Goal: Communication & Community: Answer question/provide support

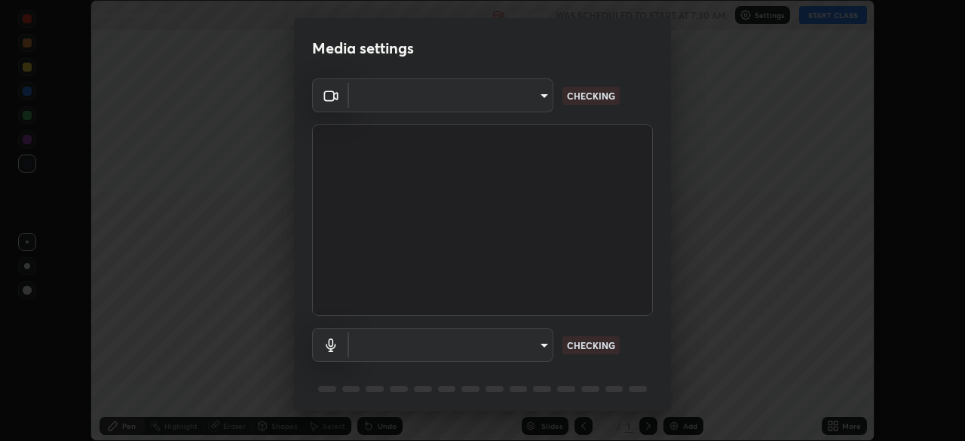
scroll to position [441, 965]
click at [544, 351] on body "Erase all Geometrical Optics Recording WAS SCHEDULED TO START AT 7:30 AM Settin…" at bounding box center [482, 220] width 965 height 441
type input "b06fa8ff9ac4ffb7a92976e327235824ae8e01cfa839dbeb6f48655f2a6a4ac4"
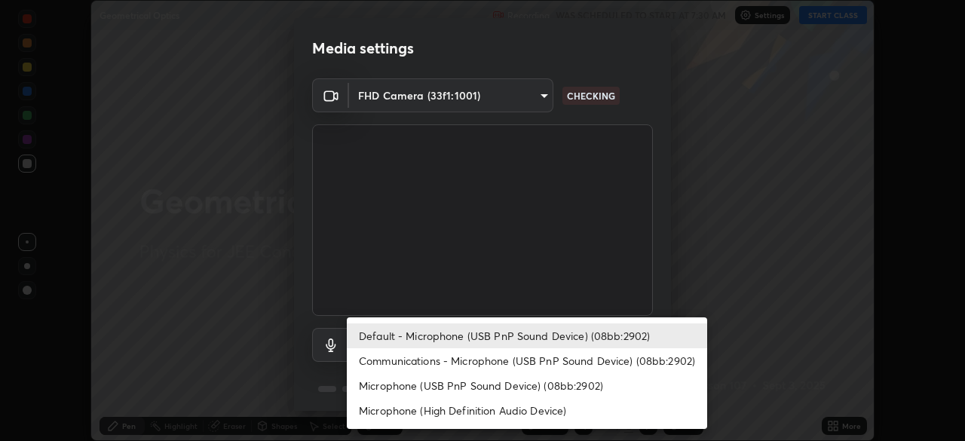
click at [505, 383] on li "Microphone (USB PnP Sound Device) (08bb:2902)" at bounding box center [527, 385] width 360 height 25
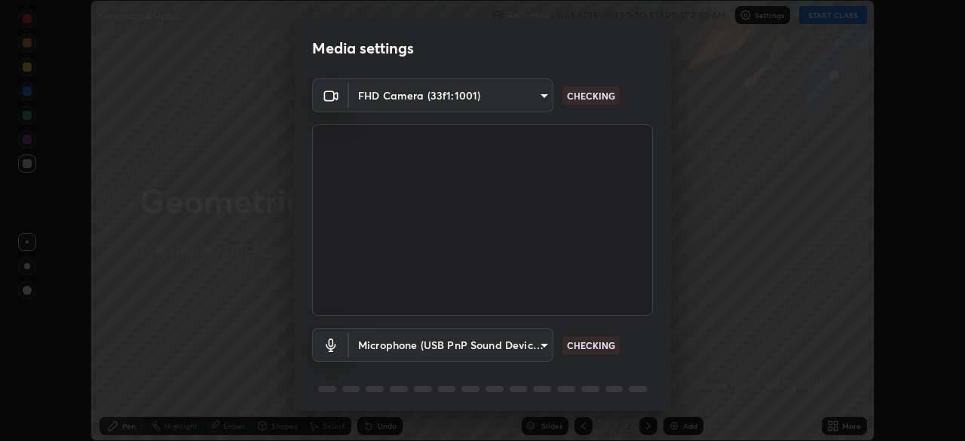
click at [526, 337] on body "Erase all Geometrical Optics Recording WAS SCHEDULED TO START AT 7:30 AM Settin…" at bounding box center [482, 220] width 965 height 441
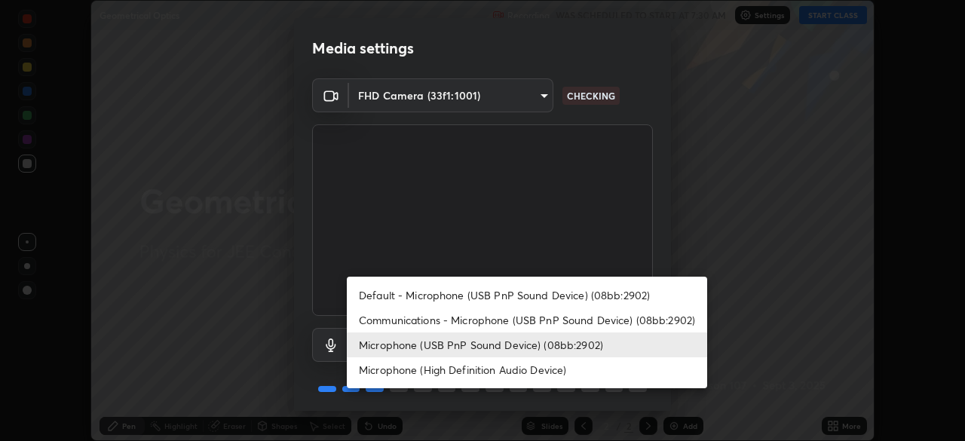
click at [534, 301] on li "Default - Microphone (USB PnP Sound Device) (08bb:2902)" at bounding box center [527, 295] width 360 height 25
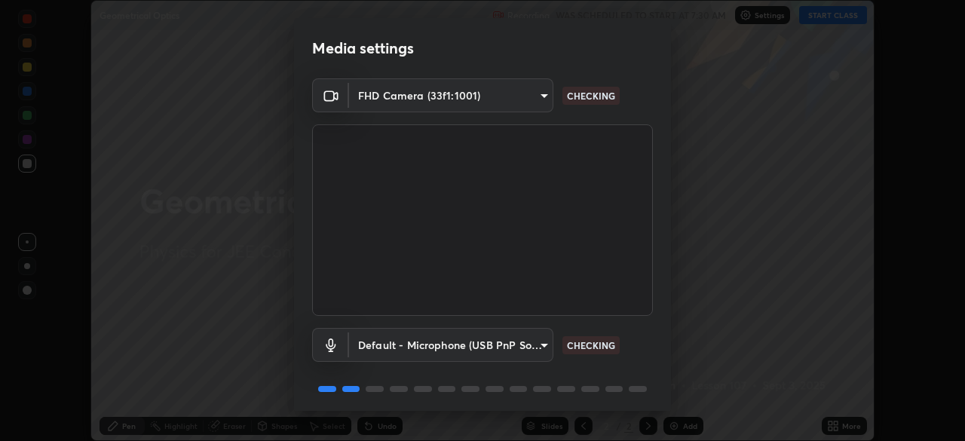
type input "default"
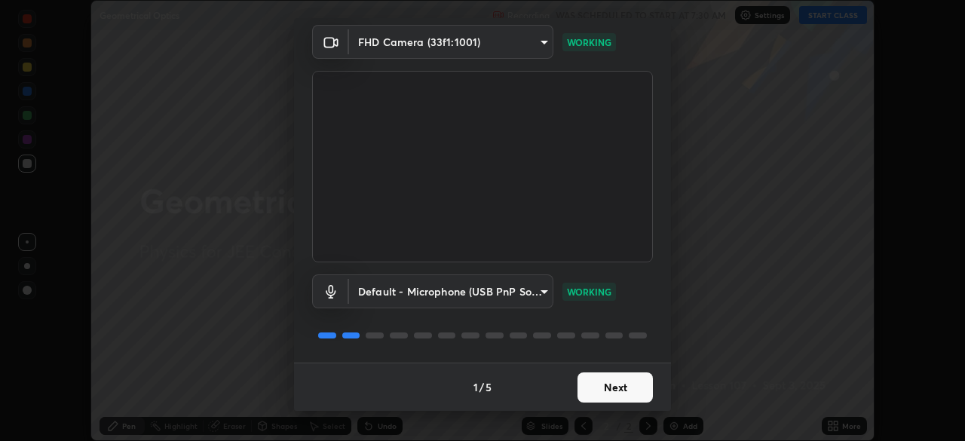
click at [612, 387] on button "Next" at bounding box center [615, 388] width 75 height 30
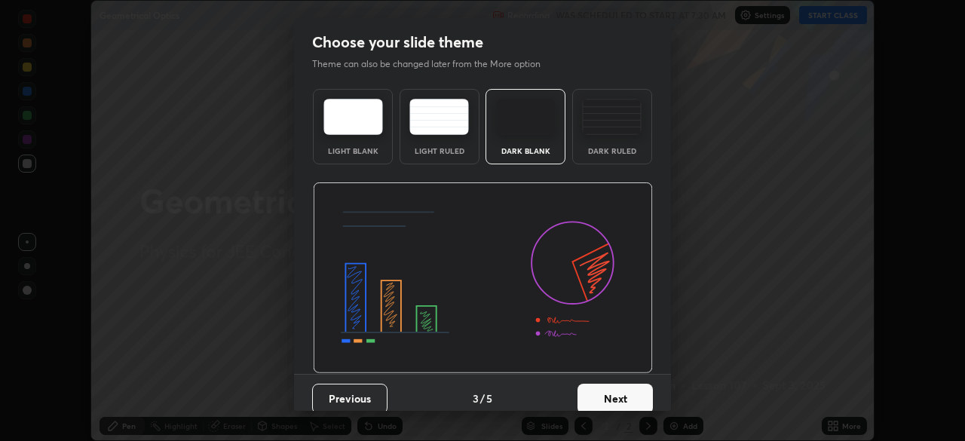
click at [609, 393] on button "Next" at bounding box center [615, 399] width 75 height 30
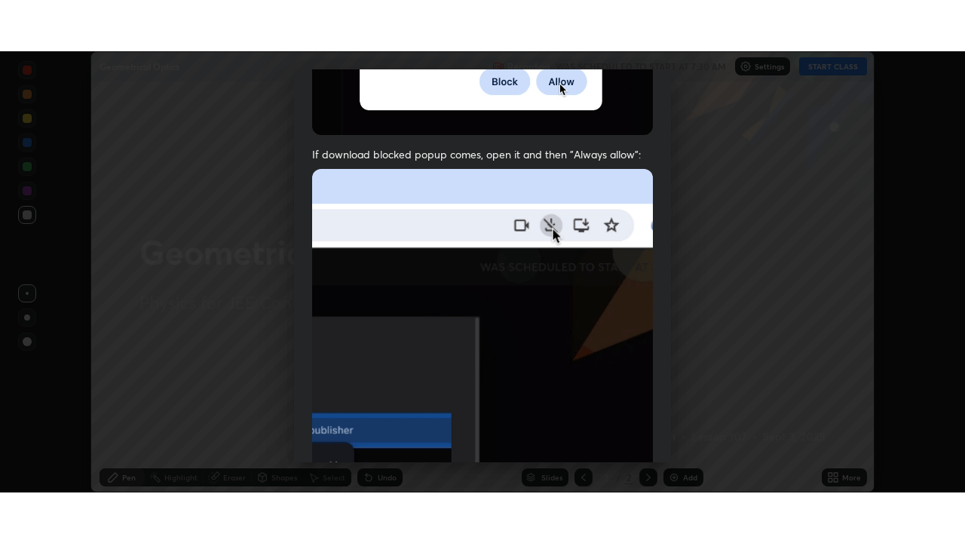
scroll to position [361, 0]
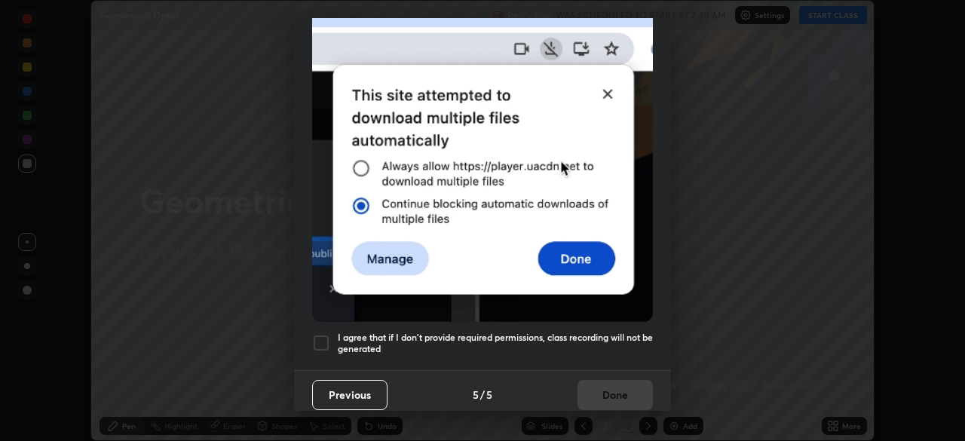
click at [597, 344] on h5 "I agree that if I don't provide required permissions, class recording will not …" at bounding box center [495, 343] width 315 height 23
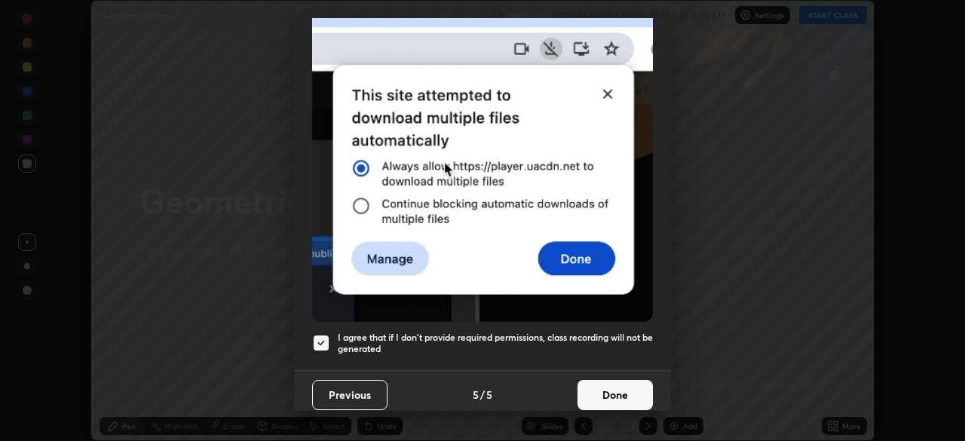
click at [606, 397] on button "Done" at bounding box center [615, 395] width 75 height 30
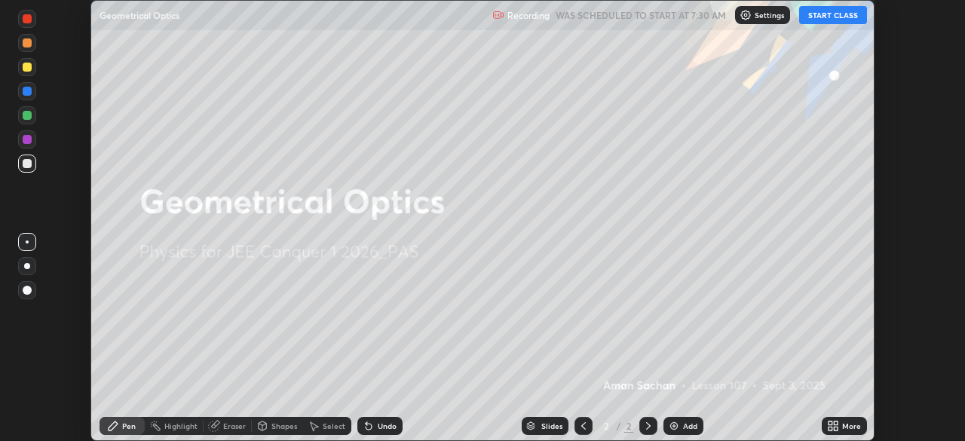
click at [827, 23] on button "START CLASS" at bounding box center [833, 15] width 68 height 18
click at [830, 428] on icon at bounding box center [831, 429] width 4 height 4
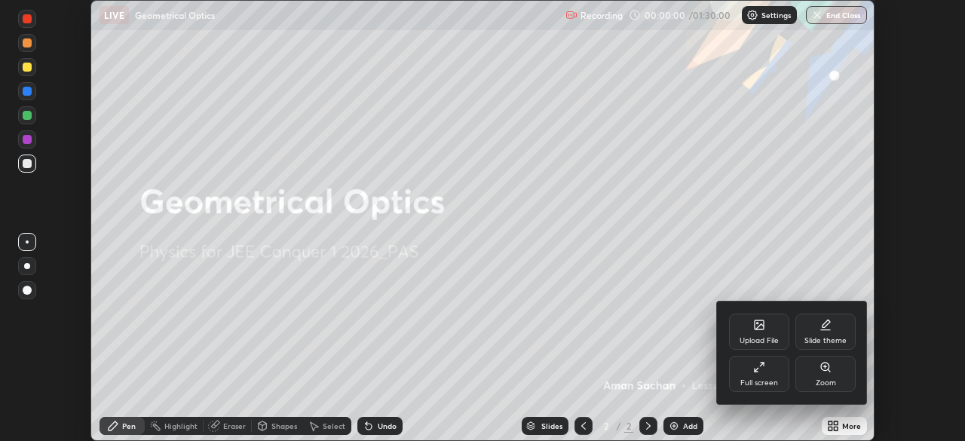
click at [760, 379] on div "Full screen" at bounding box center [760, 383] width 38 height 8
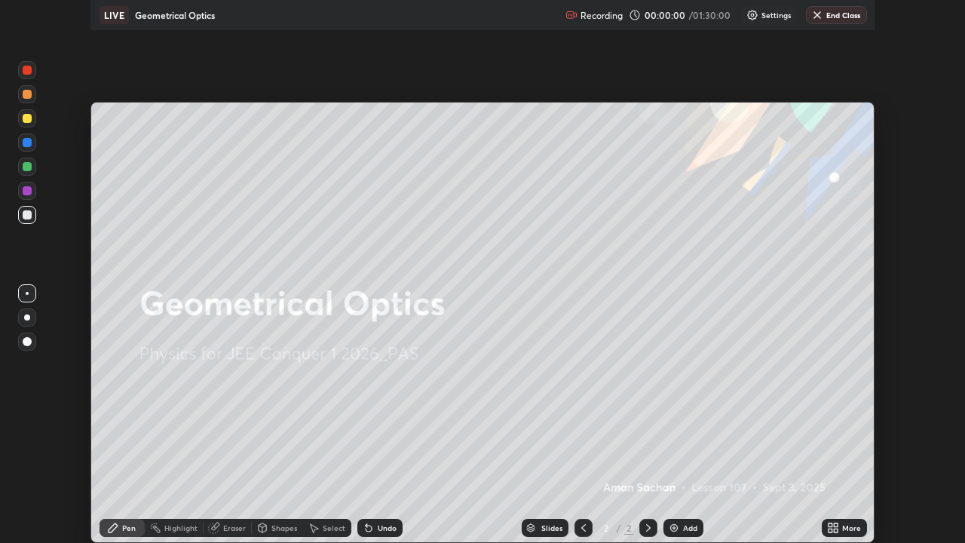
scroll to position [543, 965]
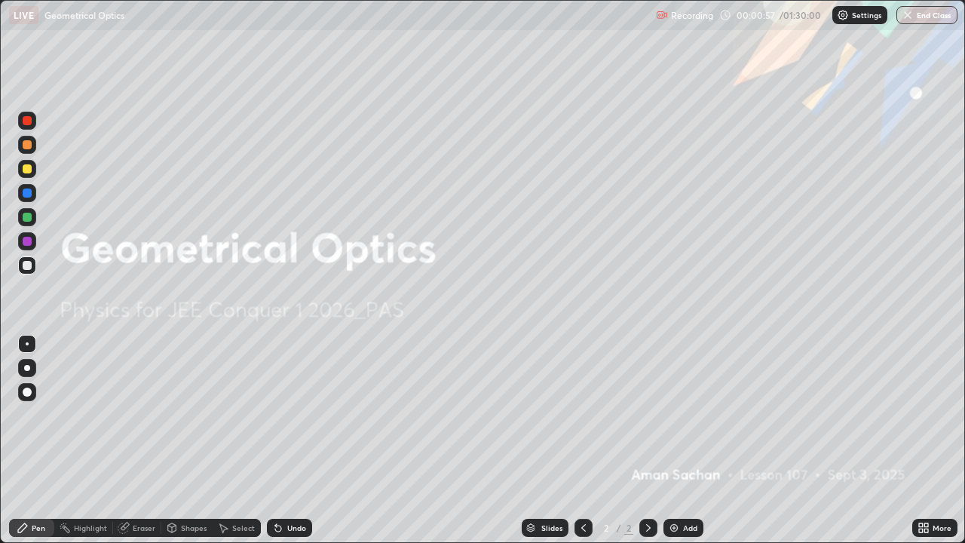
click at [928, 440] on icon at bounding box center [927, 531] width 4 height 4
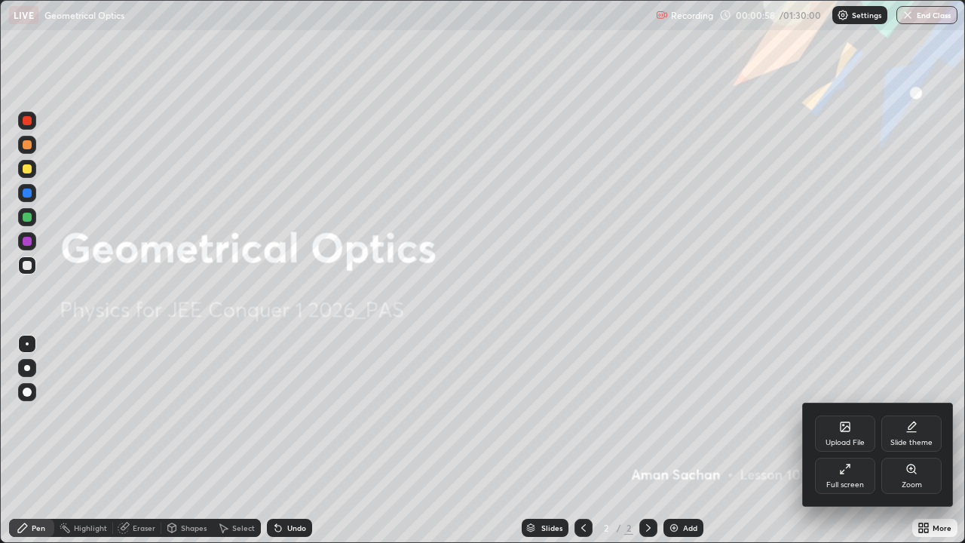
click at [910, 431] on icon at bounding box center [912, 427] width 12 height 12
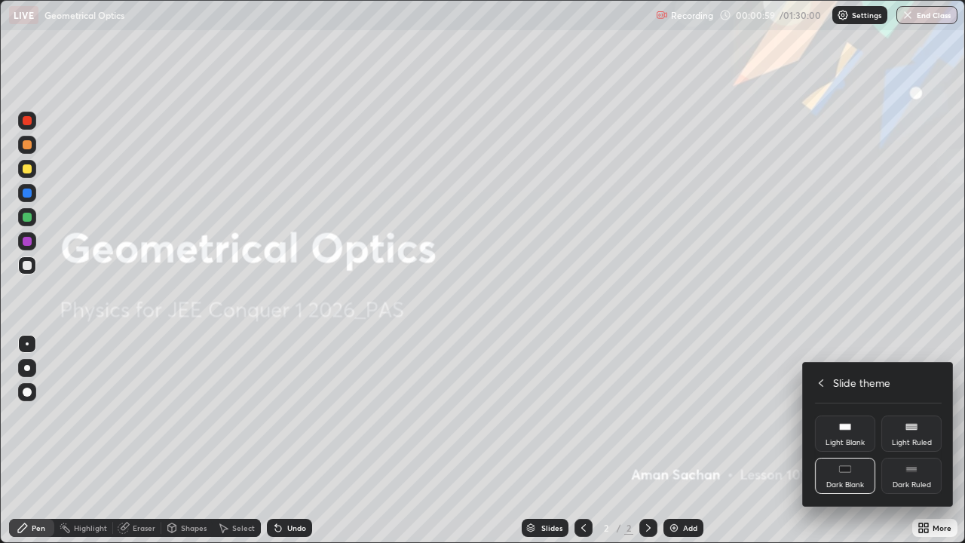
click at [913, 440] on div "Dark Ruled" at bounding box center [912, 476] width 60 height 36
click at [821, 382] on icon at bounding box center [821, 383] width 12 height 12
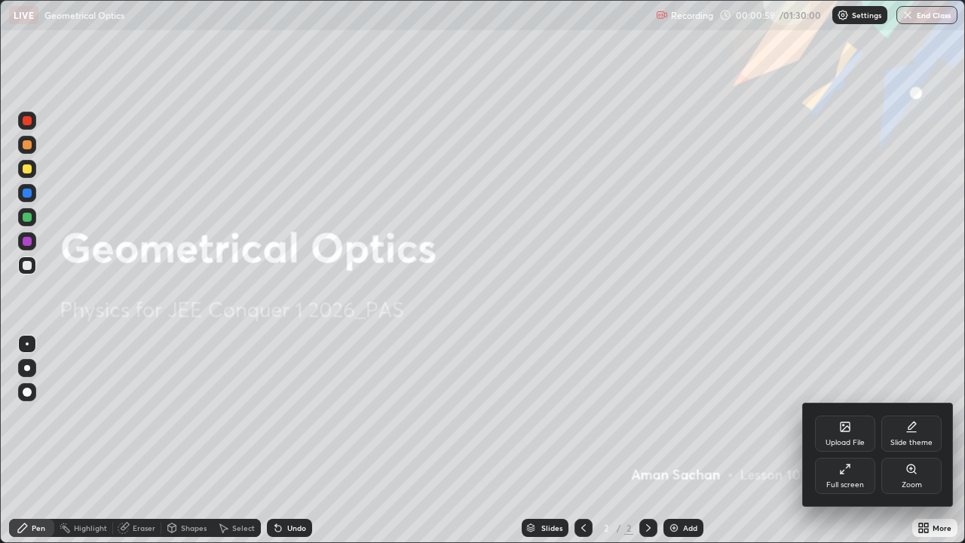
click at [840, 339] on div at bounding box center [482, 271] width 965 height 543
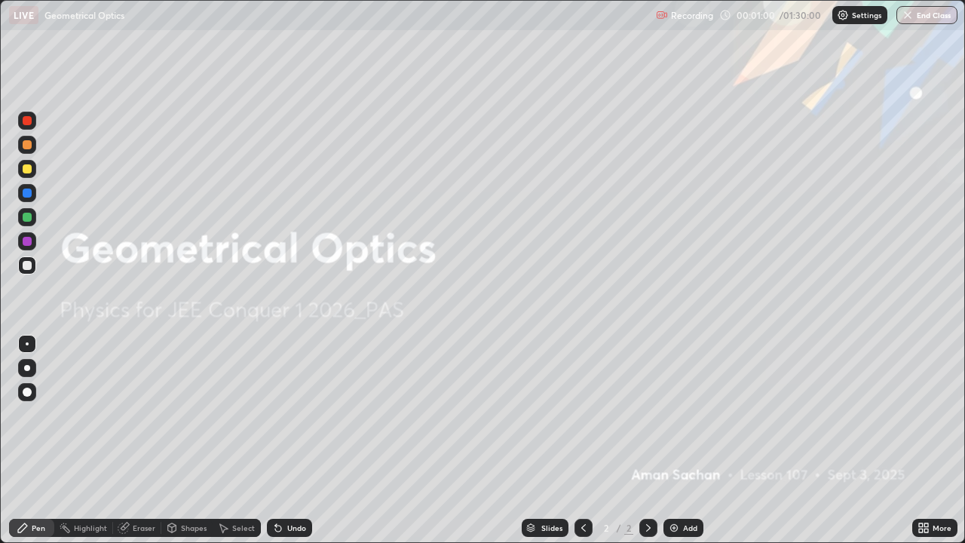
click at [679, 440] on div "Add" at bounding box center [684, 528] width 40 height 18
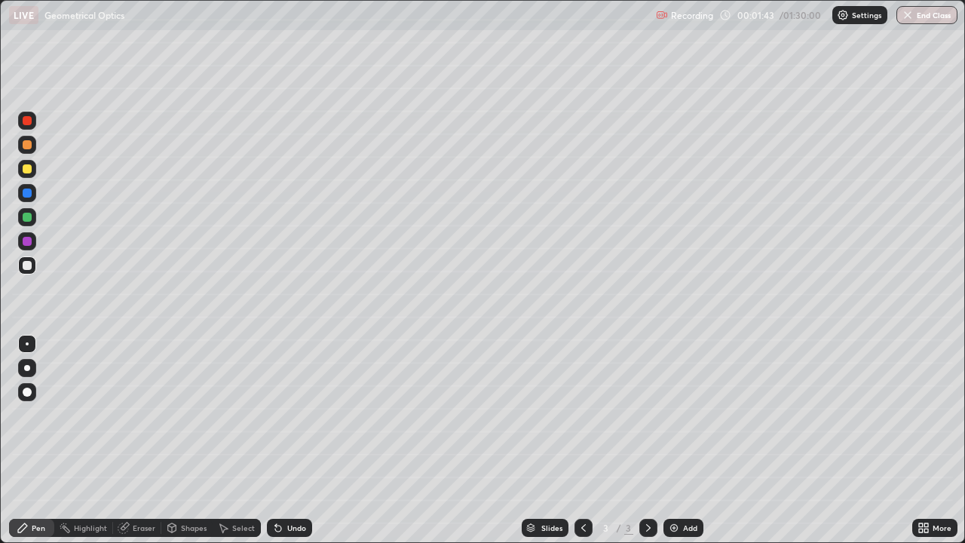
click at [27, 367] on div at bounding box center [27, 368] width 6 height 6
click at [27, 167] on div at bounding box center [27, 168] width 9 height 9
click at [189, 440] on div "Shapes" at bounding box center [194, 528] width 26 height 8
click at [176, 440] on icon at bounding box center [172, 528] width 12 height 12
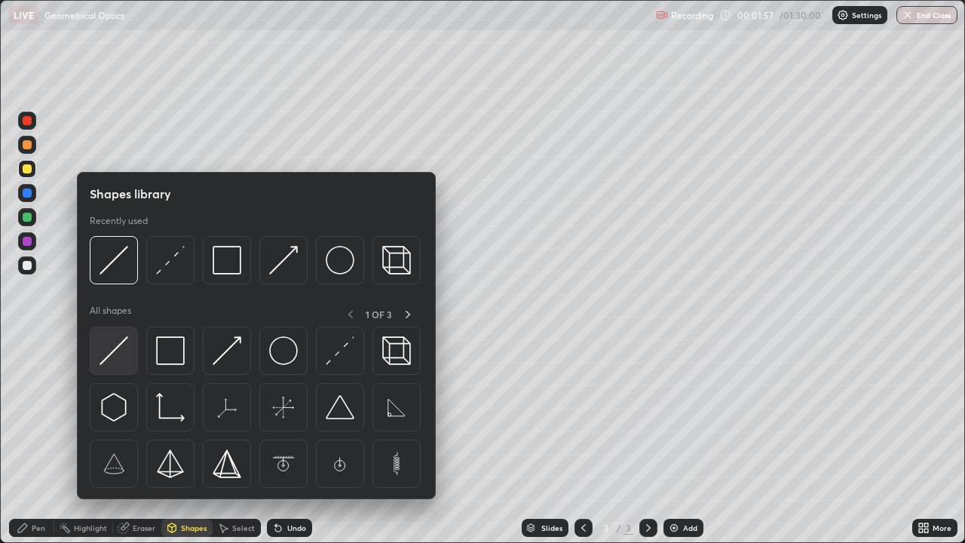
click at [114, 352] on img at bounding box center [114, 350] width 29 height 29
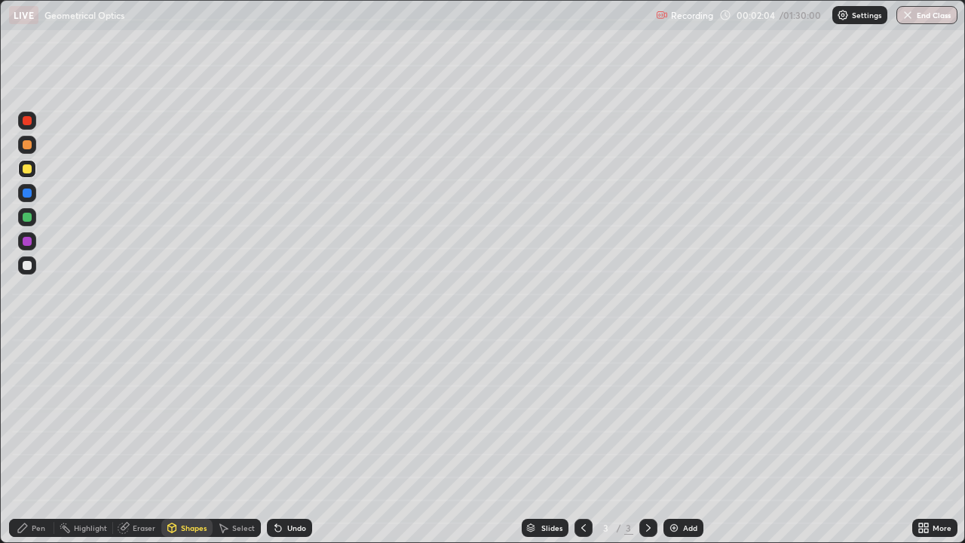
click at [35, 440] on div "Pen" at bounding box center [39, 528] width 14 height 8
click at [282, 440] on icon at bounding box center [278, 528] width 12 height 12
click at [281, 440] on icon at bounding box center [278, 528] width 12 height 12
click at [287, 440] on div "Undo" at bounding box center [289, 528] width 45 height 18
click at [291, 440] on div "Undo" at bounding box center [296, 528] width 19 height 8
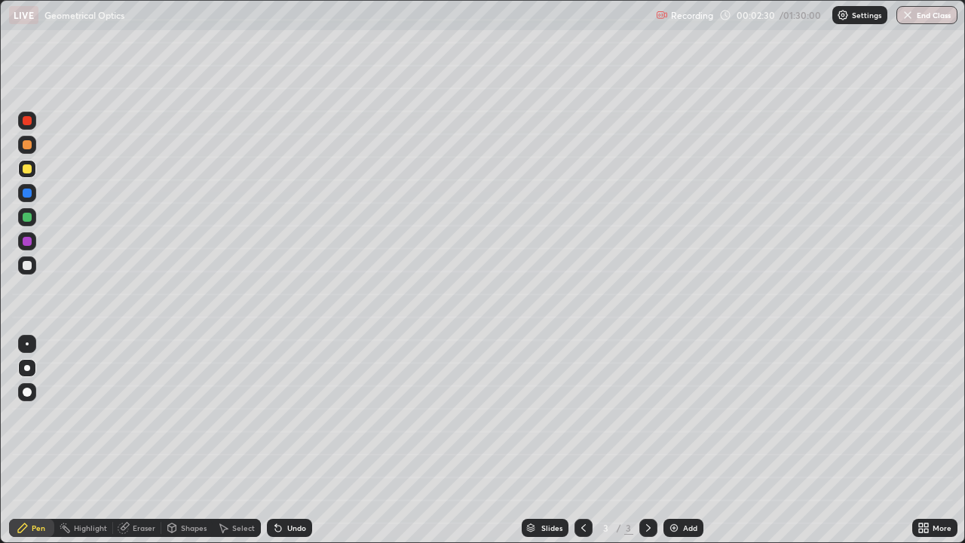
click at [286, 440] on div "Undo" at bounding box center [289, 528] width 45 height 18
click at [29, 216] on div at bounding box center [27, 217] width 9 height 9
click at [23, 171] on div at bounding box center [27, 169] width 18 height 18
click at [186, 440] on div "Shapes" at bounding box center [194, 528] width 26 height 8
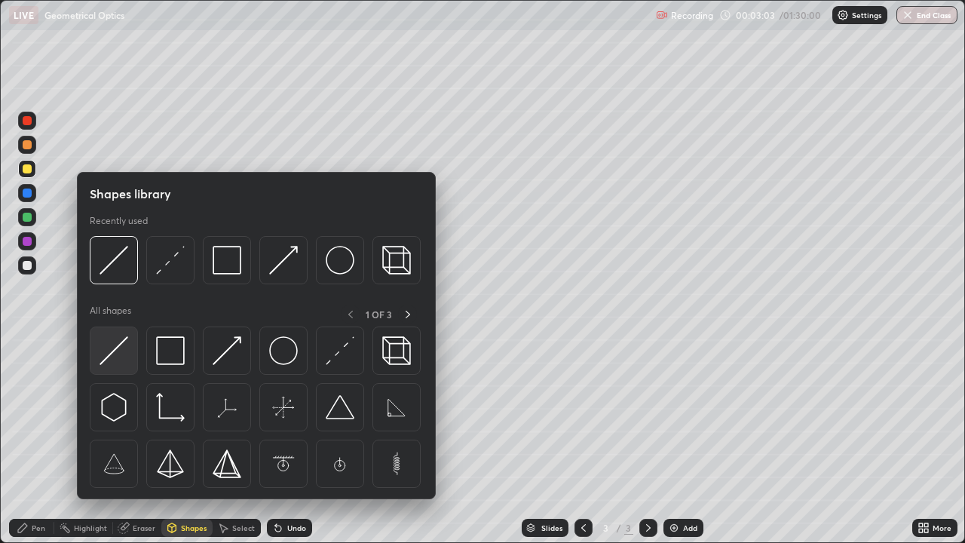
click at [114, 356] on img at bounding box center [114, 350] width 29 height 29
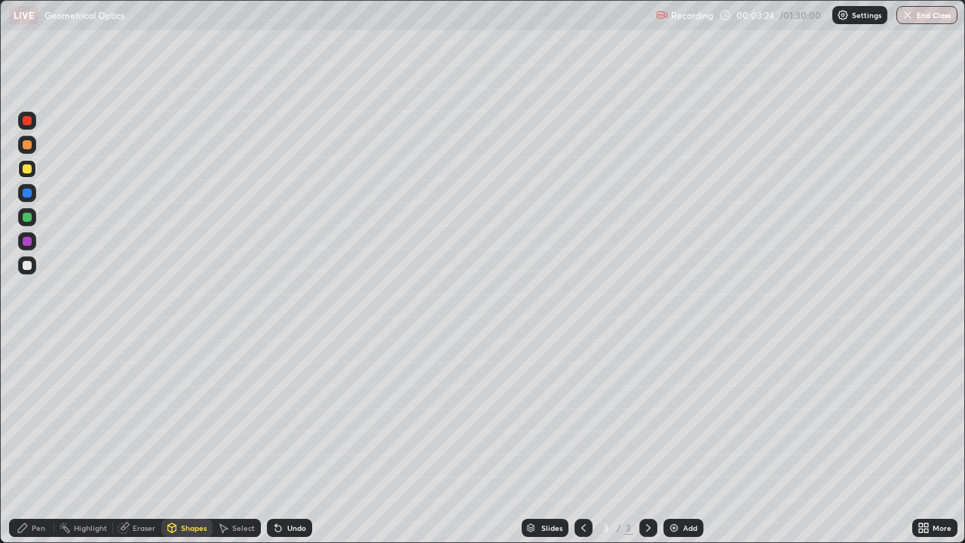
click at [33, 222] on div at bounding box center [27, 217] width 18 height 18
click at [29, 440] on icon at bounding box center [23, 528] width 12 height 12
click at [287, 440] on div "Undo" at bounding box center [296, 528] width 19 height 8
click at [288, 440] on div "Undo" at bounding box center [296, 528] width 19 height 8
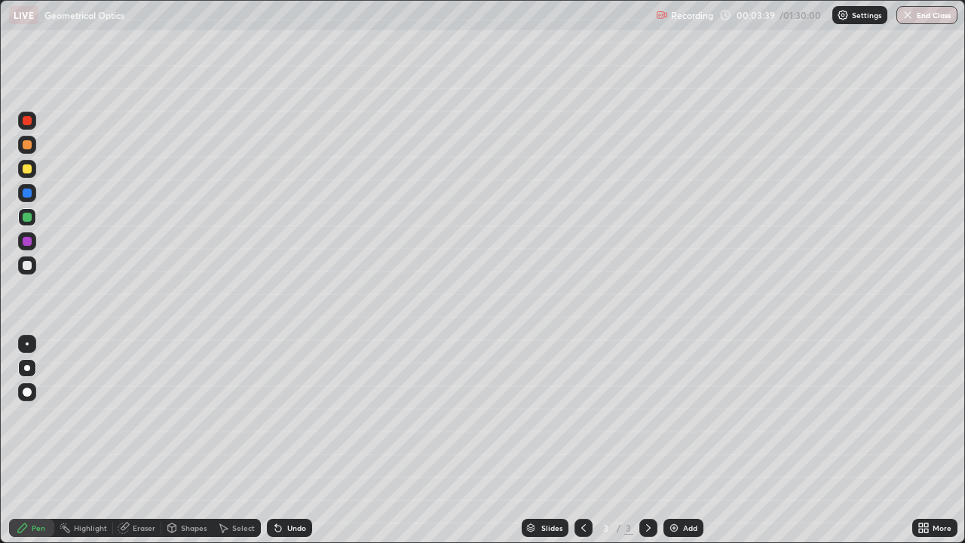
click at [290, 440] on div "Undo" at bounding box center [296, 528] width 19 height 8
click at [292, 440] on div "Undo" at bounding box center [296, 528] width 19 height 8
click at [287, 440] on div "Undo" at bounding box center [296, 528] width 19 height 8
click at [672, 440] on img at bounding box center [674, 528] width 12 height 12
click at [29, 170] on div at bounding box center [27, 168] width 9 height 9
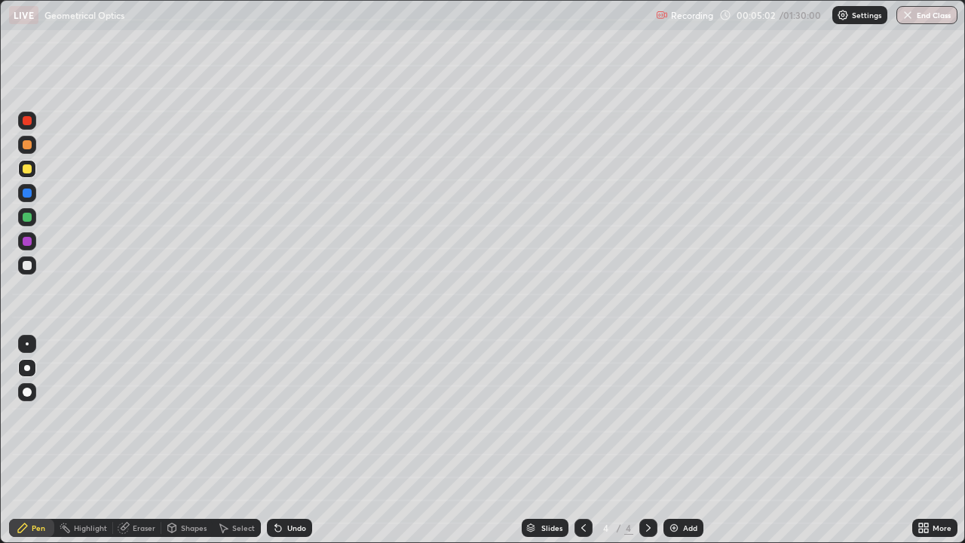
click at [183, 440] on div "Shapes" at bounding box center [194, 528] width 26 height 8
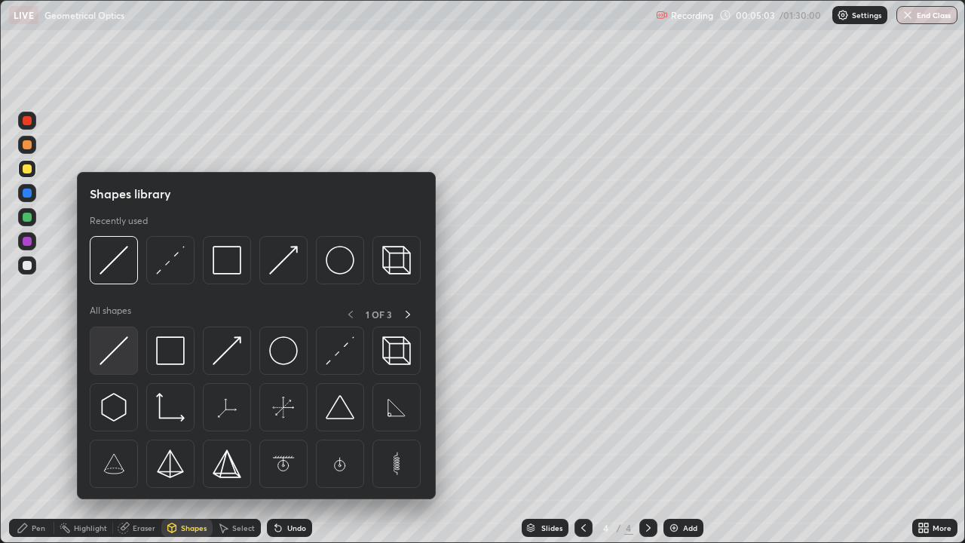
click at [121, 356] on img at bounding box center [114, 350] width 29 height 29
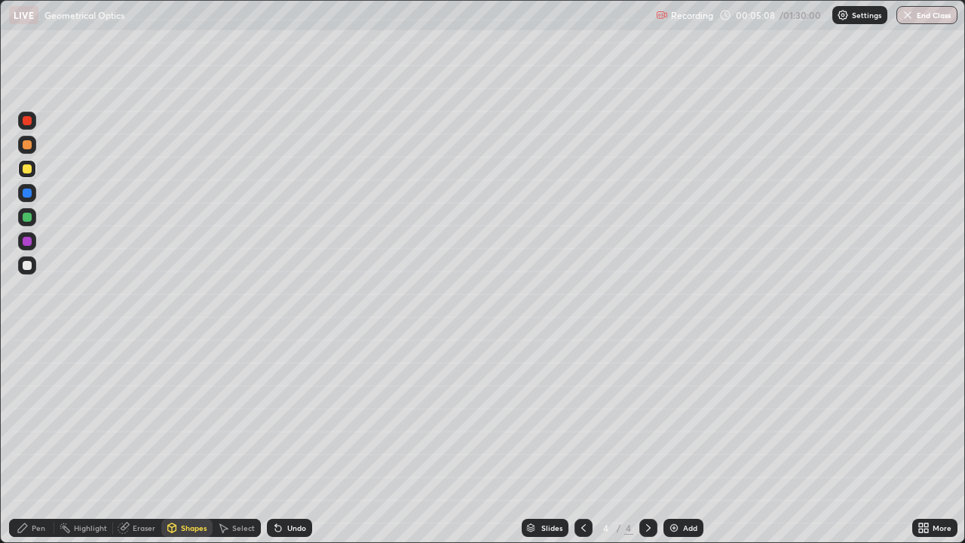
click at [287, 440] on div "Undo" at bounding box center [296, 528] width 19 height 8
click at [32, 440] on div "Pen" at bounding box center [39, 528] width 14 height 8
click at [29, 265] on div at bounding box center [27, 265] width 9 height 9
click at [188, 440] on div "Shapes" at bounding box center [186, 528] width 51 height 18
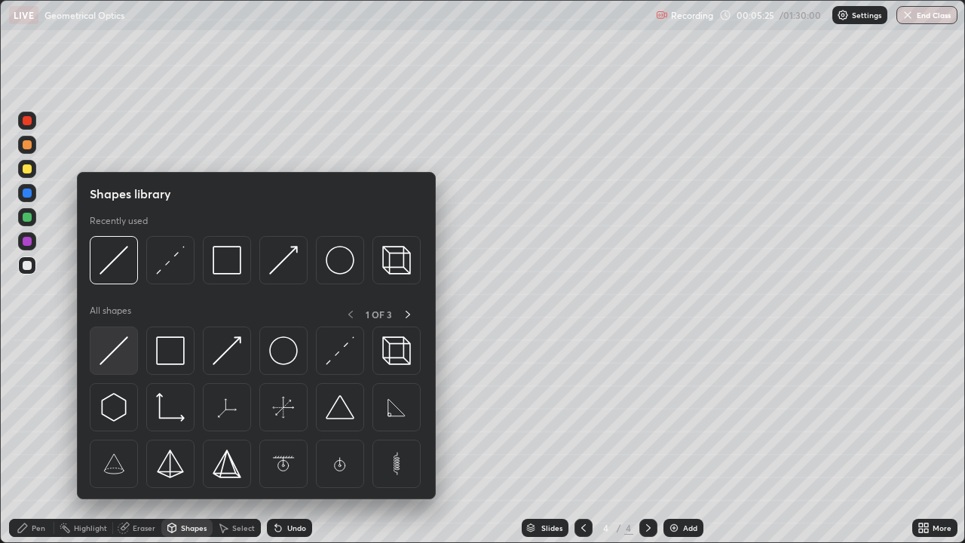
click at [110, 357] on img at bounding box center [114, 350] width 29 height 29
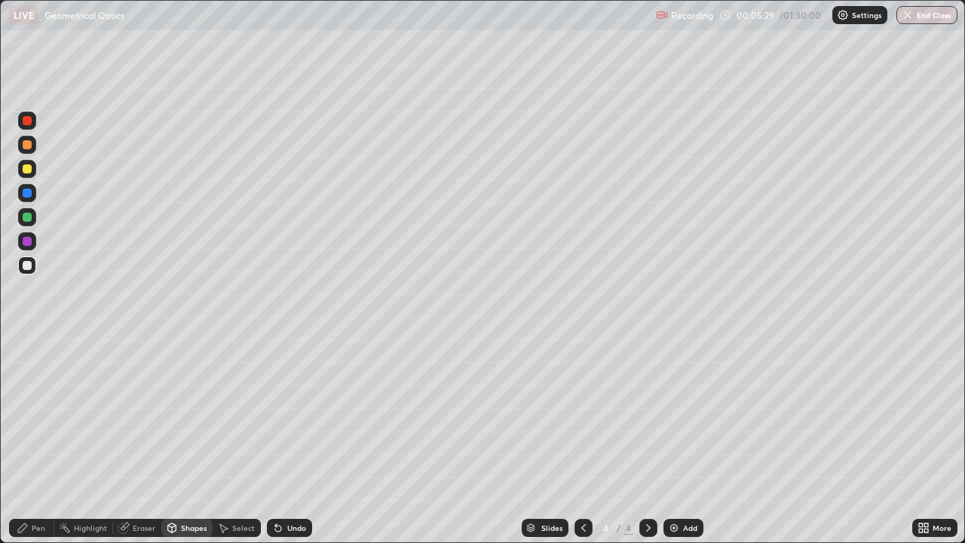
click at [32, 440] on div "Pen" at bounding box center [31, 528] width 45 height 18
click at [181, 440] on div "Shapes" at bounding box center [194, 528] width 26 height 8
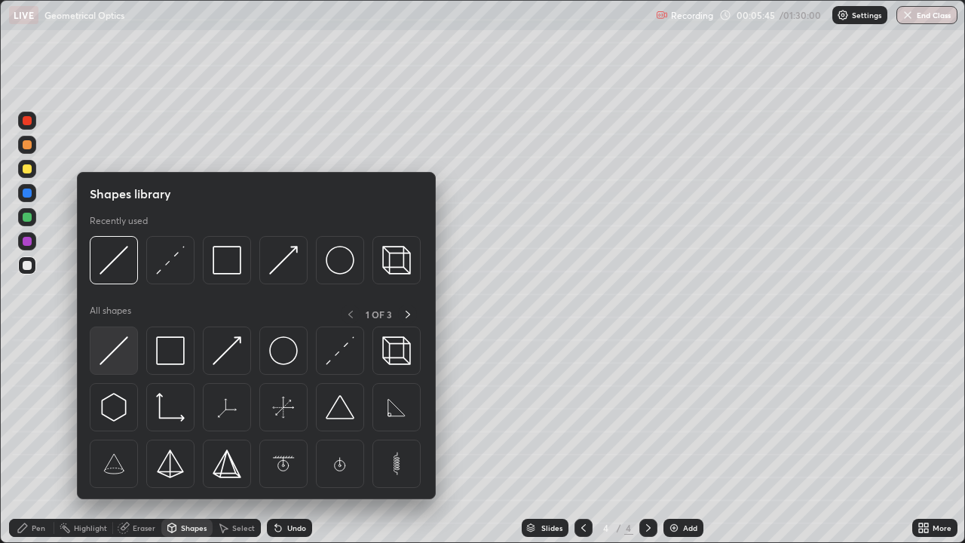
click at [118, 356] on img at bounding box center [114, 350] width 29 height 29
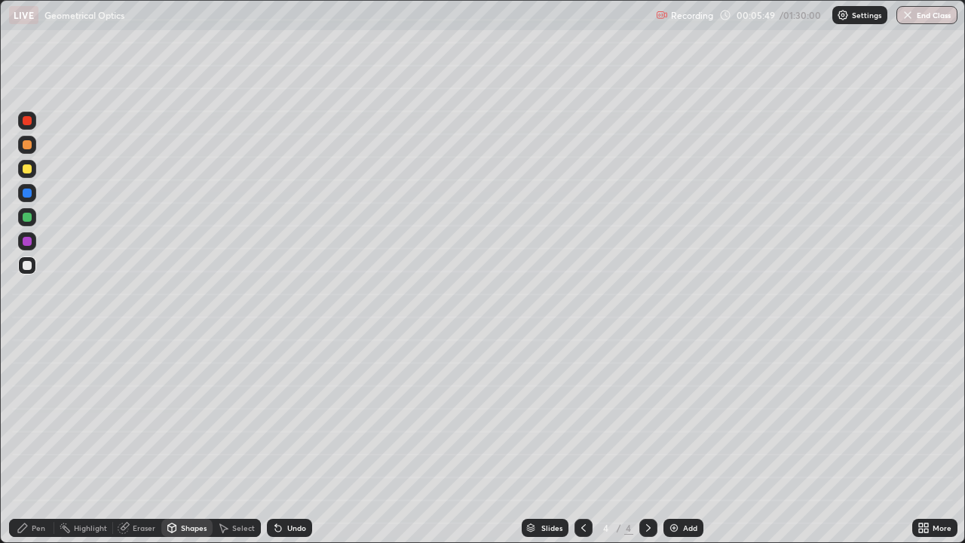
click at [38, 440] on div "Pen" at bounding box center [31, 528] width 45 height 18
click at [177, 440] on div "Shapes" at bounding box center [186, 528] width 51 height 18
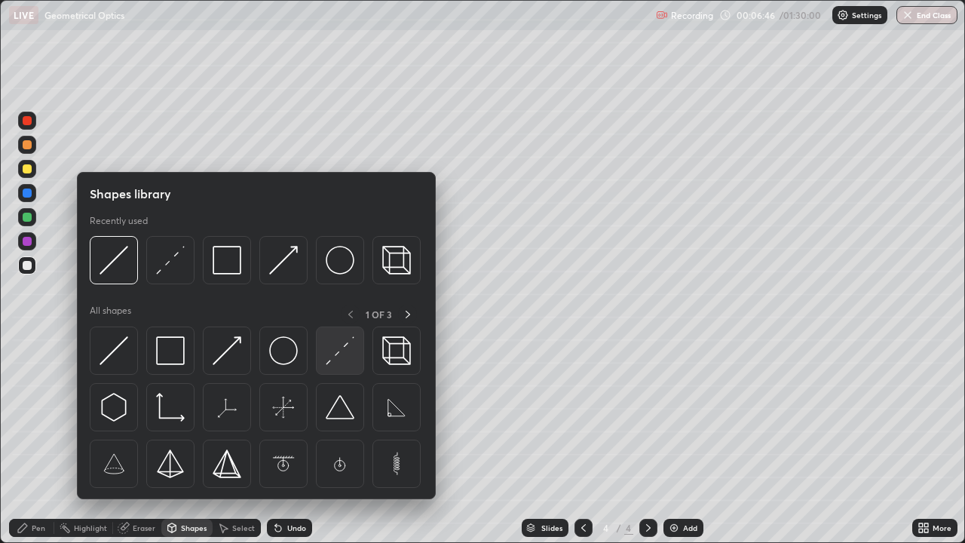
click at [336, 356] on img at bounding box center [340, 350] width 29 height 29
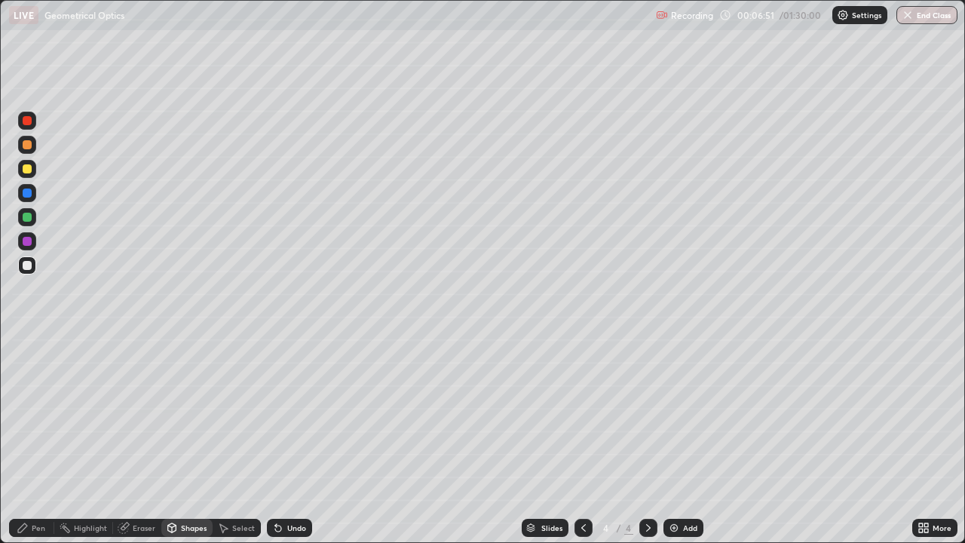
click at [29, 440] on div "Pen" at bounding box center [31, 528] width 45 height 18
click at [28, 241] on div at bounding box center [27, 241] width 9 height 9
click at [184, 440] on div "Shapes" at bounding box center [194, 528] width 26 height 8
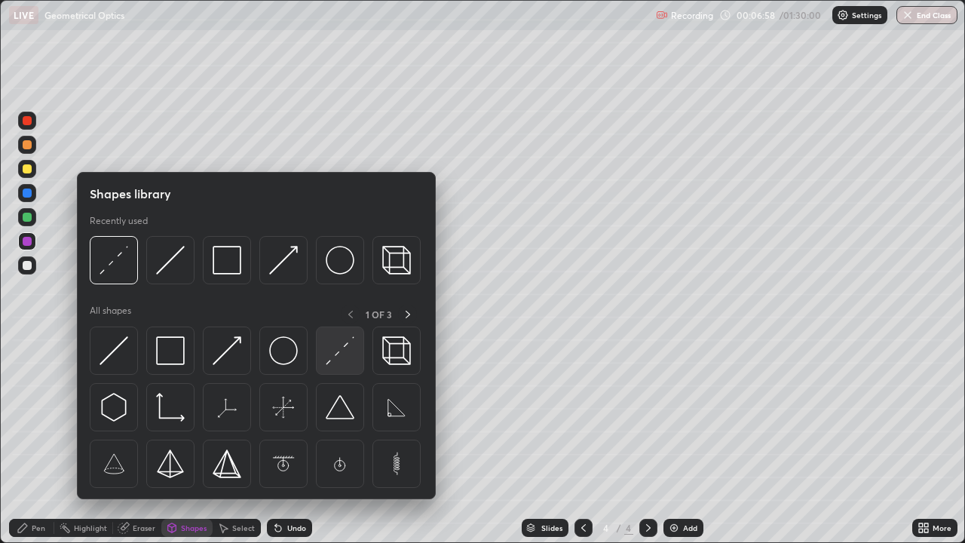
click at [334, 357] on img at bounding box center [340, 350] width 29 height 29
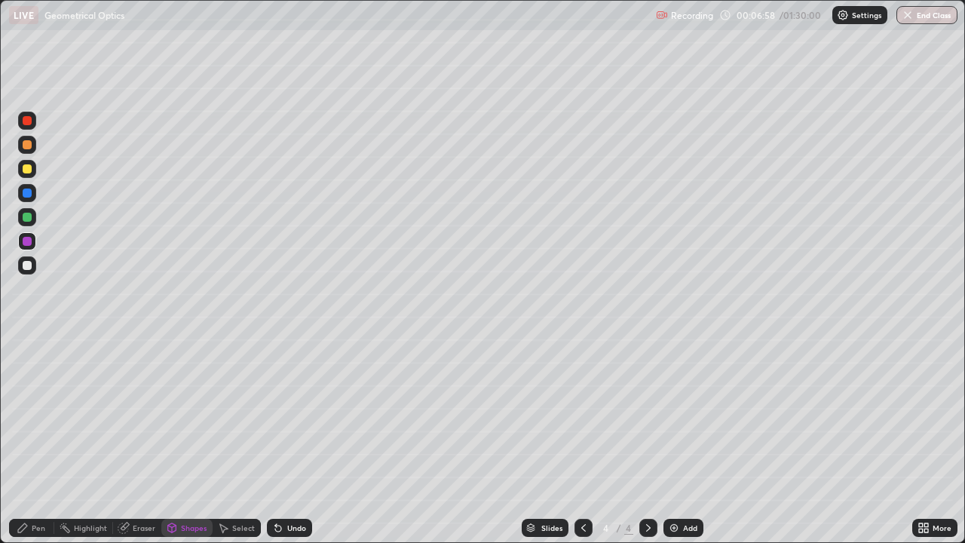
click at [26, 271] on div at bounding box center [27, 265] width 18 height 18
click at [38, 440] on div "Pen" at bounding box center [39, 528] width 14 height 8
click at [30, 243] on div at bounding box center [27, 241] width 9 height 9
click at [26, 264] on div at bounding box center [27, 265] width 9 height 9
click at [28, 266] on div at bounding box center [27, 265] width 9 height 9
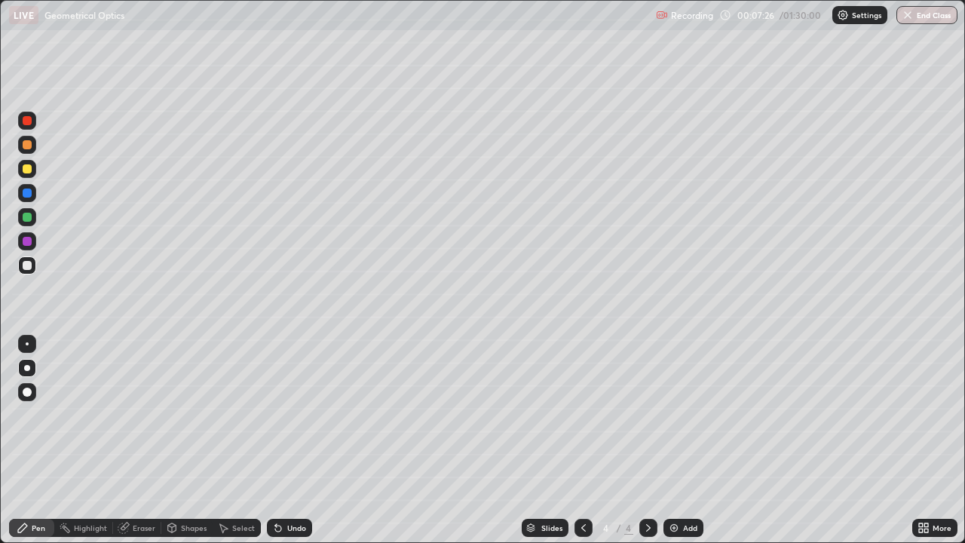
click at [29, 217] on div at bounding box center [27, 217] width 9 height 9
click at [25, 264] on div at bounding box center [27, 265] width 9 height 9
click at [26, 216] on div at bounding box center [27, 217] width 9 height 9
click at [34, 268] on div at bounding box center [27, 265] width 18 height 18
click at [182, 440] on div "Shapes" at bounding box center [194, 528] width 26 height 8
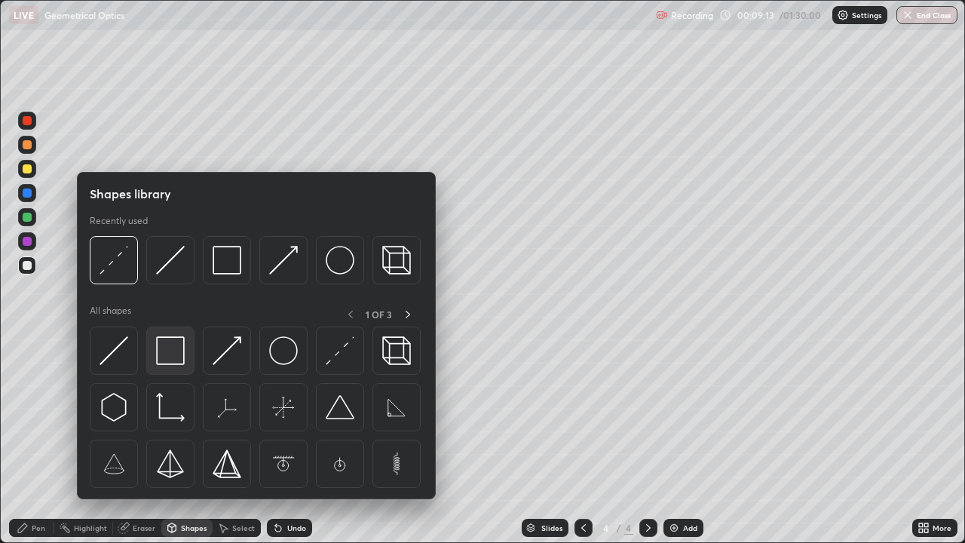
click at [168, 351] on img at bounding box center [170, 350] width 29 height 29
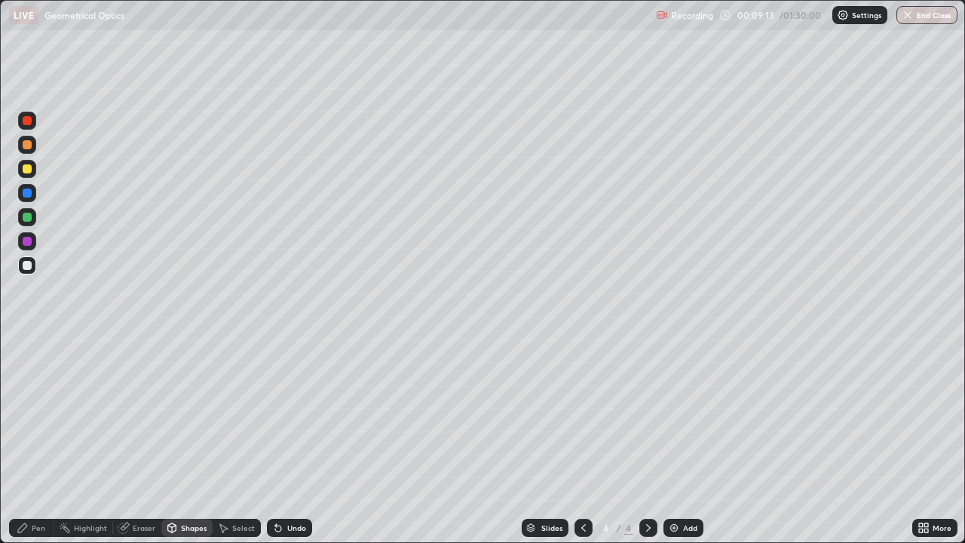
click at [21, 219] on div at bounding box center [27, 217] width 18 height 18
click at [27, 440] on div "Pen" at bounding box center [31, 528] width 45 height 18
click at [582, 440] on icon at bounding box center [584, 528] width 12 height 12
click at [647, 440] on icon at bounding box center [649, 528] width 12 height 12
click at [680, 440] on div "Add" at bounding box center [684, 528] width 40 height 18
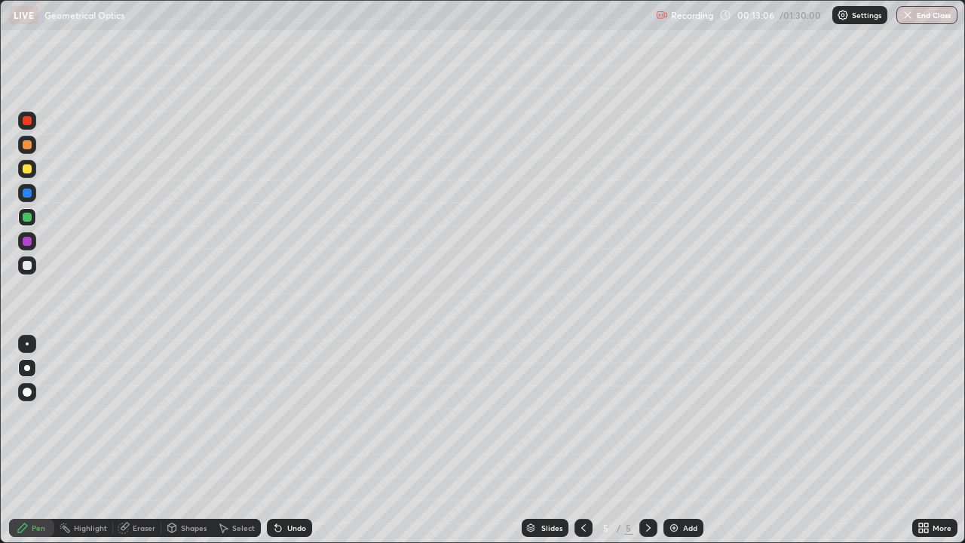
click at [27, 170] on div at bounding box center [27, 168] width 9 height 9
click at [181, 440] on div "Shapes" at bounding box center [194, 528] width 26 height 8
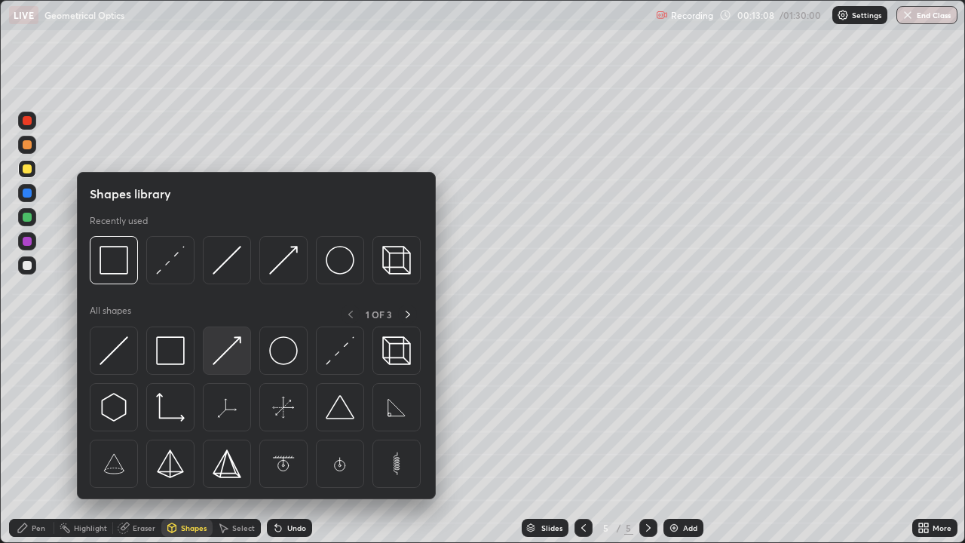
click at [225, 353] on img at bounding box center [227, 350] width 29 height 29
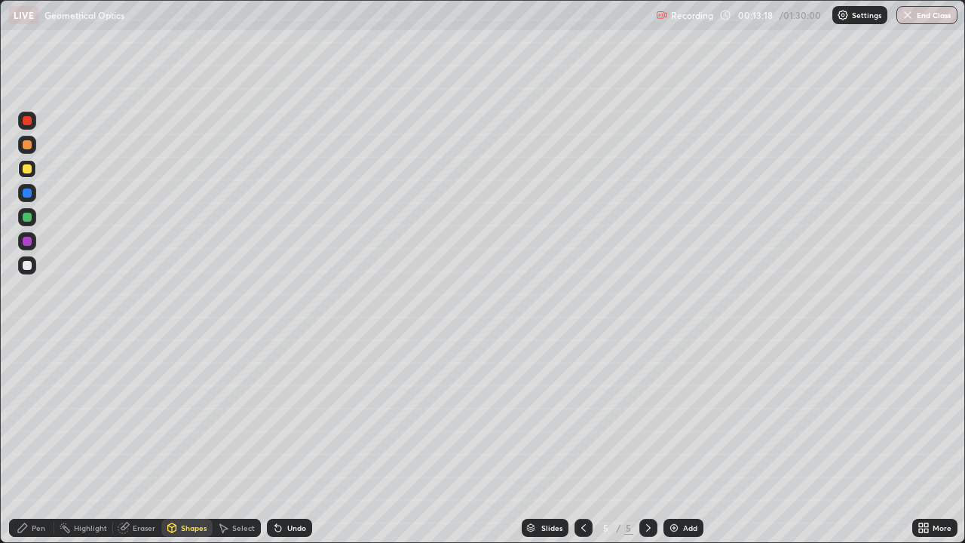
click at [290, 440] on div "Undo" at bounding box center [296, 528] width 19 height 8
click at [35, 440] on div "Pen" at bounding box center [39, 528] width 14 height 8
click at [28, 268] on div at bounding box center [27, 265] width 9 height 9
click at [26, 217] on div at bounding box center [27, 217] width 9 height 9
click at [23, 266] on div at bounding box center [27, 265] width 9 height 9
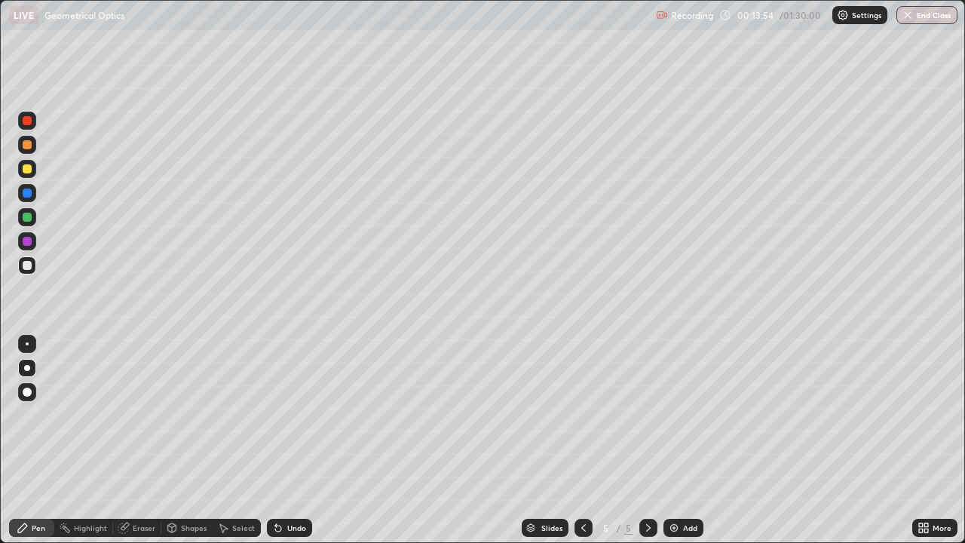
click at [185, 440] on div "Shapes" at bounding box center [186, 528] width 51 height 18
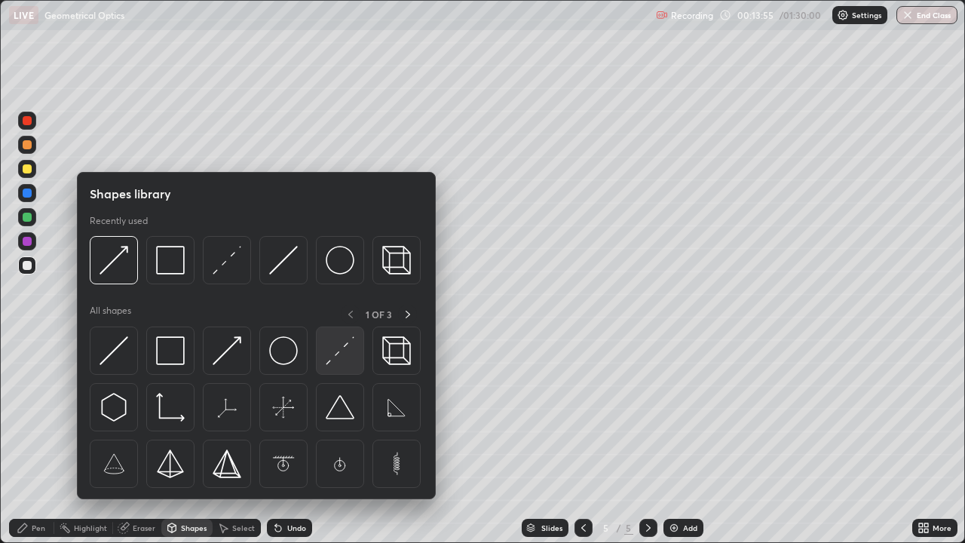
click at [345, 363] on img at bounding box center [340, 350] width 29 height 29
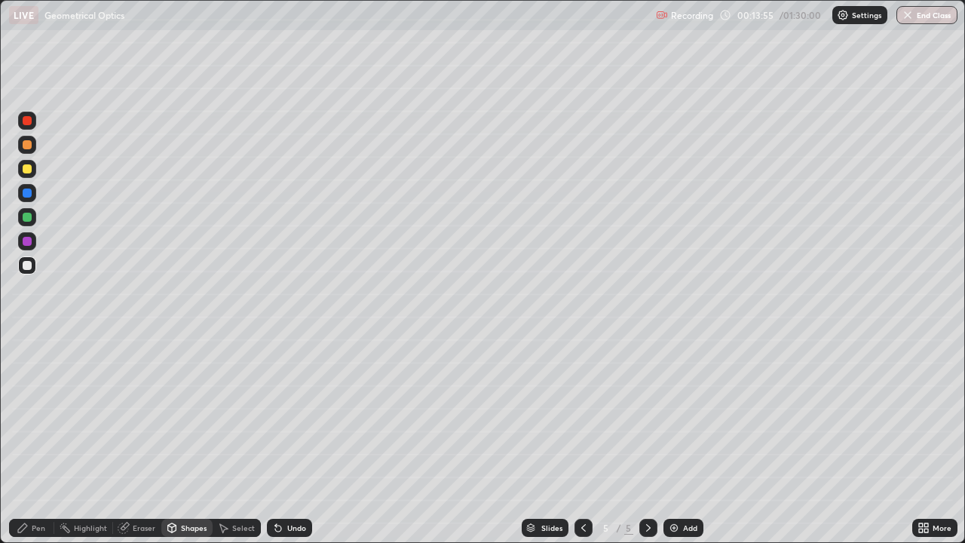
click at [25, 196] on div at bounding box center [27, 193] width 9 height 9
click at [30, 440] on div "Pen" at bounding box center [31, 528] width 45 height 18
click at [173, 440] on icon at bounding box center [172, 527] width 8 height 2
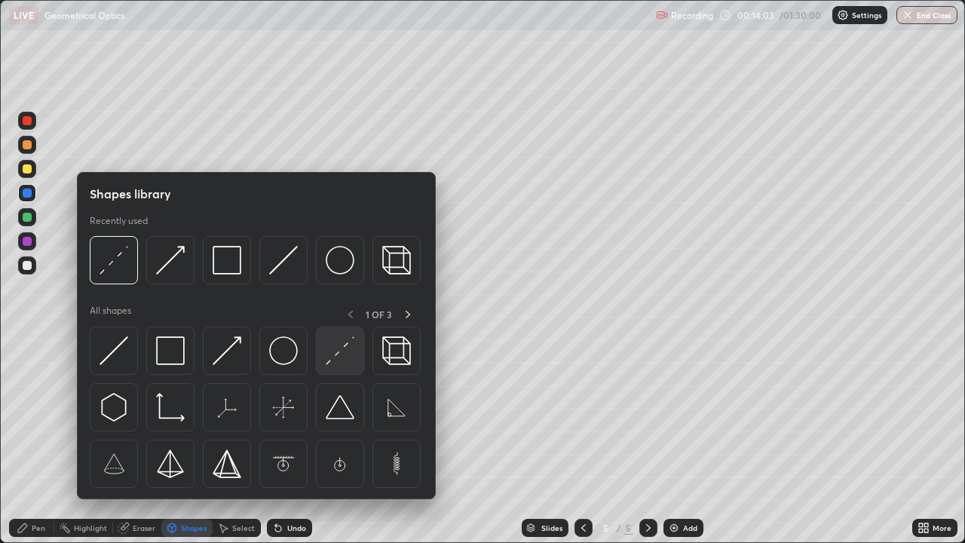
click at [333, 350] on img at bounding box center [340, 350] width 29 height 29
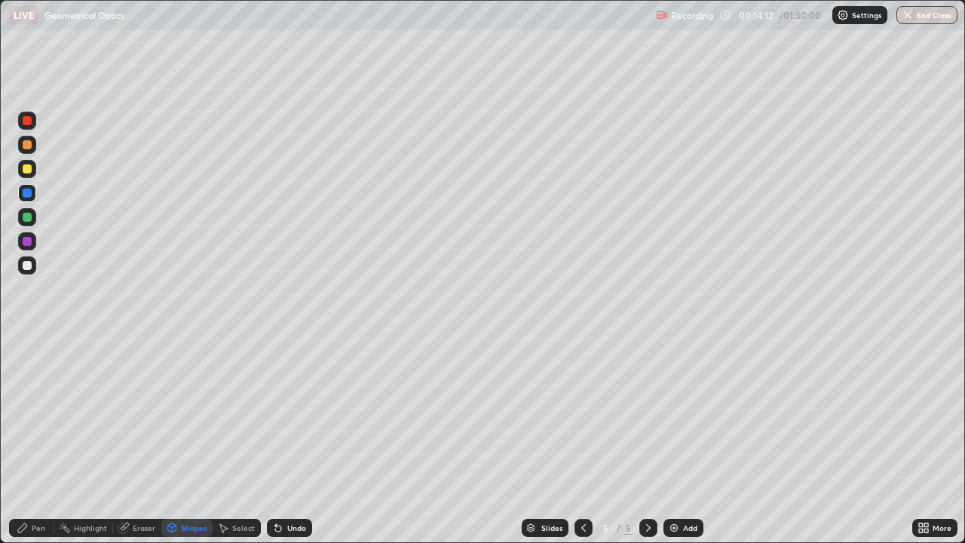
click at [181, 440] on div "Shapes" at bounding box center [194, 528] width 26 height 8
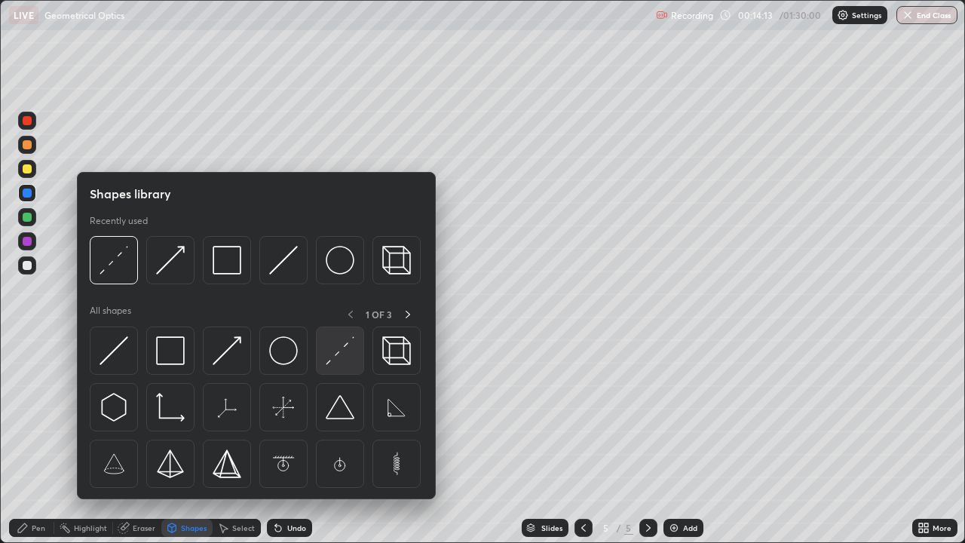
click at [344, 358] on img at bounding box center [340, 350] width 29 height 29
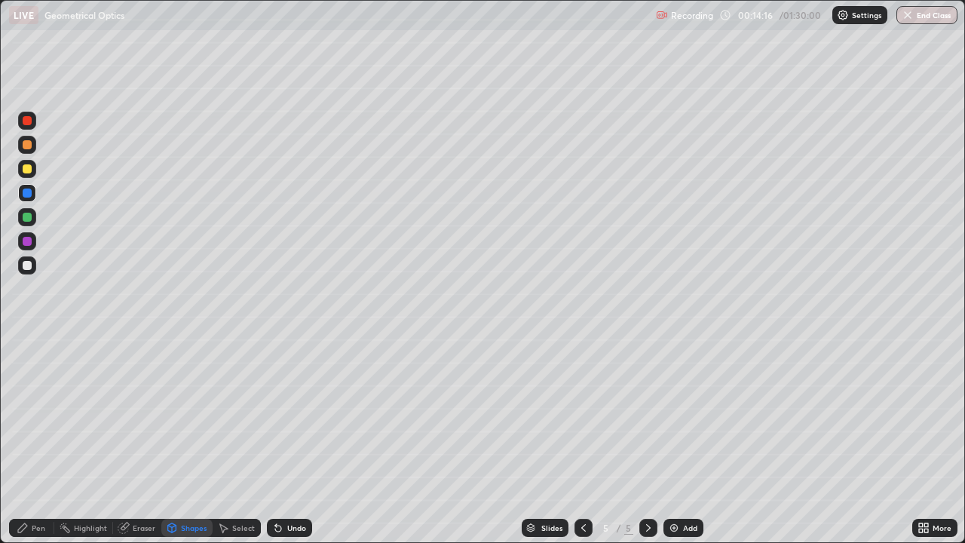
click at [33, 440] on div "Pen" at bounding box center [39, 528] width 14 height 8
click at [190, 440] on div "Shapes" at bounding box center [194, 528] width 26 height 8
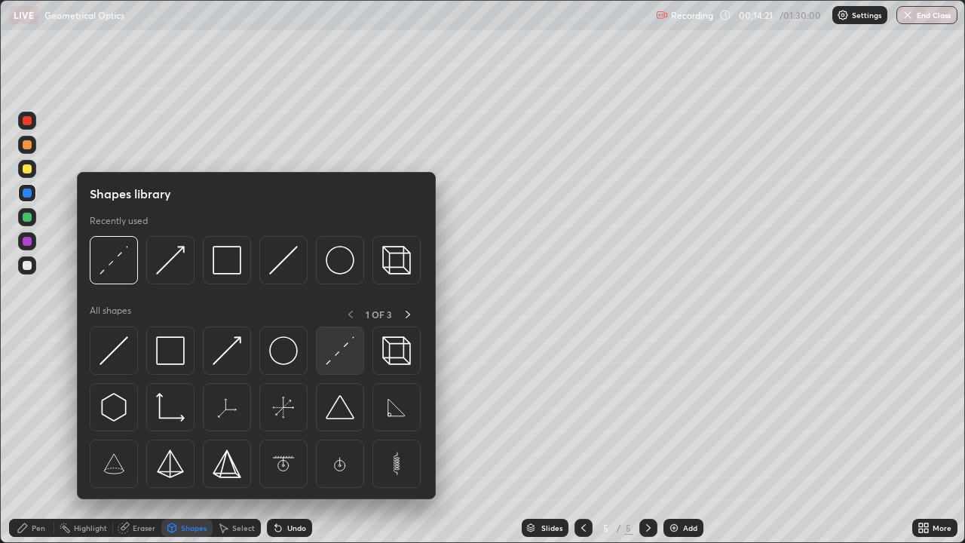
click at [342, 359] on img at bounding box center [340, 350] width 29 height 29
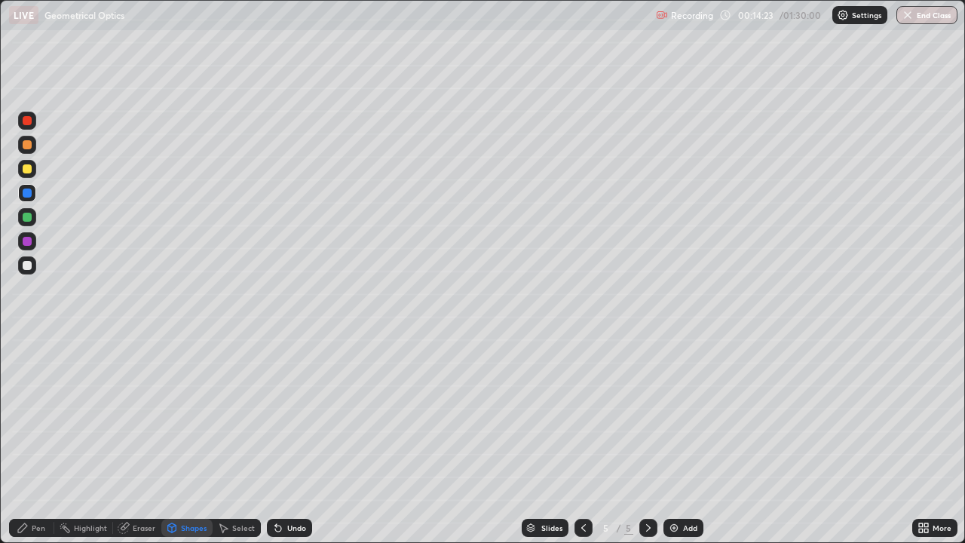
click at [303, 440] on div "Undo" at bounding box center [296, 528] width 19 height 8
click at [27, 243] on div at bounding box center [27, 241] width 9 height 9
click at [30, 440] on div "Pen" at bounding box center [31, 528] width 45 height 18
click at [28, 263] on div at bounding box center [27, 265] width 9 height 9
click at [229, 440] on div "Select" at bounding box center [237, 528] width 48 height 18
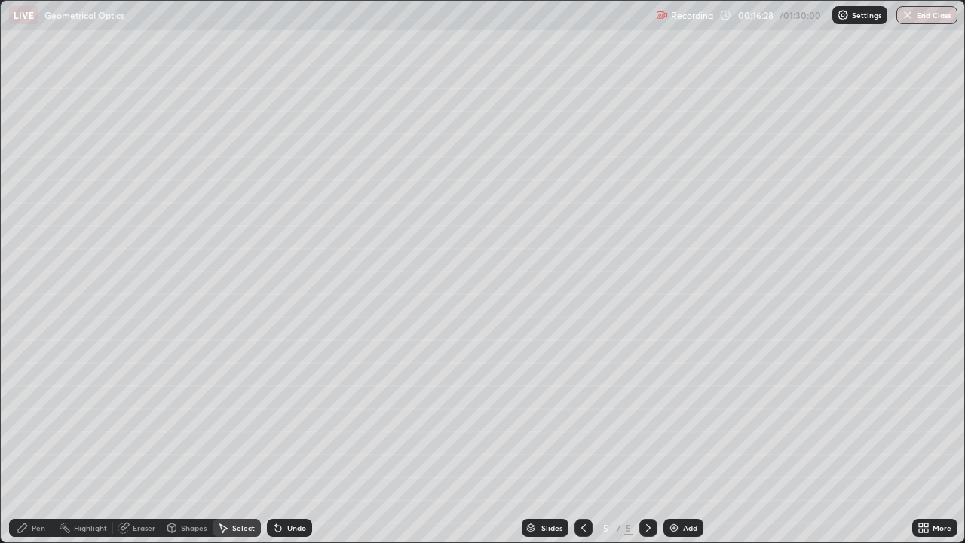
click at [31, 440] on div "Pen" at bounding box center [31, 528] width 45 height 18
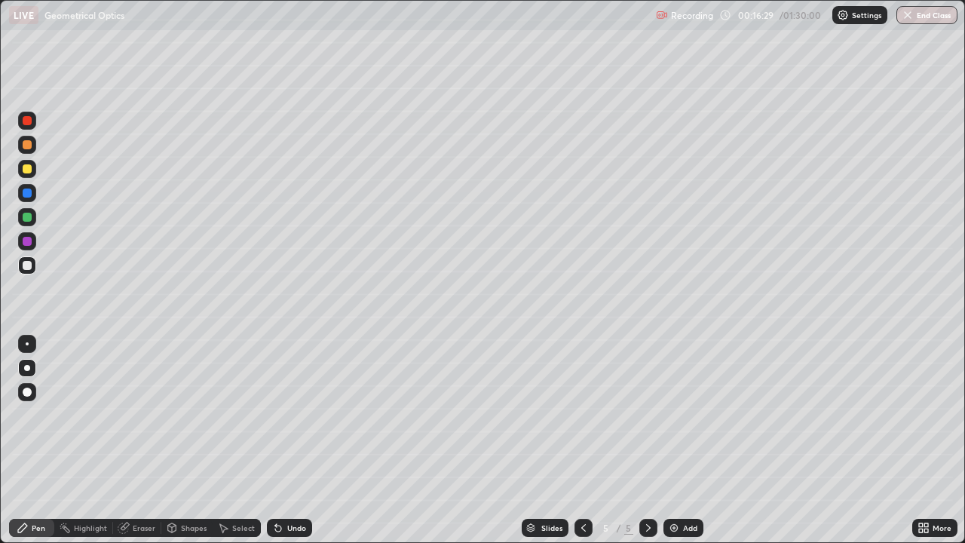
click at [27, 169] on div at bounding box center [27, 168] width 9 height 9
click at [183, 440] on div "Shapes" at bounding box center [194, 528] width 26 height 8
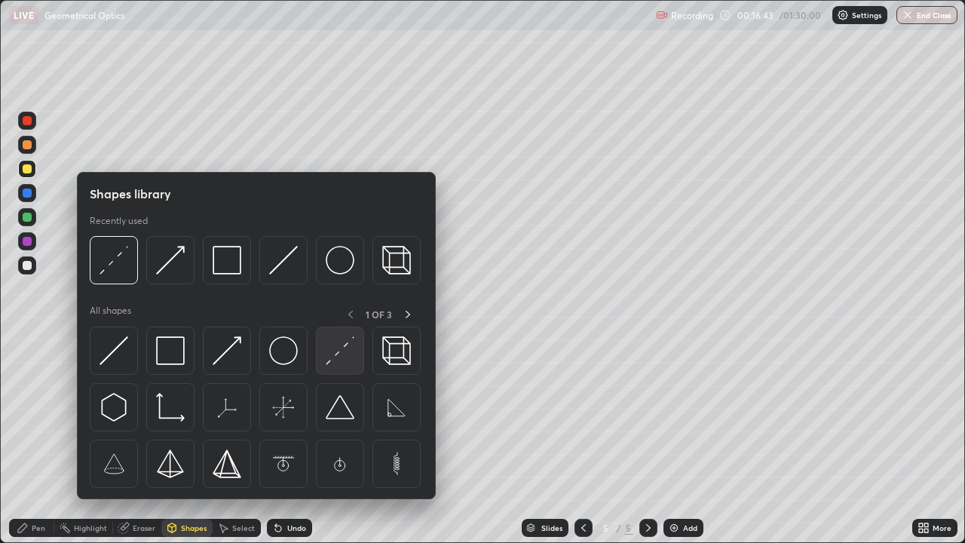
click at [332, 351] on img at bounding box center [340, 350] width 29 height 29
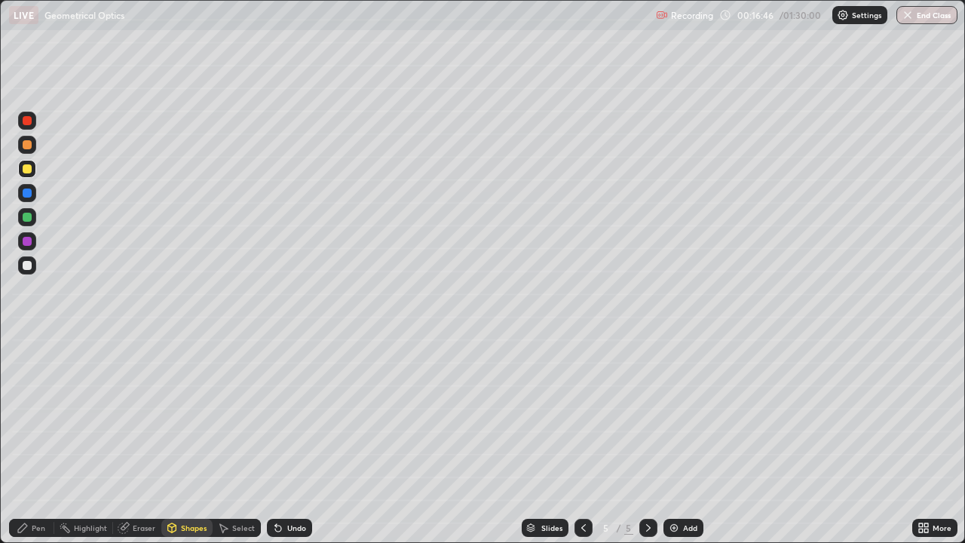
click at [40, 440] on div "Pen" at bounding box center [39, 528] width 14 height 8
click at [28, 266] on div at bounding box center [27, 265] width 9 height 9
click at [283, 440] on div "Undo" at bounding box center [289, 528] width 45 height 18
click at [582, 440] on icon at bounding box center [584, 528] width 12 height 12
click at [647, 440] on icon at bounding box center [649, 528] width 12 height 12
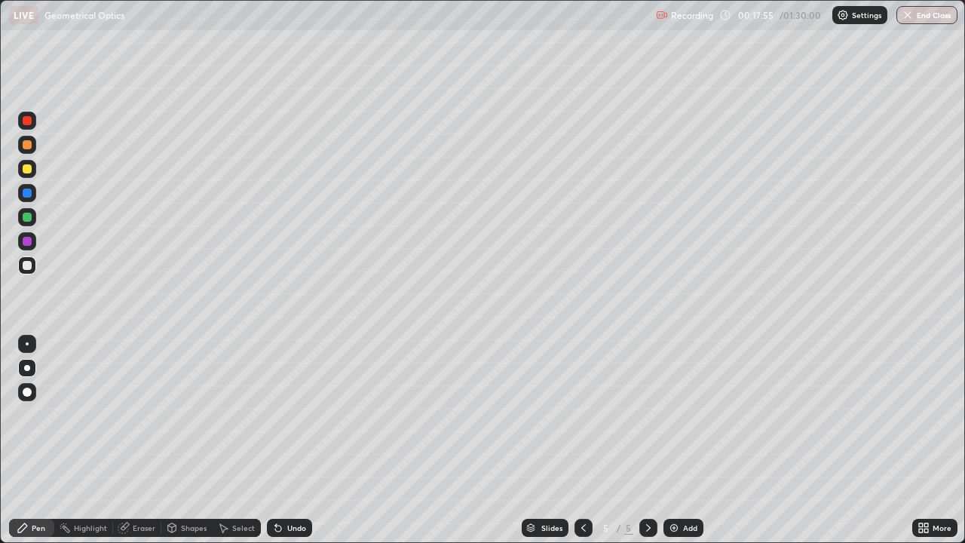
click at [30, 171] on div at bounding box center [27, 168] width 9 height 9
click at [284, 440] on div "Undo" at bounding box center [289, 528] width 45 height 18
click at [186, 440] on div "Shapes" at bounding box center [186, 528] width 51 height 18
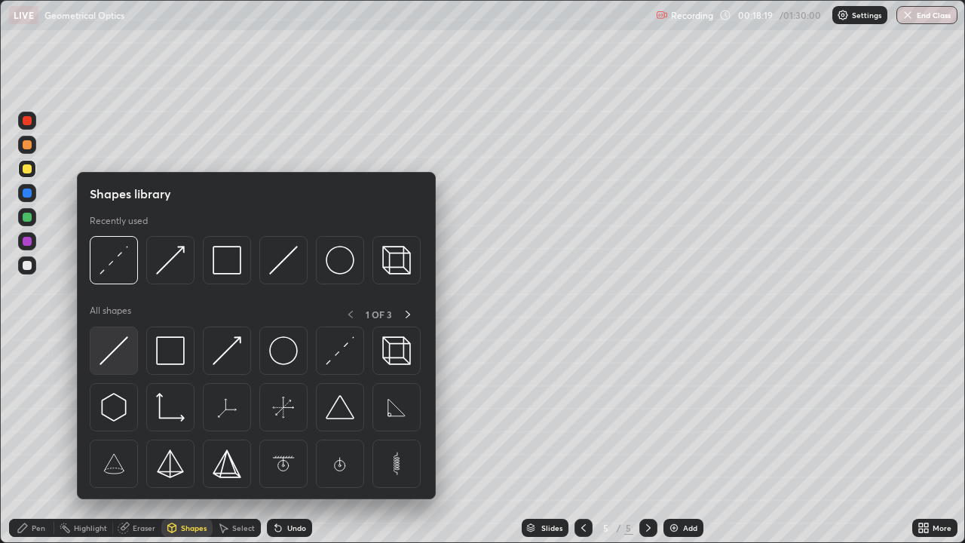
click at [123, 350] on img at bounding box center [114, 350] width 29 height 29
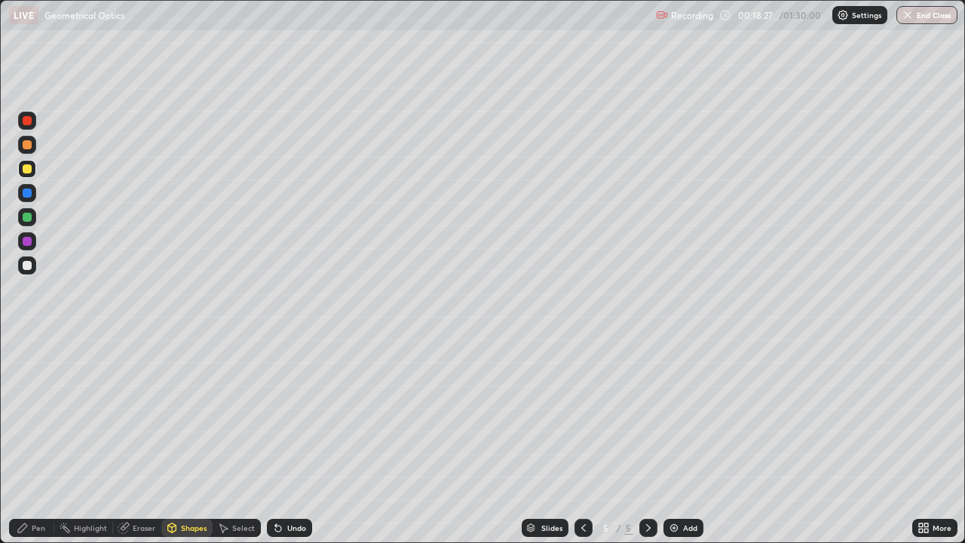
click at [34, 440] on div "Pen" at bounding box center [39, 528] width 14 height 8
click at [30, 263] on div at bounding box center [27, 265] width 9 height 9
click at [27, 220] on div at bounding box center [27, 217] width 9 height 9
click at [27, 344] on div at bounding box center [27, 343] width 3 height 3
click at [30, 268] on div at bounding box center [27, 265] width 9 height 9
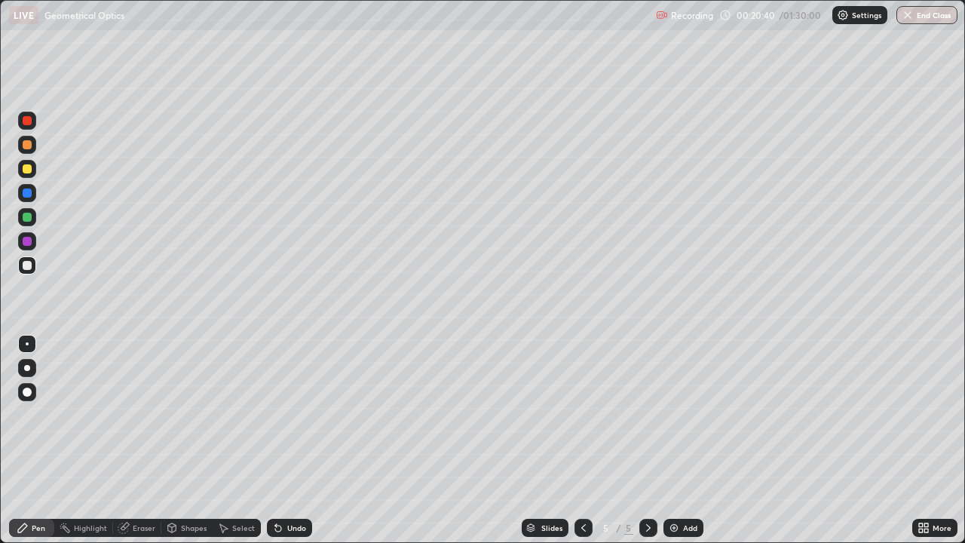
click at [29, 365] on div at bounding box center [27, 368] width 18 height 18
click at [35, 219] on div at bounding box center [27, 217] width 18 height 18
click at [23, 267] on div at bounding box center [27, 265] width 9 height 9
click at [677, 440] on img at bounding box center [674, 528] width 12 height 12
click at [30, 169] on div at bounding box center [27, 168] width 9 height 9
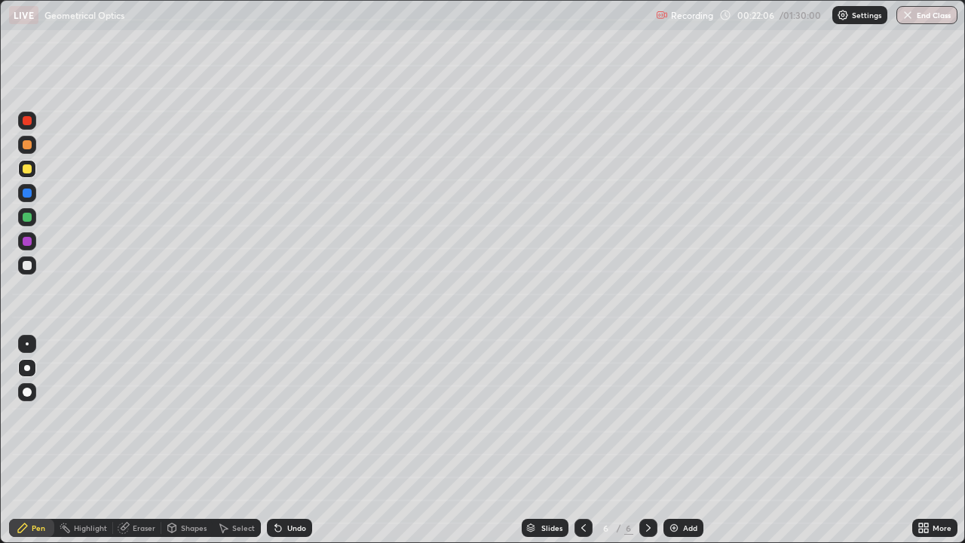
click at [184, 440] on div "Shapes" at bounding box center [194, 528] width 26 height 8
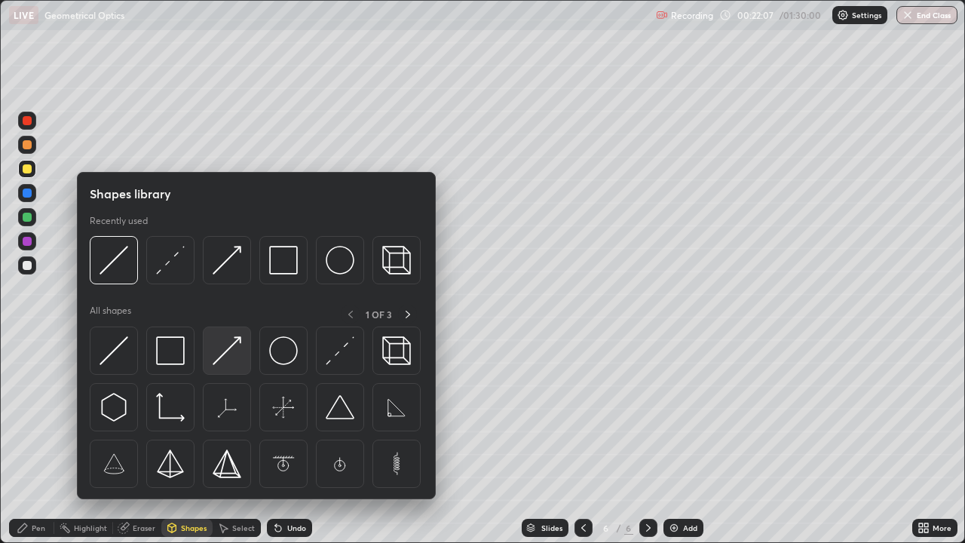
click at [225, 356] on img at bounding box center [227, 350] width 29 height 29
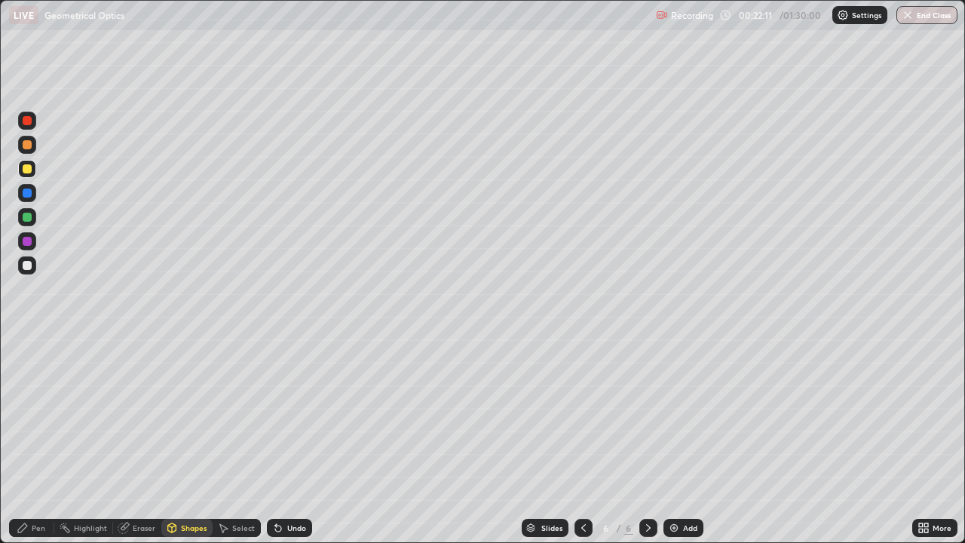
click at [32, 440] on div "Pen" at bounding box center [39, 528] width 14 height 8
click at [25, 269] on div at bounding box center [27, 265] width 9 height 9
click at [23, 219] on div at bounding box center [27, 217] width 9 height 9
click at [29, 271] on div at bounding box center [27, 265] width 18 height 18
click at [27, 216] on div at bounding box center [27, 217] width 9 height 9
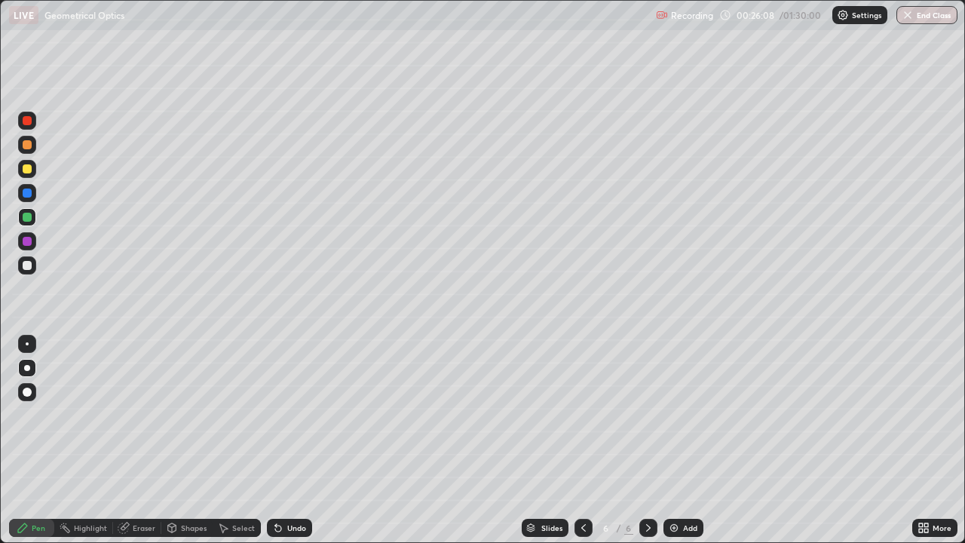
click at [29, 268] on div at bounding box center [27, 265] width 9 height 9
click at [27, 219] on div at bounding box center [27, 217] width 9 height 9
click at [25, 265] on div at bounding box center [27, 265] width 9 height 9
click at [676, 440] on img at bounding box center [674, 528] width 12 height 12
click at [26, 169] on div at bounding box center [27, 168] width 9 height 9
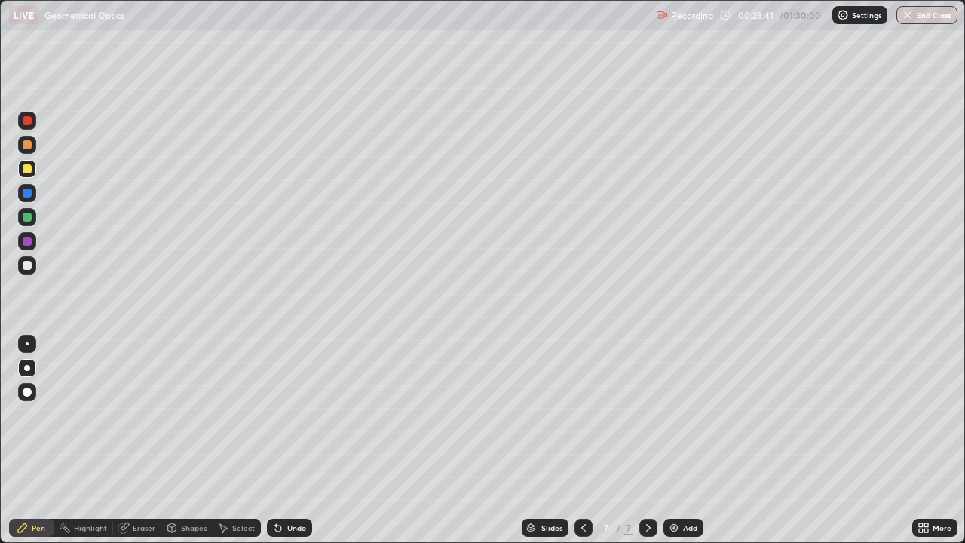
click at [178, 440] on div "Shapes" at bounding box center [186, 528] width 51 height 18
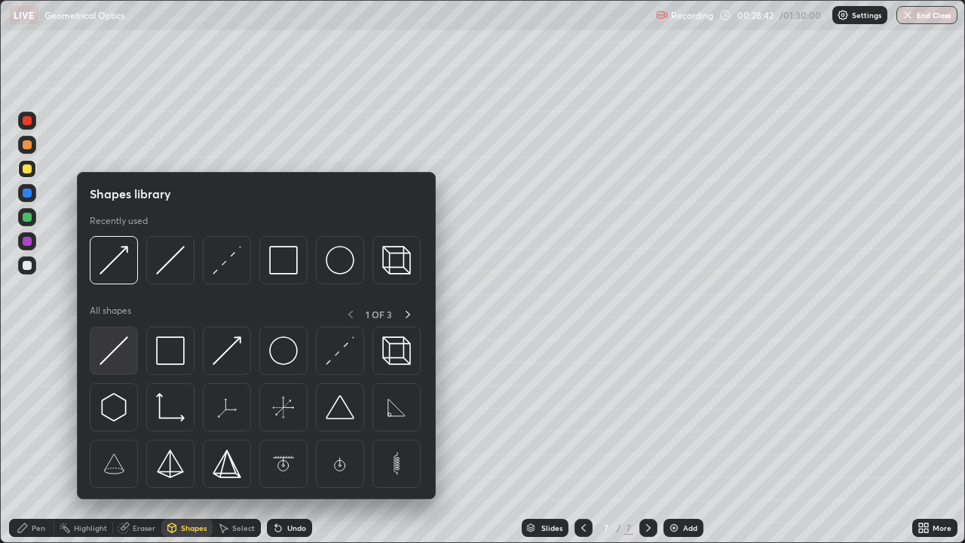
click at [115, 351] on img at bounding box center [114, 350] width 29 height 29
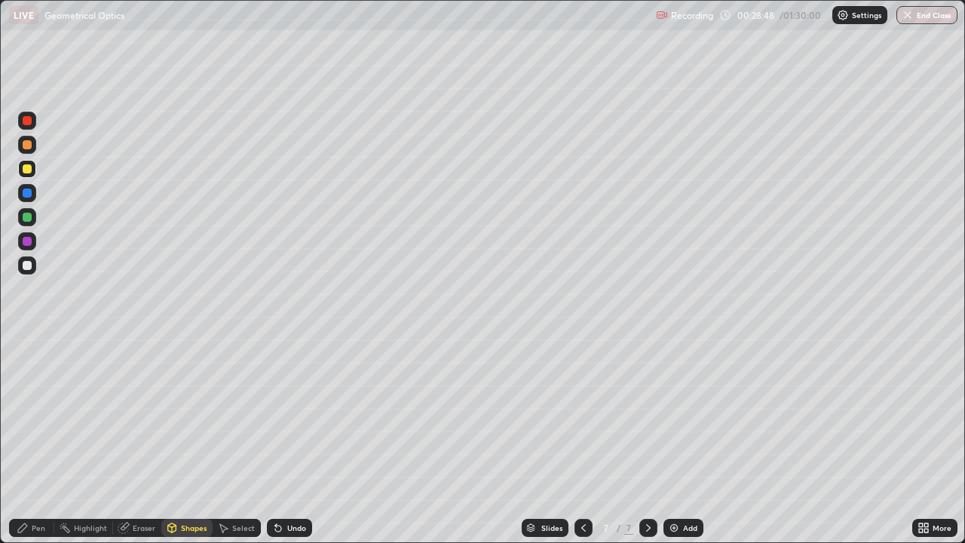
click at [33, 440] on div "Pen" at bounding box center [39, 528] width 14 height 8
click at [131, 440] on div "Eraser" at bounding box center [137, 528] width 48 height 18
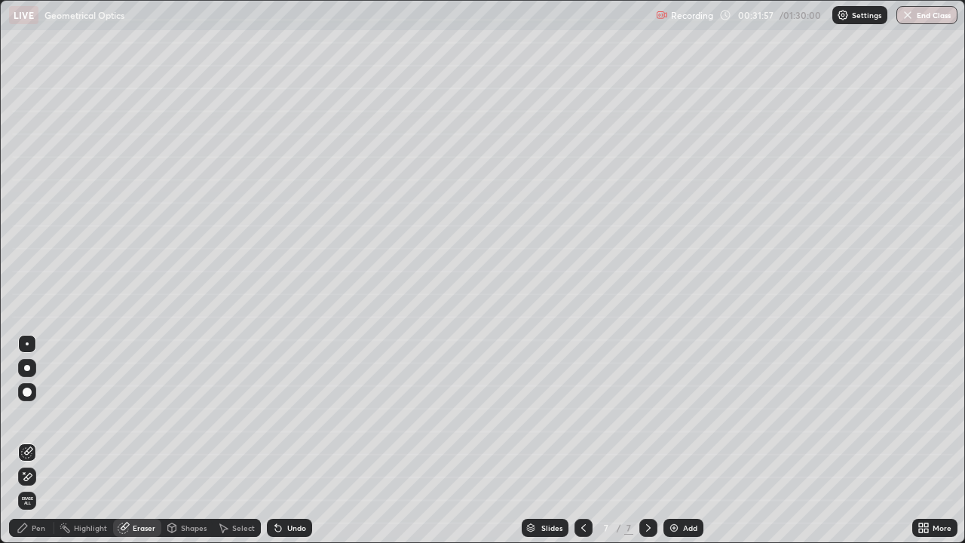
click at [38, 440] on div "Pen" at bounding box center [31, 528] width 45 height 18
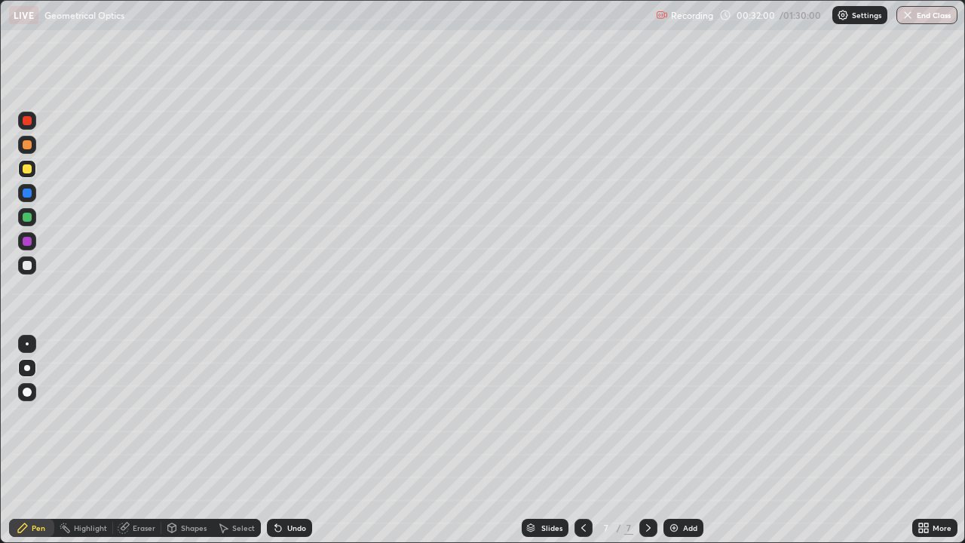
click at [139, 440] on div "Eraser" at bounding box center [144, 528] width 23 height 8
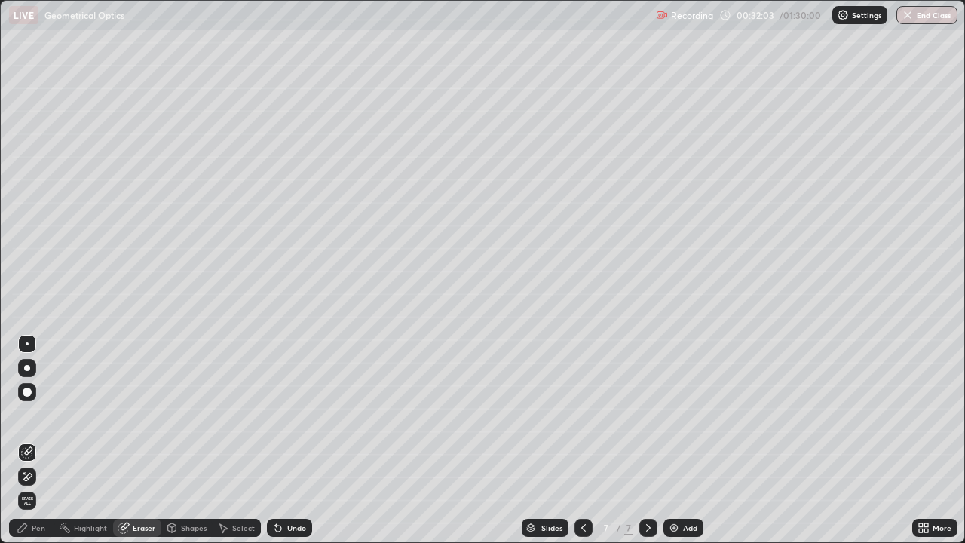
click at [41, 440] on div "Pen" at bounding box center [39, 528] width 14 height 8
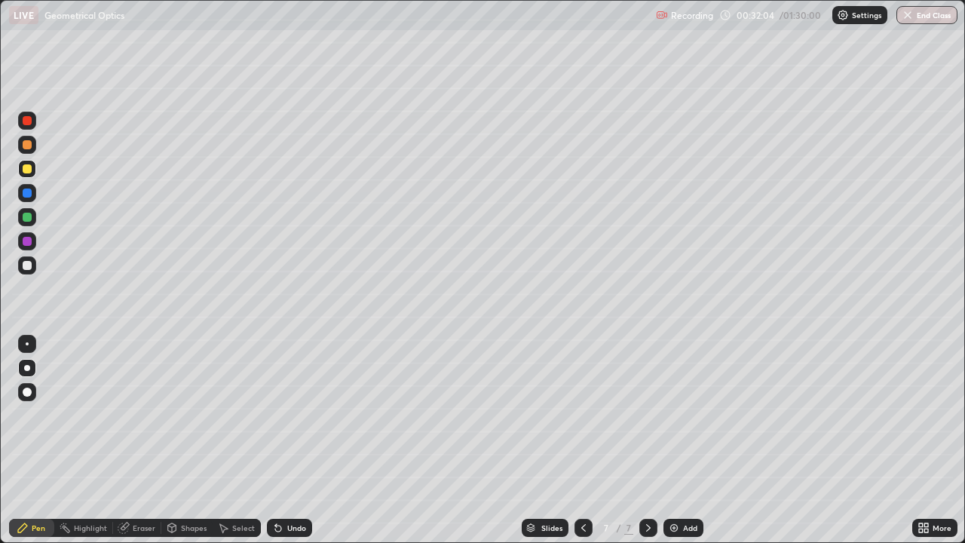
click at [26, 263] on div at bounding box center [27, 265] width 9 height 9
click at [29, 244] on div at bounding box center [27, 241] width 9 height 9
click at [23, 169] on div at bounding box center [27, 168] width 9 height 9
click at [184, 440] on div "Shapes" at bounding box center [194, 528] width 26 height 8
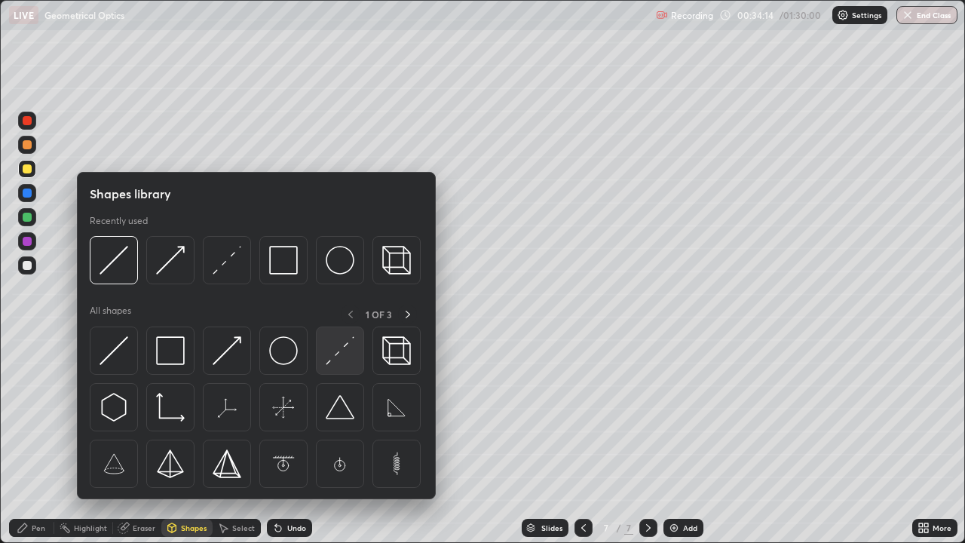
click at [337, 361] on img at bounding box center [340, 350] width 29 height 29
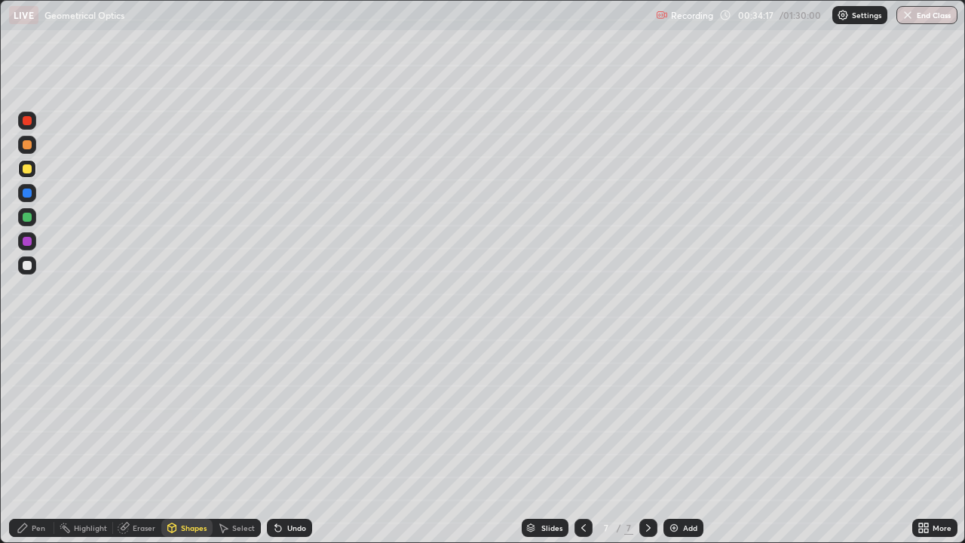
click at [186, 440] on div "Shapes" at bounding box center [194, 528] width 26 height 8
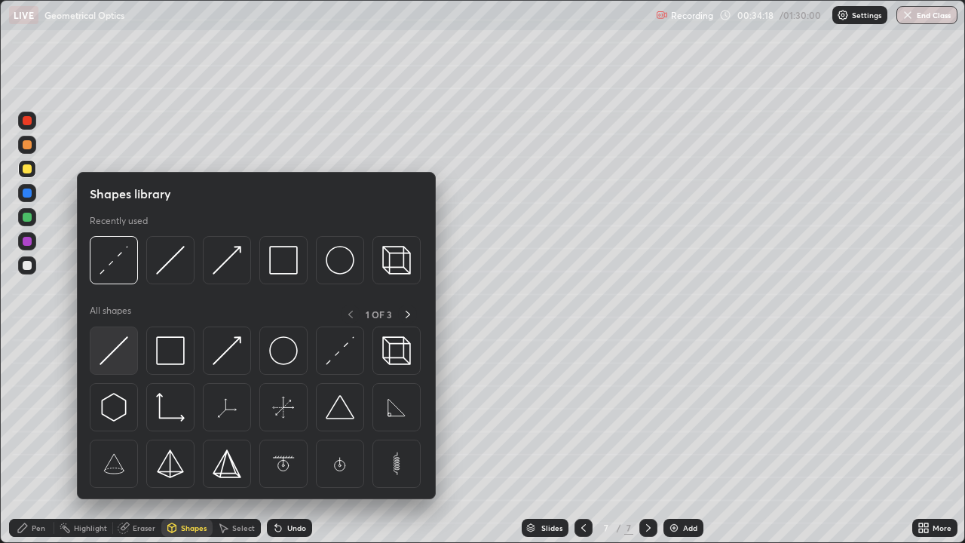
click at [114, 348] on img at bounding box center [114, 350] width 29 height 29
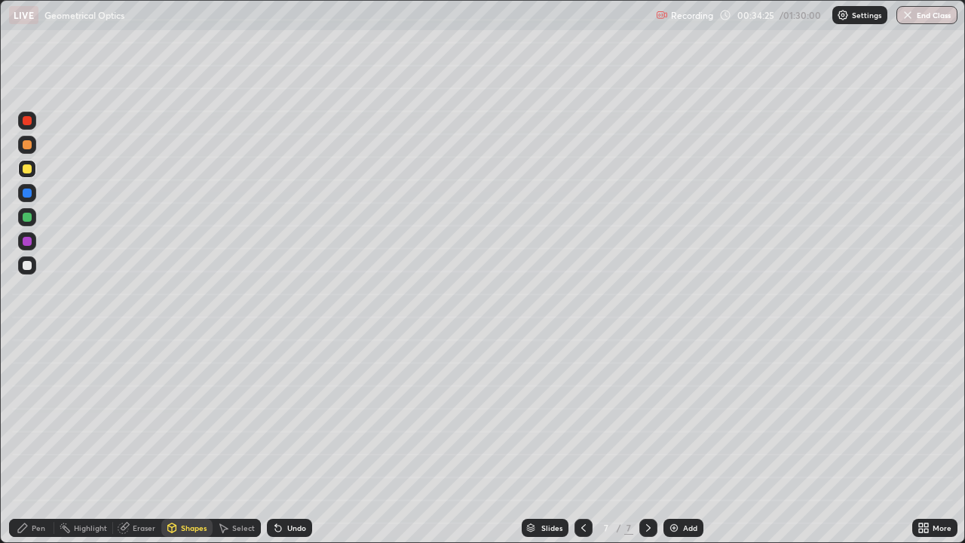
click at [23, 440] on icon at bounding box center [22, 527] width 9 height 9
click at [32, 262] on div at bounding box center [27, 265] width 18 height 18
click at [287, 440] on div "Undo" at bounding box center [296, 528] width 19 height 8
click at [290, 440] on div "Undo" at bounding box center [296, 528] width 19 height 8
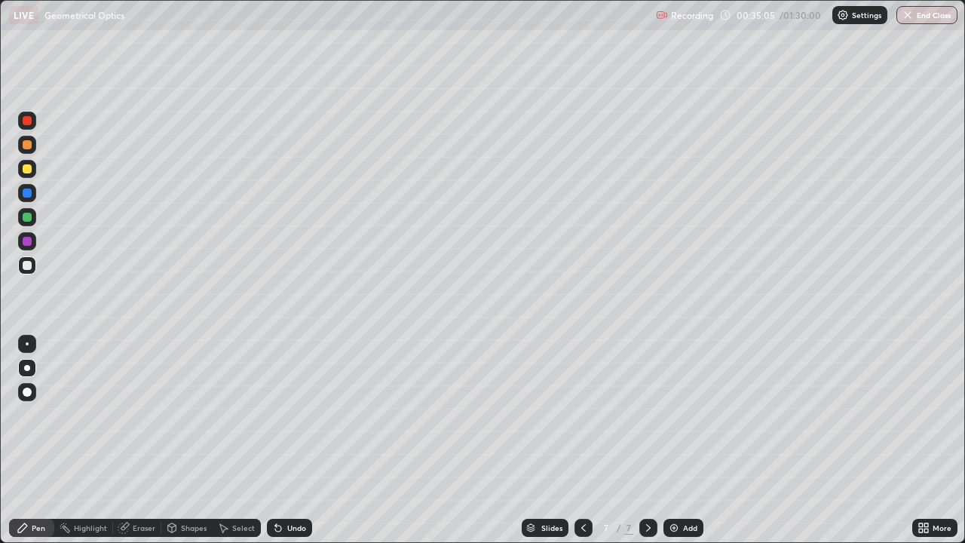
click at [287, 440] on div "Undo" at bounding box center [296, 528] width 19 height 8
click at [276, 440] on icon at bounding box center [278, 529] width 6 height 6
click at [279, 440] on icon at bounding box center [278, 529] width 6 height 6
click at [283, 440] on div "Undo" at bounding box center [289, 528] width 45 height 18
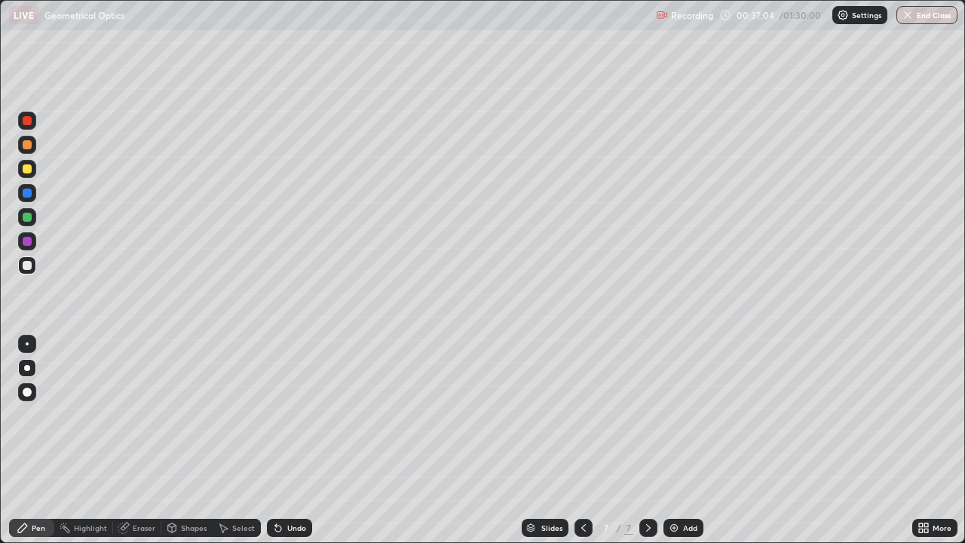
click at [287, 440] on div "Undo" at bounding box center [296, 528] width 19 height 8
click at [27, 241] on div at bounding box center [27, 241] width 9 height 9
click at [685, 440] on div "Add" at bounding box center [690, 528] width 14 height 8
click at [23, 168] on div at bounding box center [27, 168] width 9 height 9
click at [183, 440] on div "Shapes" at bounding box center [194, 528] width 26 height 8
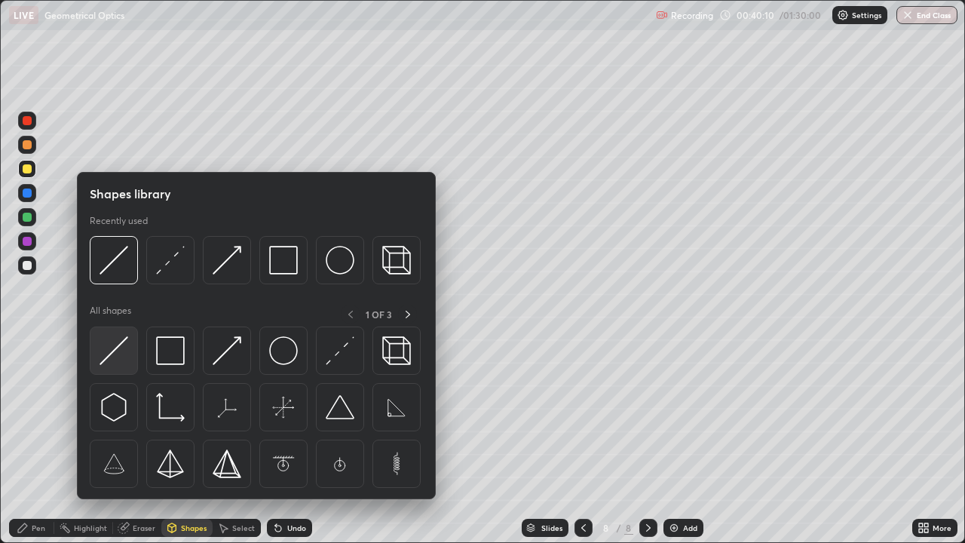
click at [119, 354] on img at bounding box center [114, 350] width 29 height 29
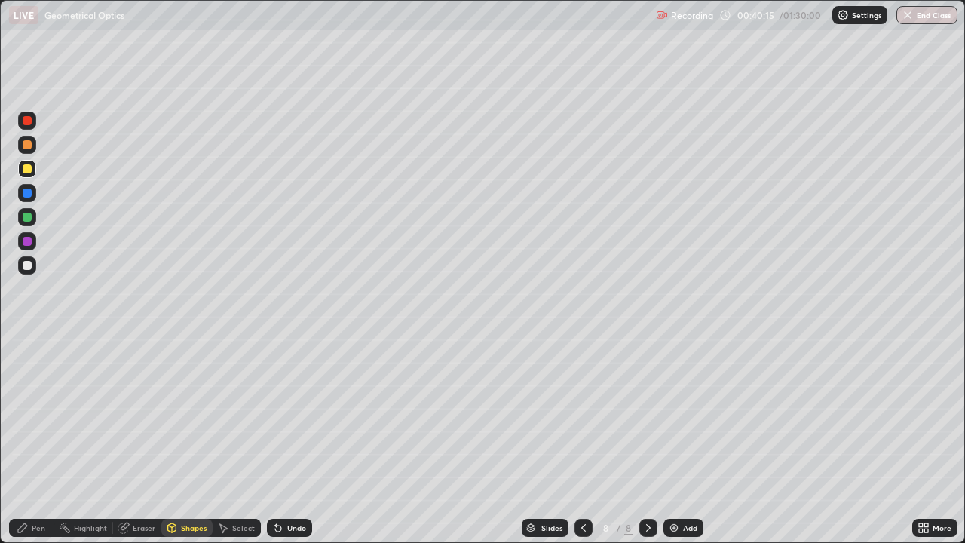
click at [582, 440] on icon at bounding box center [584, 528] width 12 height 12
click at [648, 440] on icon at bounding box center [649, 528] width 12 height 12
click at [186, 440] on div "Shapes" at bounding box center [194, 528] width 26 height 8
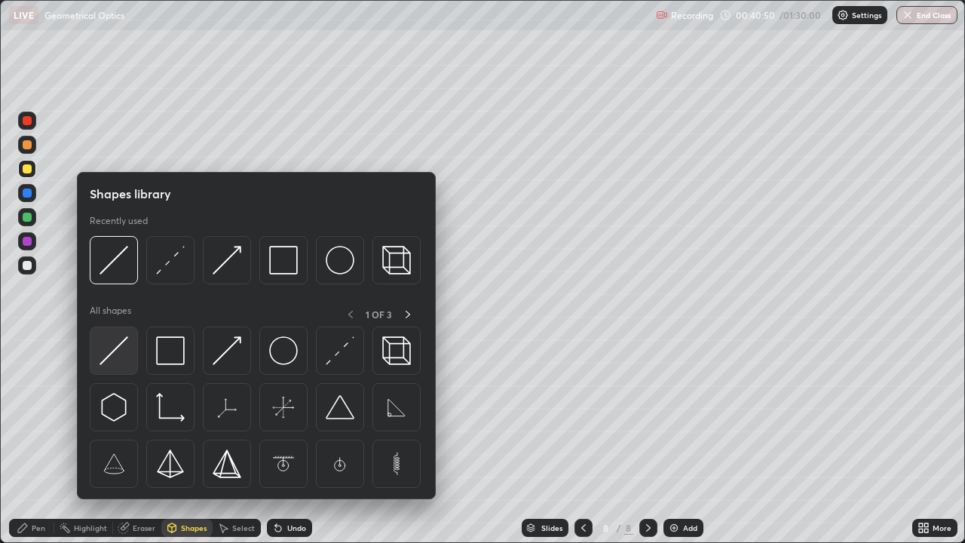
click at [111, 350] on img at bounding box center [114, 350] width 29 height 29
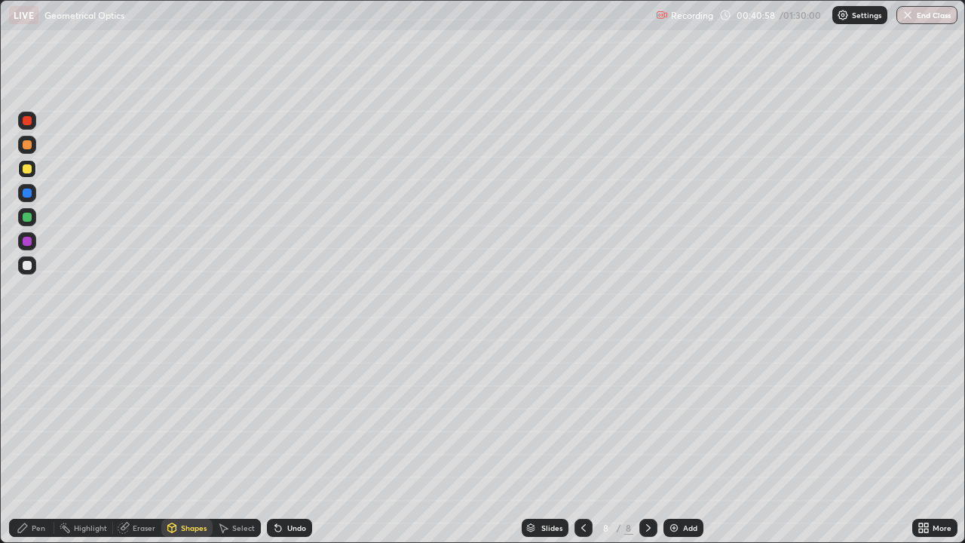
click at [33, 440] on div "Pen" at bounding box center [31, 528] width 45 height 18
click at [181, 440] on div "Shapes" at bounding box center [194, 528] width 26 height 8
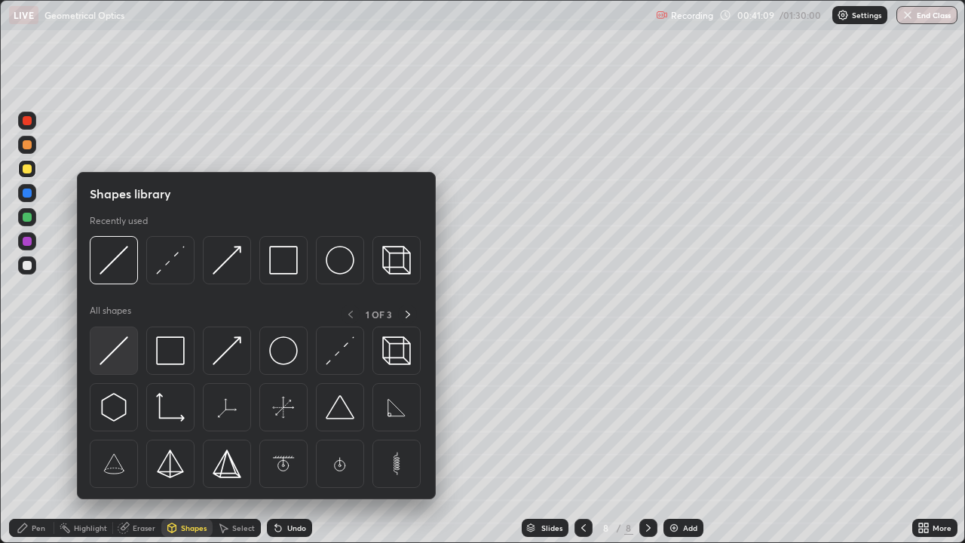
click at [112, 353] on img at bounding box center [114, 350] width 29 height 29
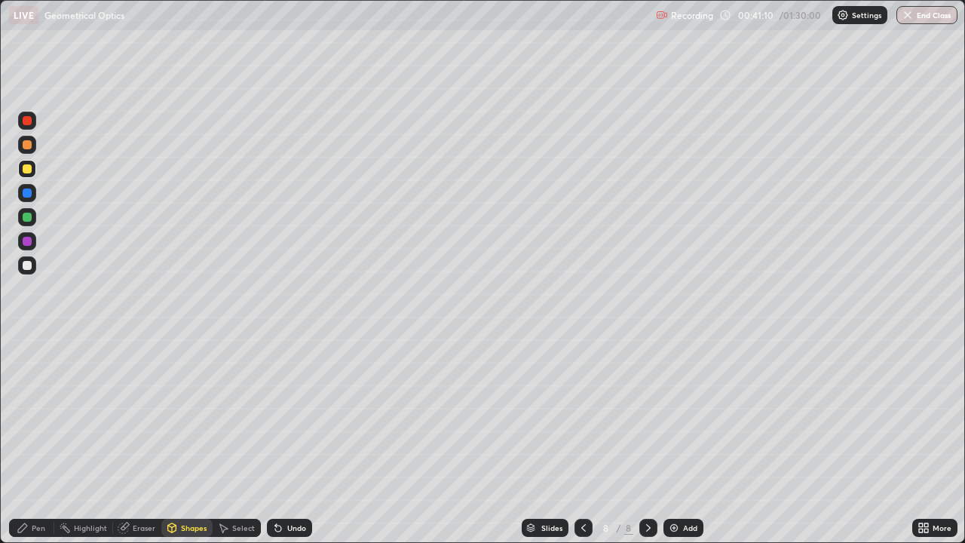
click at [26, 263] on div at bounding box center [27, 265] width 9 height 9
click at [29, 440] on div "Pen" at bounding box center [31, 528] width 45 height 18
click at [28, 171] on div at bounding box center [27, 168] width 9 height 9
click at [29, 268] on div at bounding box center [27, 265] width 9 height 9
click at [26, 219] on div at bounding box center [27, 217] width 9 height 9
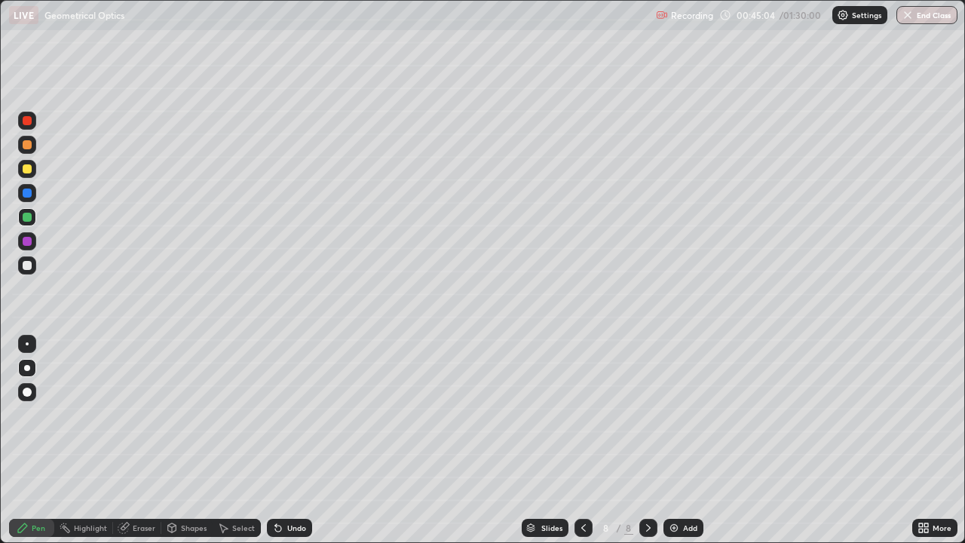
click at [28, 267] on div at bounding box center [27, 265] width 9 height 9
click at [26, 265] on div at bounding box center [27, 265] width 9 height 9
click at [130, 440] on div "Eraser" at bounding box center [137, 528] width 48 height 18
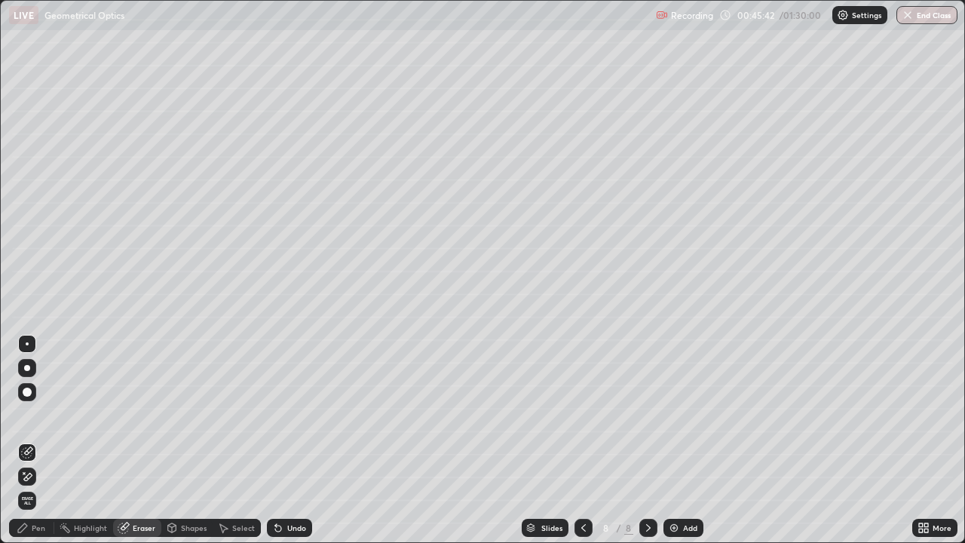
click at [40, 440] on div "Pen" at bounding box center [39, 528] width 14 height 8
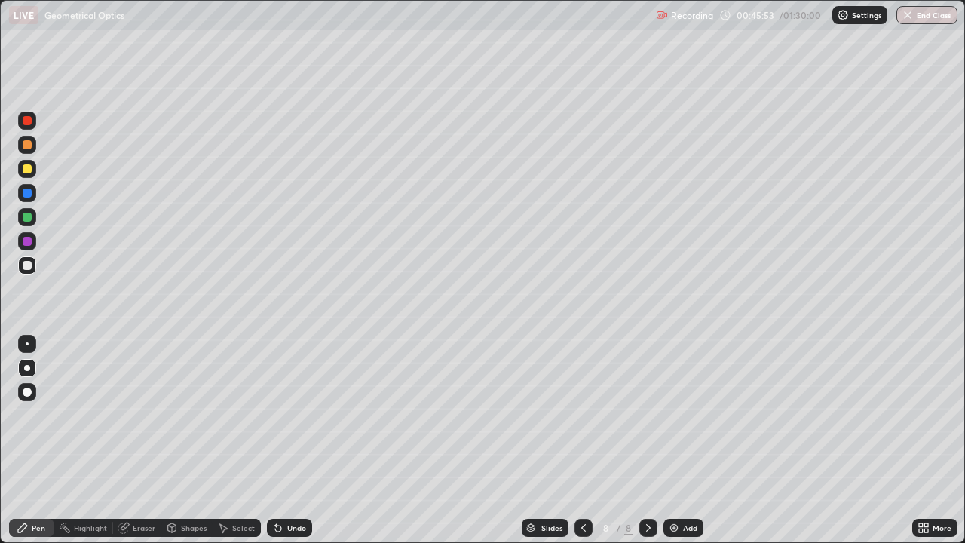
click at [29, 219] on div at bounding box center [27, 217] width 9 height 9
click at [187, 440] on div "Shapes" at bounding box center [186, 528] width 51 height 18
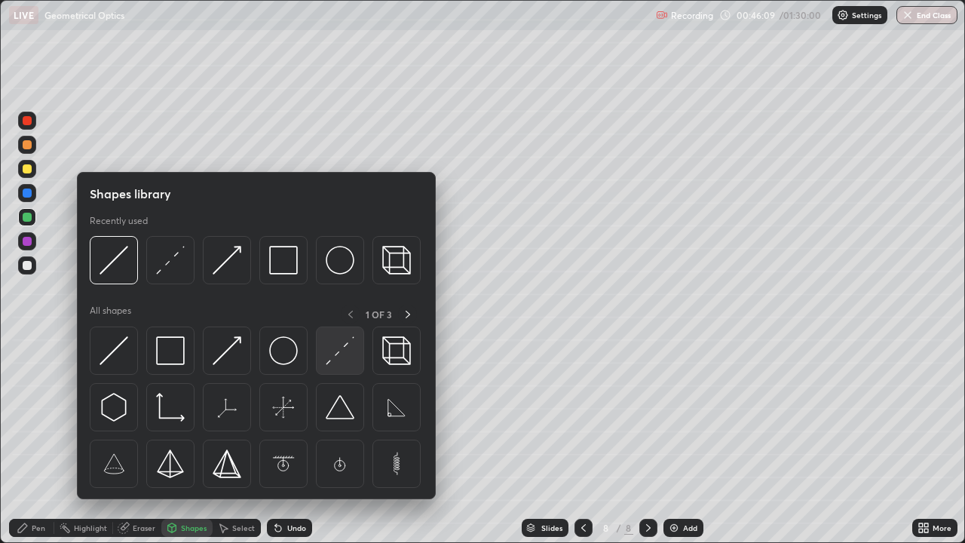
click at [337, 357] on img at bounding box center [340, 350] width 29 height 29
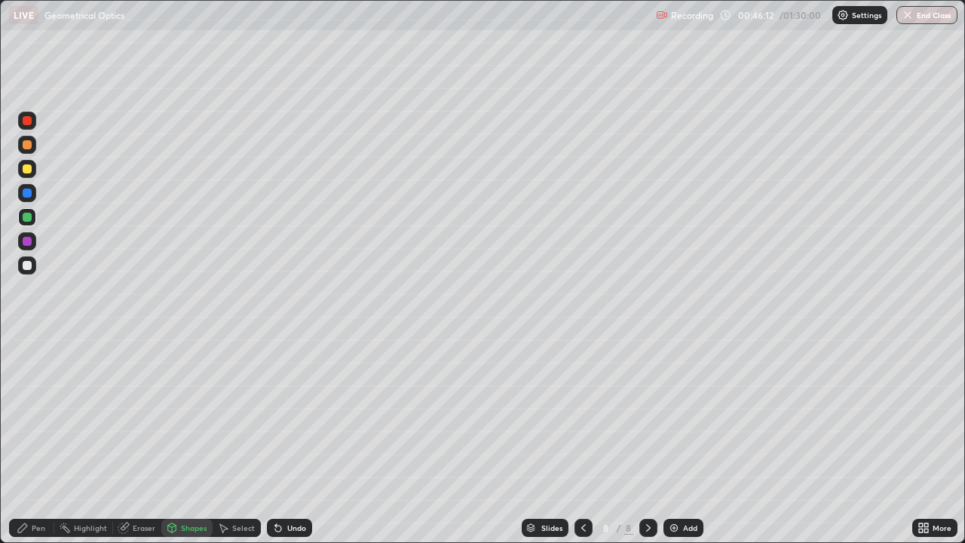
click at [26, 245] on div at bounding box center [27, 241] width 9 height 9
click at [36, 440] on div "Pen" at bounding box center [39, 528] width 14 height 8
click at [28, 166] on div at bounding box center [27, 168] width 9 height 9
click at [182, 440] on div "Shapes" at bounding box center [186, 528] width 51 height 18
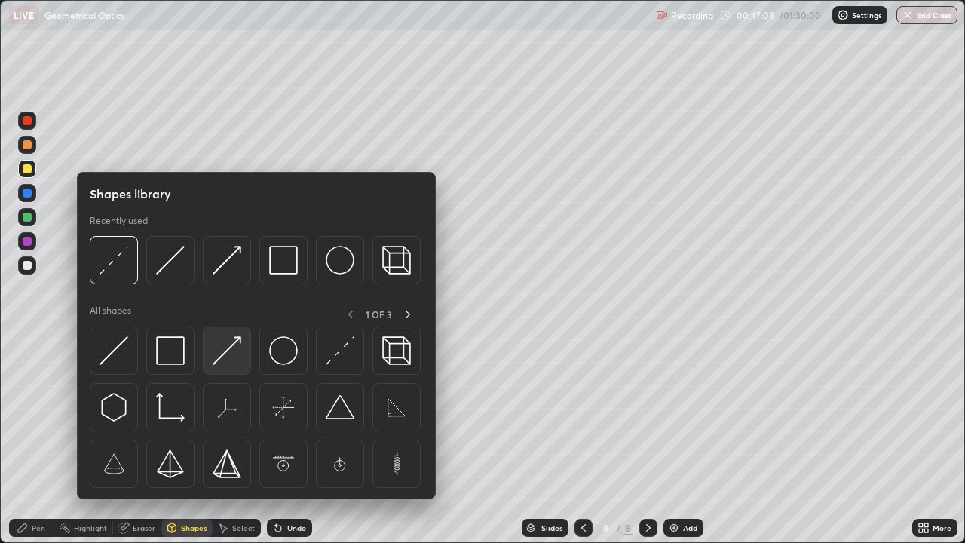
click at [222, 350] on img at bounding box center [227, 350] width 29 height 29
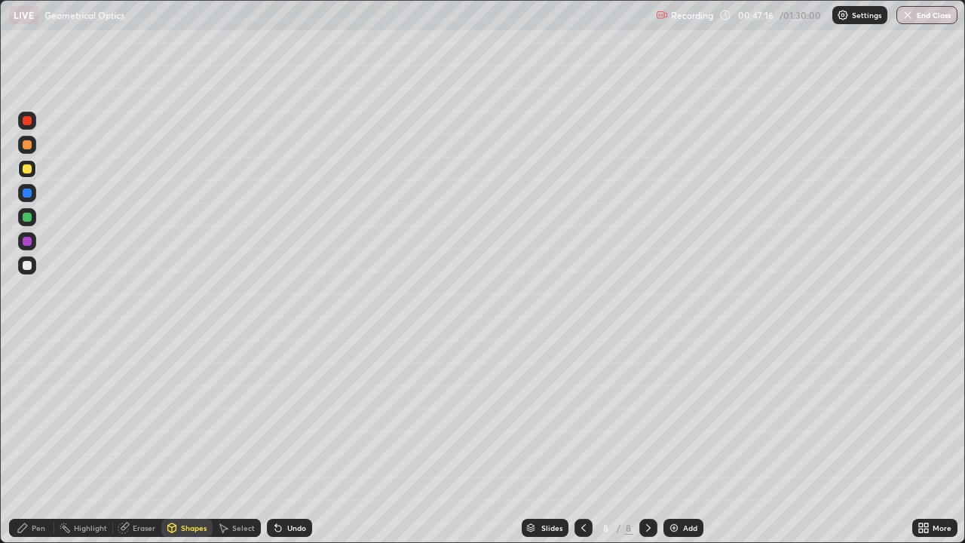
click at [32, 440] on div "Pen" at bounding box center [39, 528] width 14 height 8
click at [186, 440] on div "Shapes" at bounding box center [194, 528] width 26 height 8
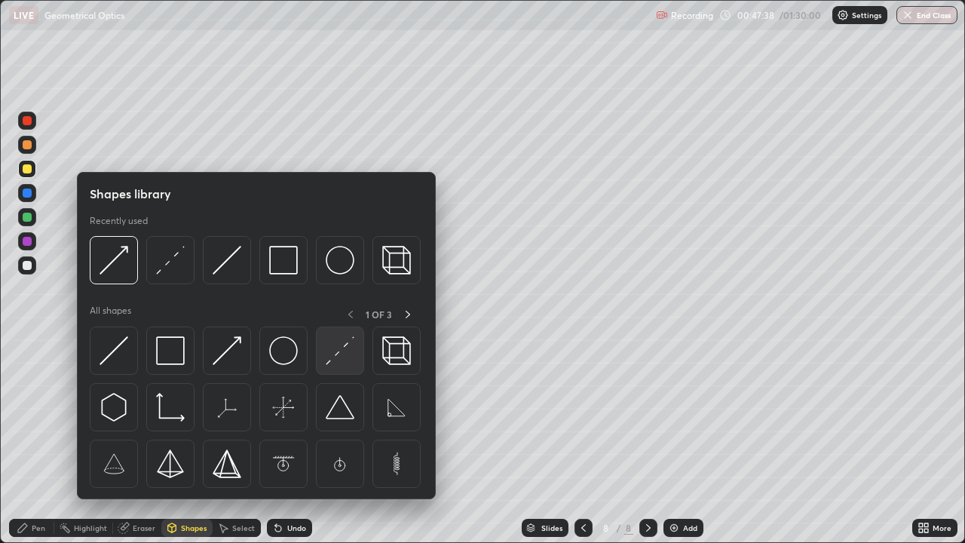
click at [345, 360] on img at bounding box center [340, 350] width 29 height 29
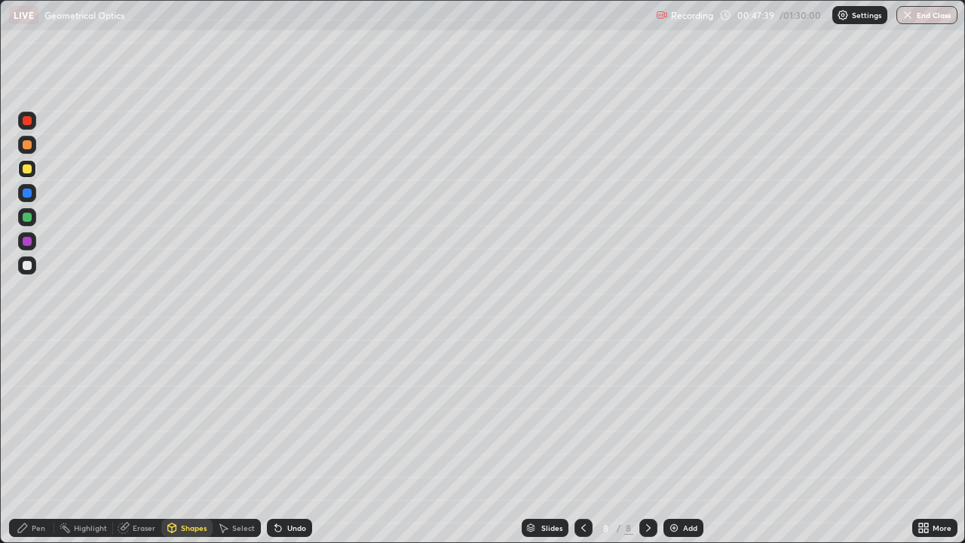
click at [26, 195] on div at bounding box center [27, 193] width 9 height 9
click at [36, 440] on div "Pen" at bounding box center [39, 528] width 14 height 8
click at [25, 267] on div at bounding box center [27, 265] width 9 height 9
click at [31, 216] on div at bounding box center [27, 217] width 9 height 9
click at [29, 265] on div at bounding box center [27, 265] width 9 height 9
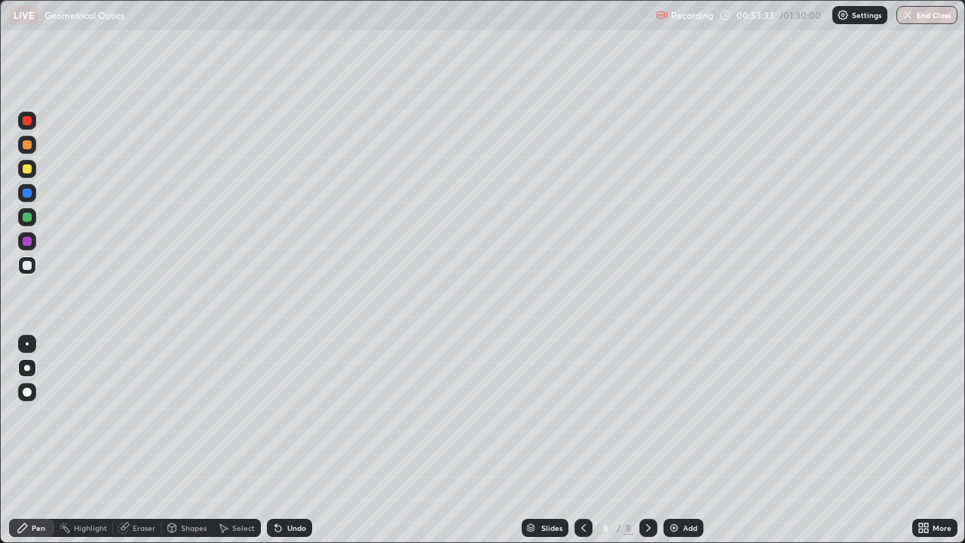
click at [288, 440] on div "Undo" at bounding box center [289, 528] width 45 height 18
click at [287, 440] on div "Undo" at bounding box center [296, 528] width 19 height 8
click at [296, 440] on div "Undo" at bounding box center [289, 528] width 45 height 18
click at [677, 440] on img at bounding box center [674, 528] width 12 height 12
click at [31, 170] on div at bounding box center [27, 168] width 9 height 9
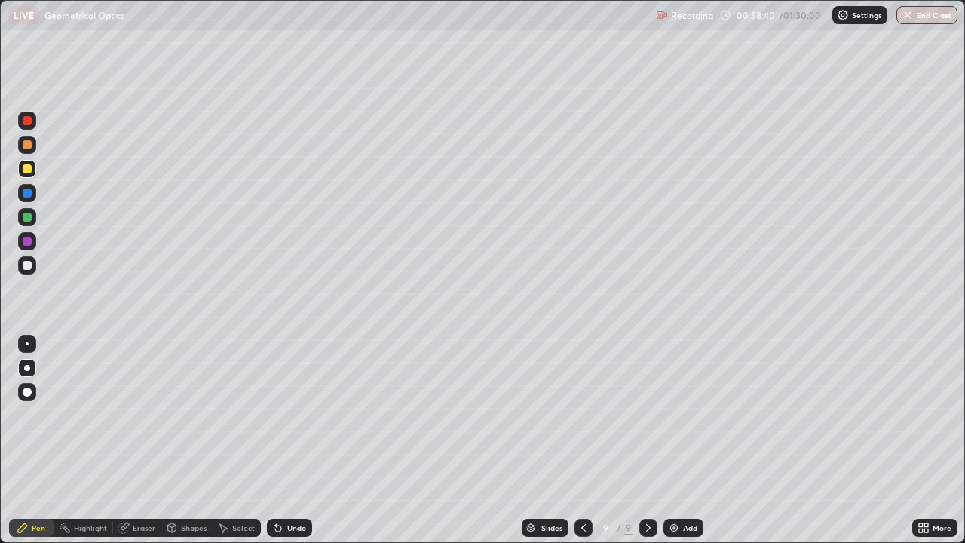
click at [182, 440] on div "Shapes" at bounding box center [194, 528] width 26 height 8
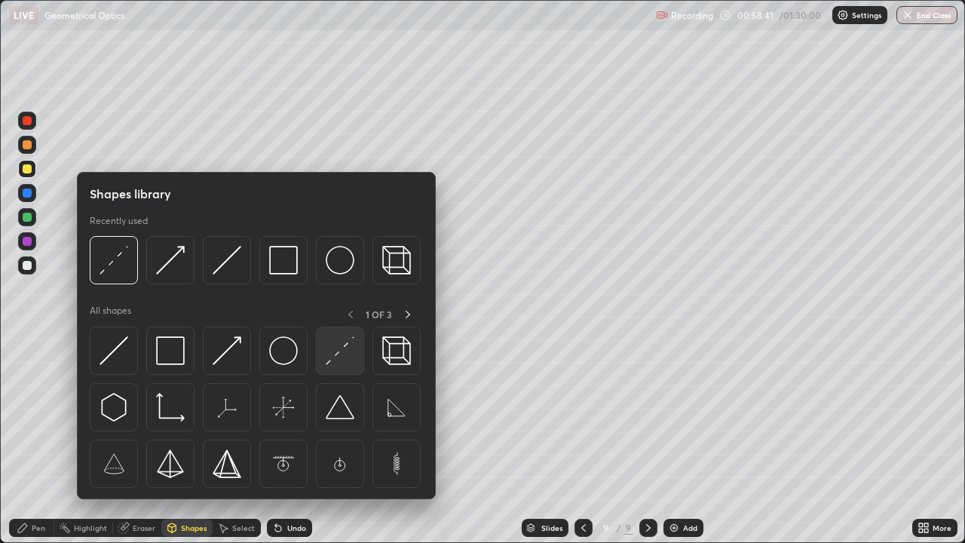
click at [341, 361] on img at bounding box center [340, 350] width 29 height 29
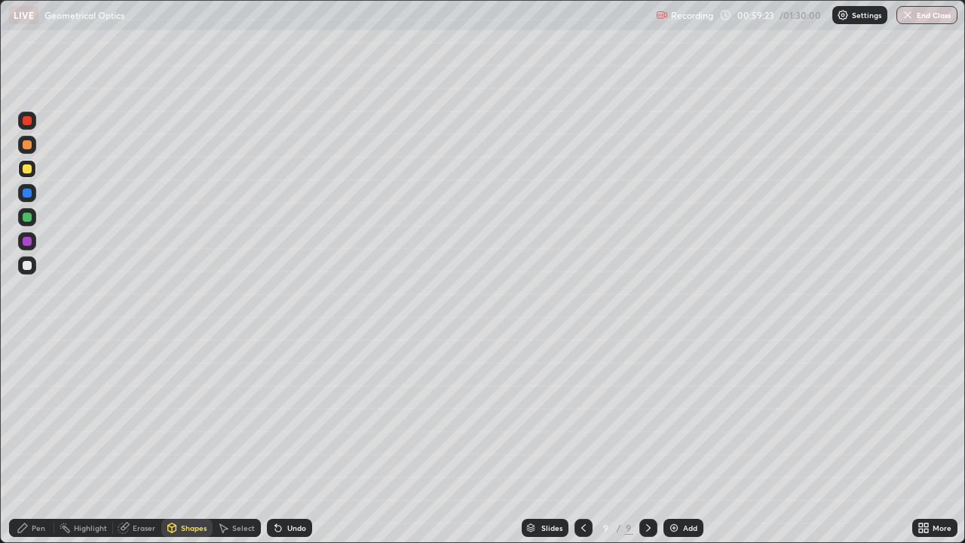
click at [197, 440] on div "Shapes" at bounding box center [194, 528] width 26 height 8
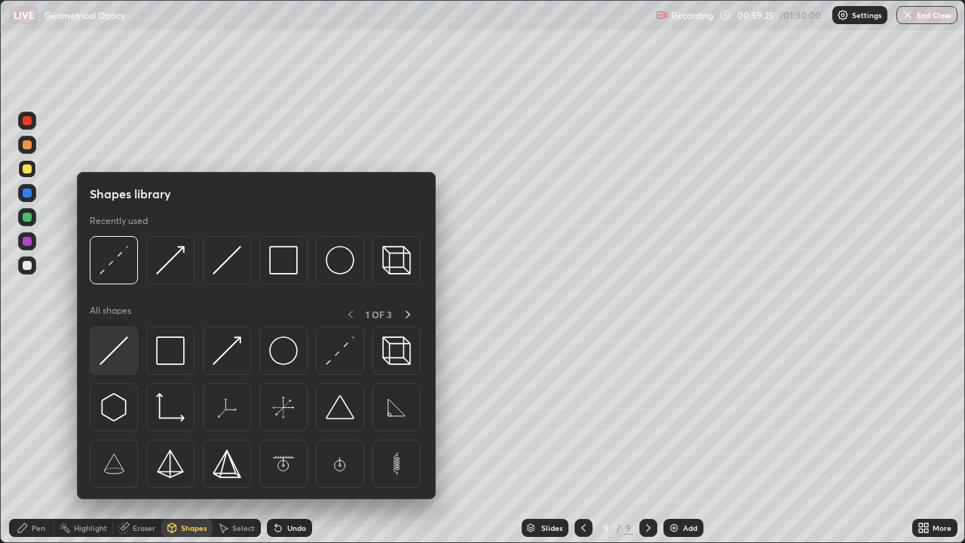
click at [114, 345] on img at bounding box center [114, 350] width 29 height 29
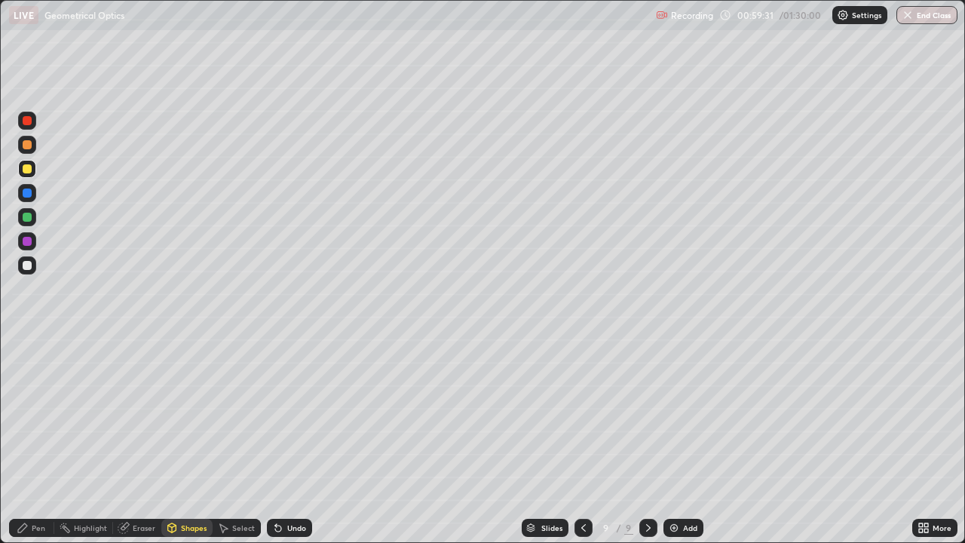
click at [31, 440] on div "Pen" at bounding box center [31, 528] width 45 height 18
click at [26, 265] on div at bounding box center [27, 265] width 9 height 9
click at [676, 440] on img at bounding box center [674, 528] width 12 height 12
click at [26, 167] on div at bounding box center [27, 168] width 9 height 9
click at [183, 440] on div "Shapes" at bounding box center [194, 528] width 26 height 8
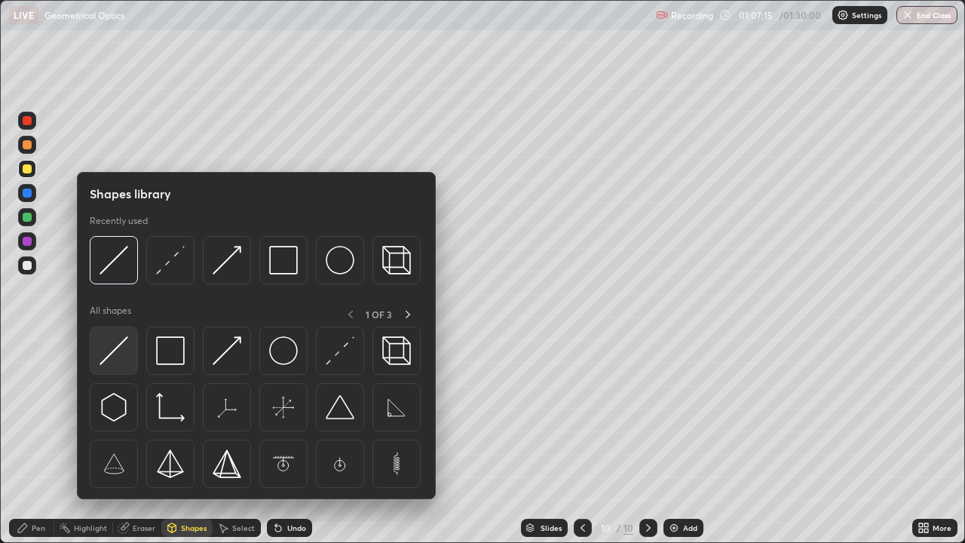
click at [116, 355] on img at bounding box center [114, 350] width 29 height 29
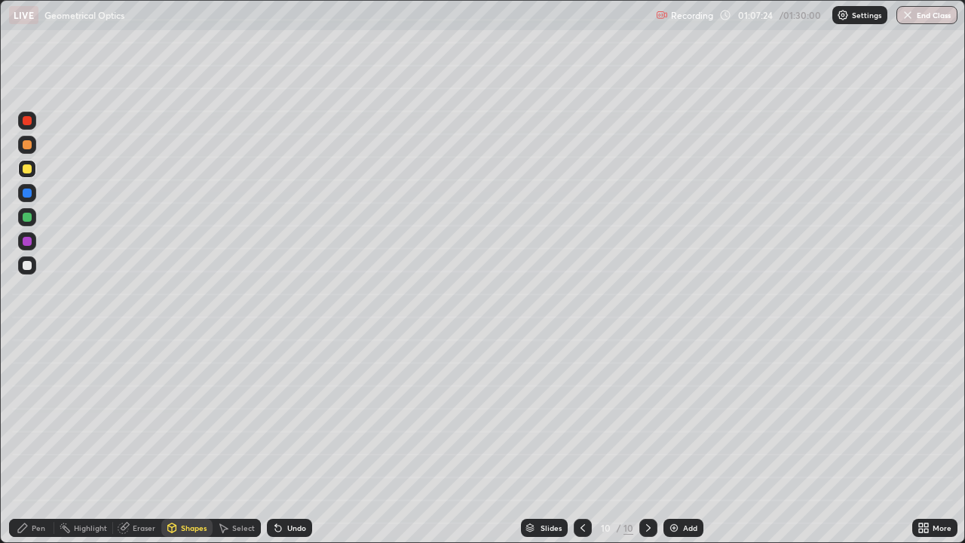
click at [291, 440] on div "Undo" at bounding box center [296, 528] width 19 height 8
click at [26, 440] on icon at bounding box center [23, 528] width 12 height 12
click at [184, 440] on div "Shapes" at bounding box center [194, 528] width 26 height 8
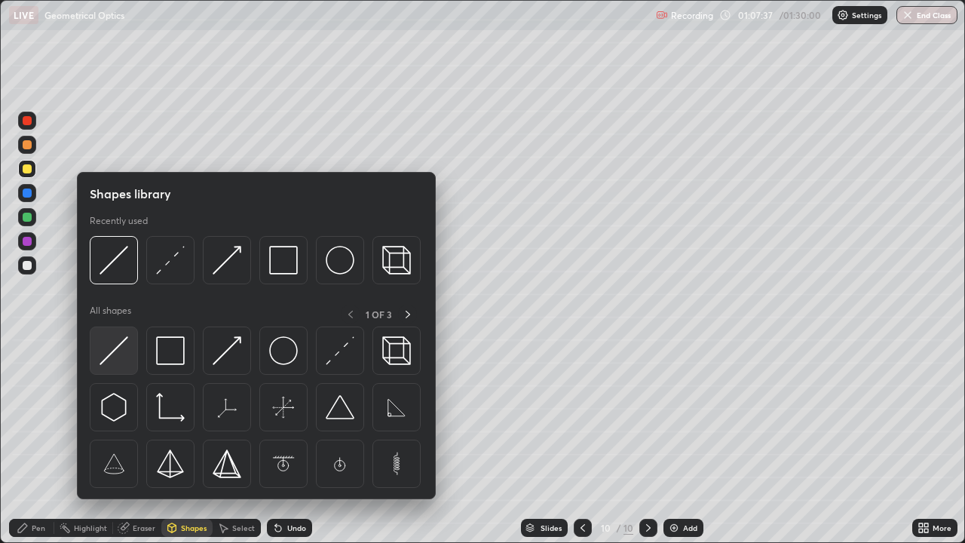
click at [126, 349] on img at bounding box center [114, 350] width 29 height 29
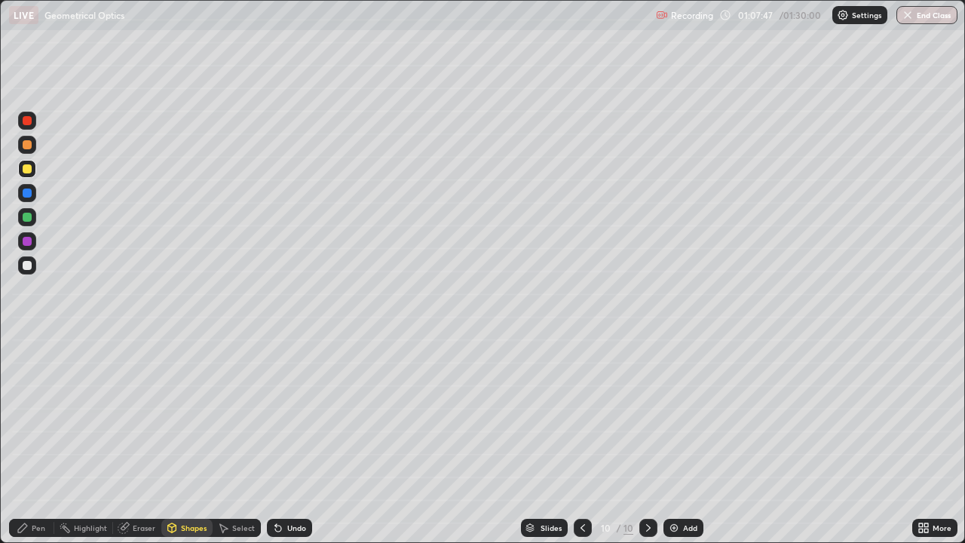
click at [38, 440] on div "Pen" at bounding box center [39, 528] width 14 height 8
click at [28, 265] on div at bounding box center [27, 265] width 9 height 9
click at [179, 440] on div "Shapes" at bounding box center [186, 528] width 51 height 18
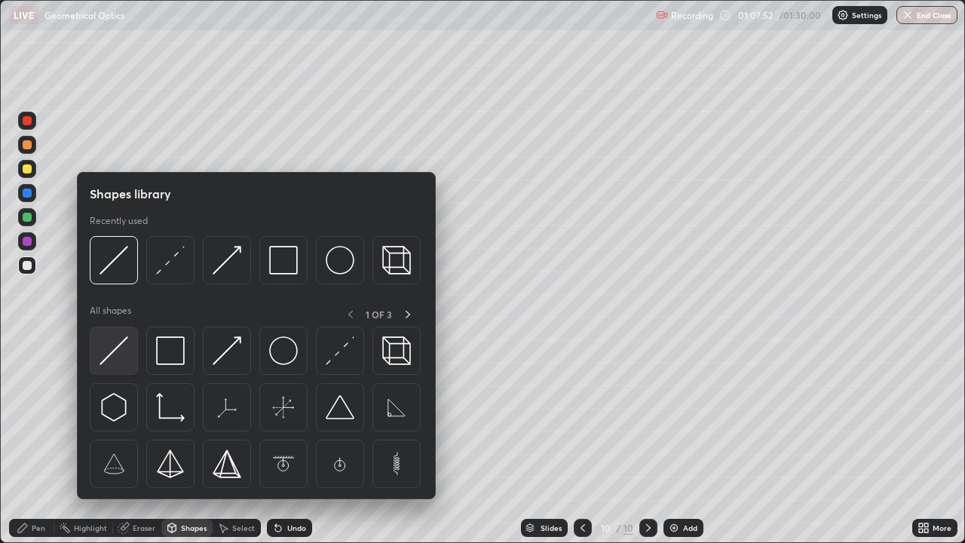
click at [110, 354] on img at bounding box center [114, 350] width 29 height 29
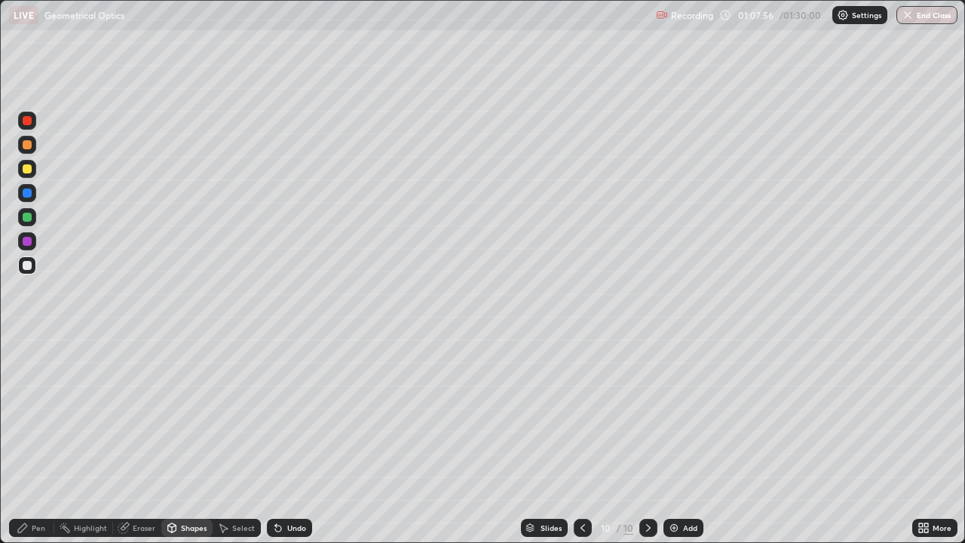
click at [37, 440] on div "Pen" at bounding box center [39, 528] width 14 height 8
click at [26, 259] on div at bounding box center [27, 265] width 18 height 18
click at [292, 440] on div "Undo" at bounding box center [296, 528] width 19 height 8
click at [29, 171] on div at bounding box center [27, 168] width 9 height 9
click at [26, 266] on div at bounding box center [27, 265] width 9 height 9
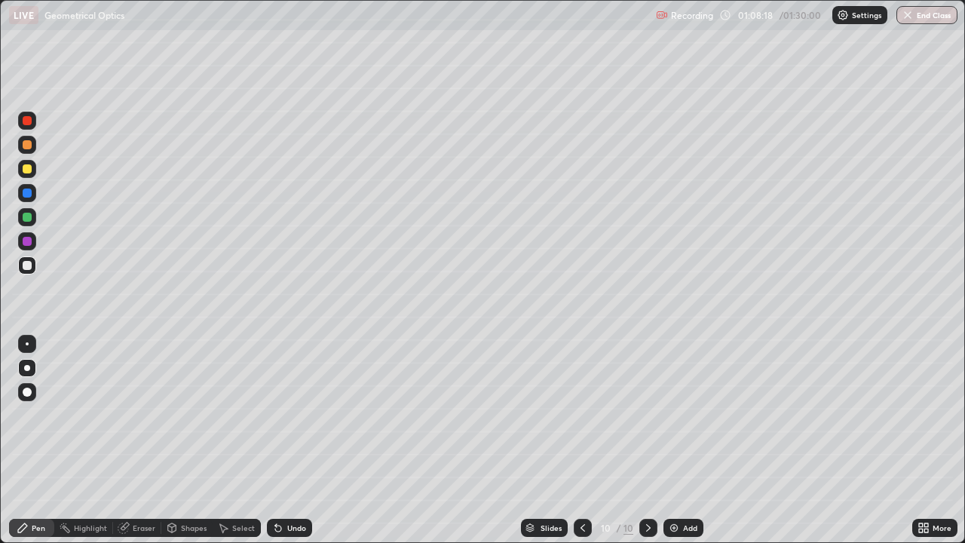
click at [281, 440] on icon at bounding box center [278, 528] width 12 height 12
click at [284, 440] on div "Undo" at bounding box center [289, 528] width 45 height 18
click at [293, 440] on div "Undo" at bounding box center [296, 528] width 19 height 8
click at [290, 440] on div "Undo" at bounding box center [296, 528] width 19 height 8
click at [179, 440] on div "Shapes" at bounding box center [186, 528] width 51 height 18
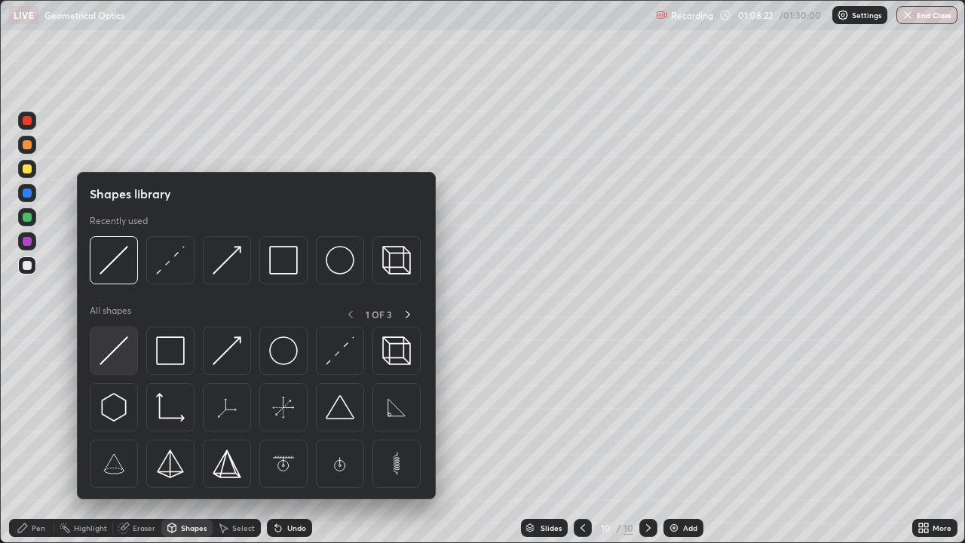
click at [110, 351] on img at bounding box center [114, 350] width 29 height 29
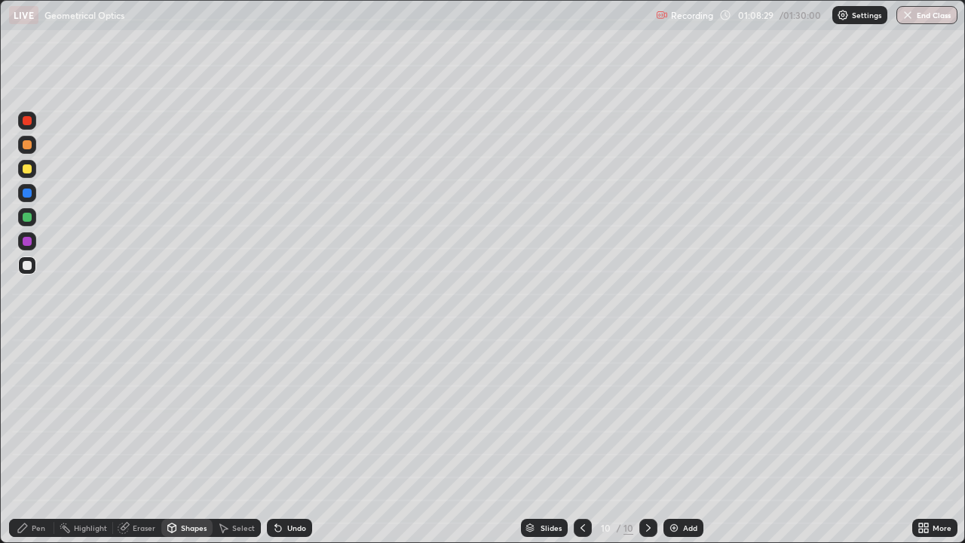
click at [45, 440] on div "Pen" at bounding box center [31, 528] width 45 height 18
click at [25, 170] on div at bounding box center [27, 168] width 9 height 9
click at [25, 269] on div at bounding box center [27, 265] width 9 height 9
click at [178, 440] on div "Shapes" at bounding box center [186, 528] width 51 height 18
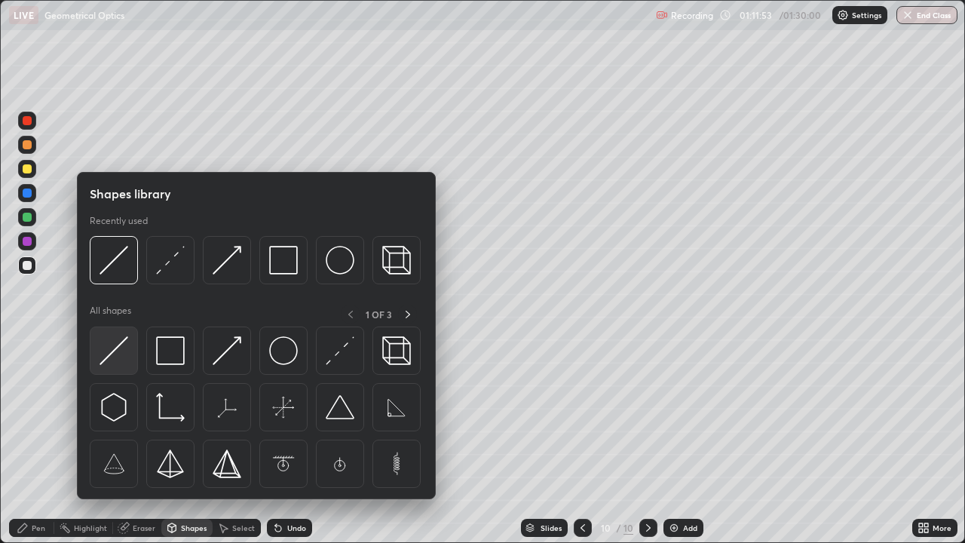
click at [113, 355] on img at bounding box center [114, 350] width 29 height 29
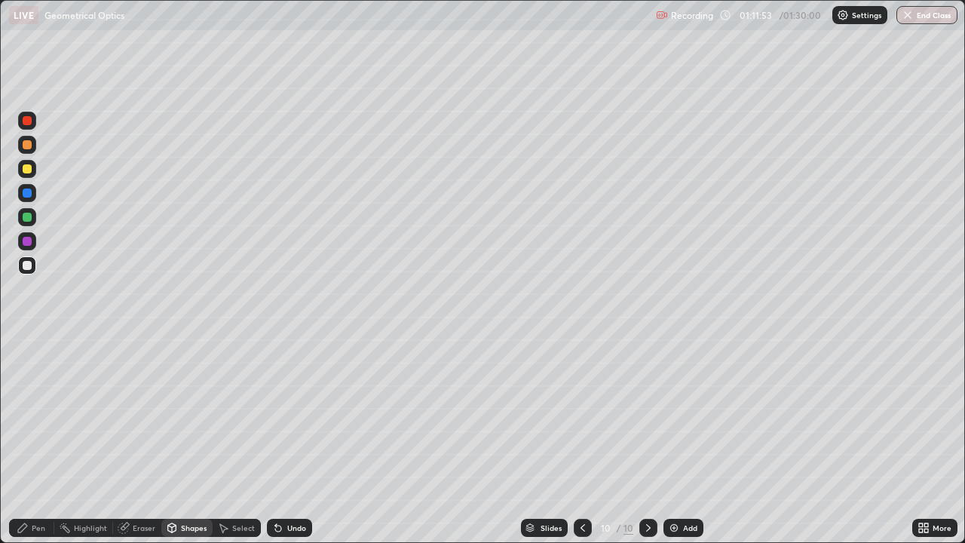
click at [28, 194] on div at bounding box center [27, 193] width 9 height 9
click at [35, 440] on div "Pen" at bounding box center [39, 528] width 14 height 8
click at [26, 265] on div at bounding box center [27, 265] width 9 height 9
click at [27, 344] on div at bounding box center [27, 343] width 3 height 3
click at [29, 215] on div at bounding box center [27, 217] width 9 height 9
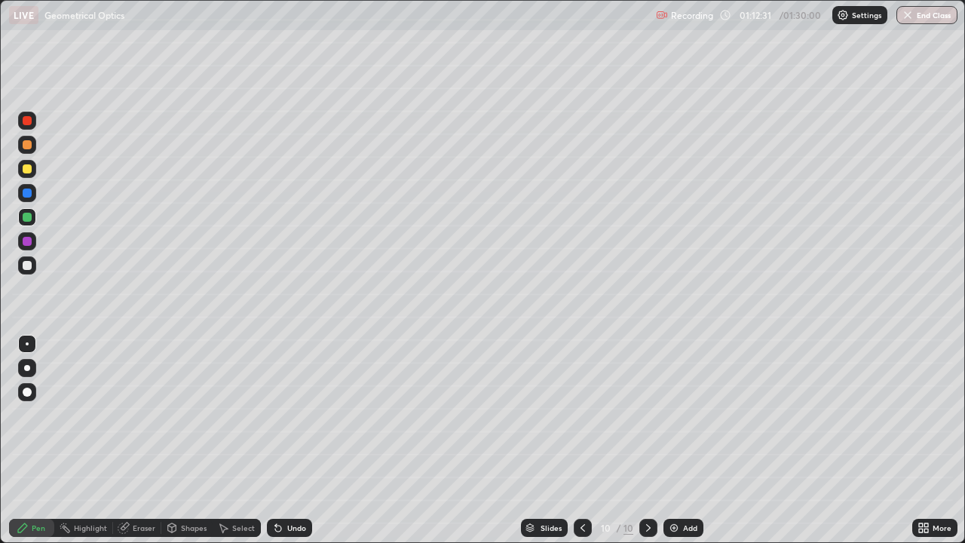
click at [184, 440] on div "Shapes" at bounding box center [194, 528] width 26 height 8
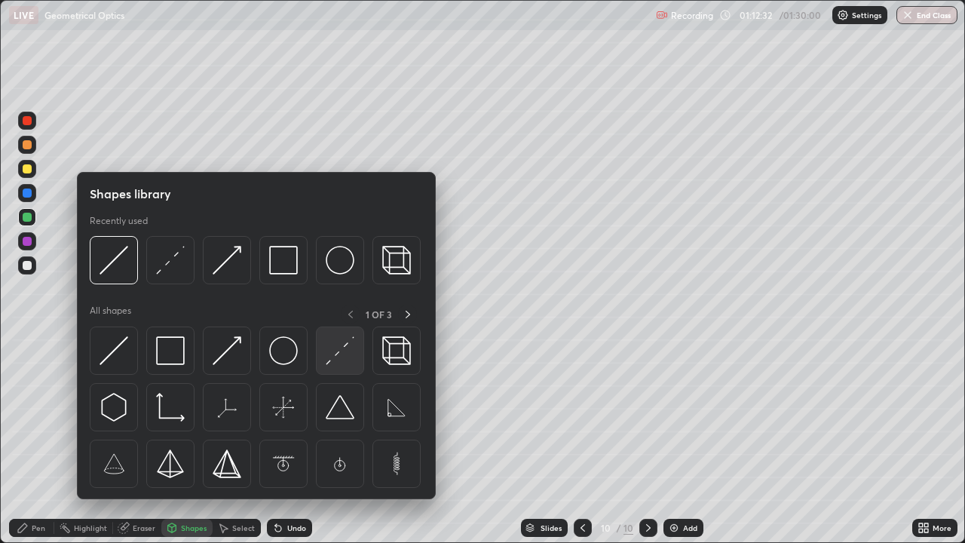
click at [341, 362] on img at bounding box center [340, 350] width 29 height 29
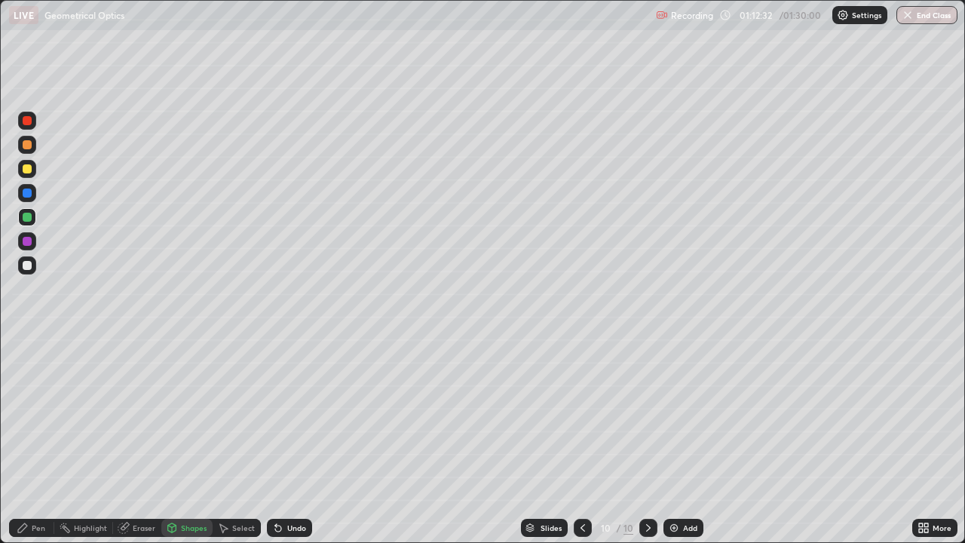
click at [23, 241] on div at bounding box center [27, 241] width 9 height 9
click at [40, 440] on div "Pen" at bounding box center [31, 528] width 45 height 18
click at [23, 267] on div at bounding box center [27, 265] width 9 height 9
click at [184, 440] on div "Shapes" at bounding box center [194, 528] width 26 height 8
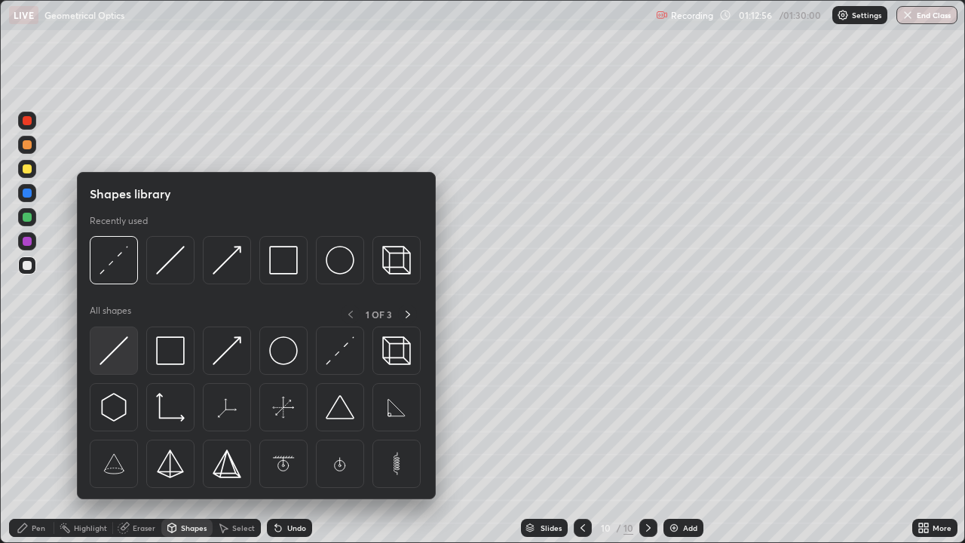
click at [116, 351] on img at bounding box center [114, 350] width 29 height 29
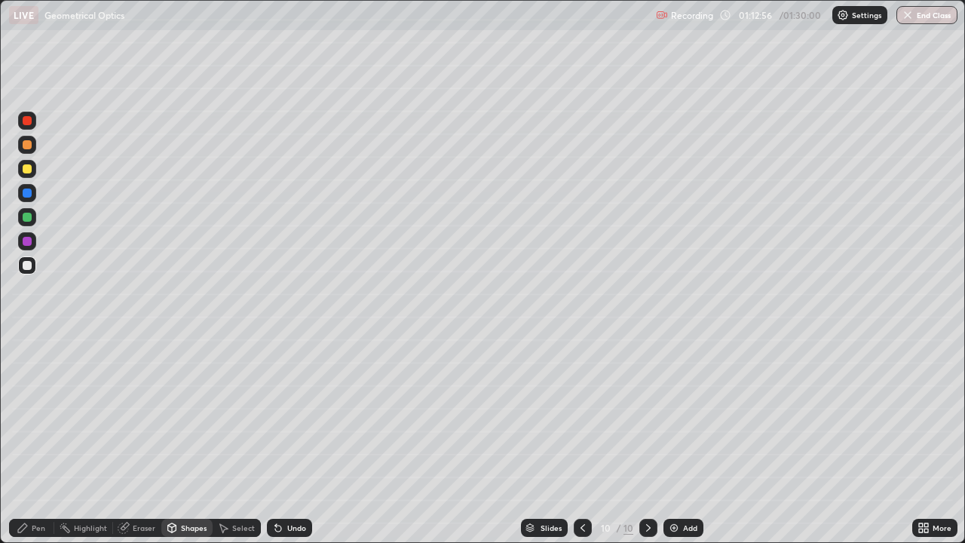
click at [27, 218] on div at bounding box center [27, 217] width 9 height 9
click at [25, 440] on icon at bounding box center [23, 528] width 12 height 12
click at [27, 374] on div at bounding box center [27, 368] width 18 height 18
click at [28, 263] on div at bounding box center [27, 265] width 9 height 9
click at [683, 440] on div "Add" at bounding box center [690, 528] width 14 height 8
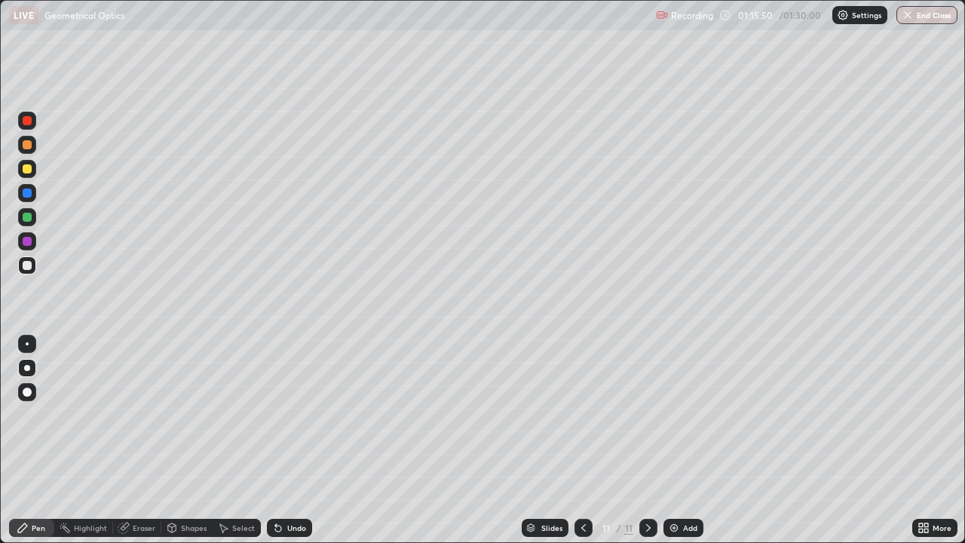
click at [27, 164] on div at bounding box center [27, 169] width 18 height 18
click at [179, 440] on div "Shapes" at bounding box center [186, 528] width 51 height 18
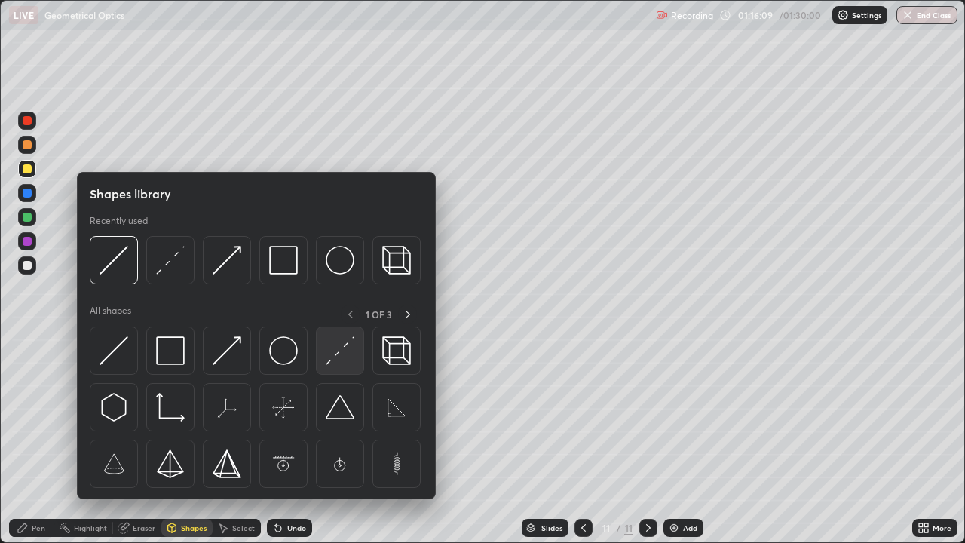
click at [336, 362] on img at bounding box center [340, 350] width 29 height 29
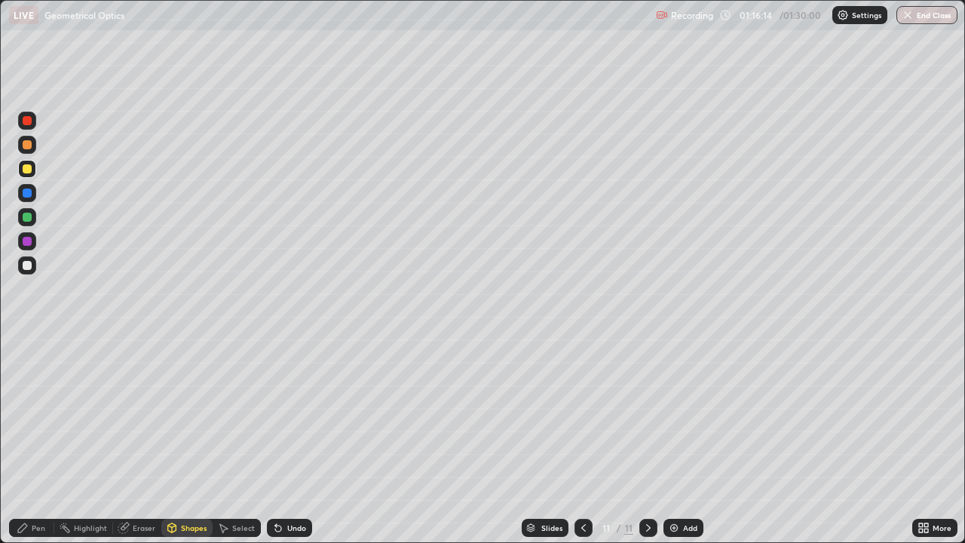
click at [40, 440] on div "Pen" at bounding box center [39, 528] width 14 height 8
click at [183, 440] on div "Shapes" at bounding box center [194, 528] width 26 height 8
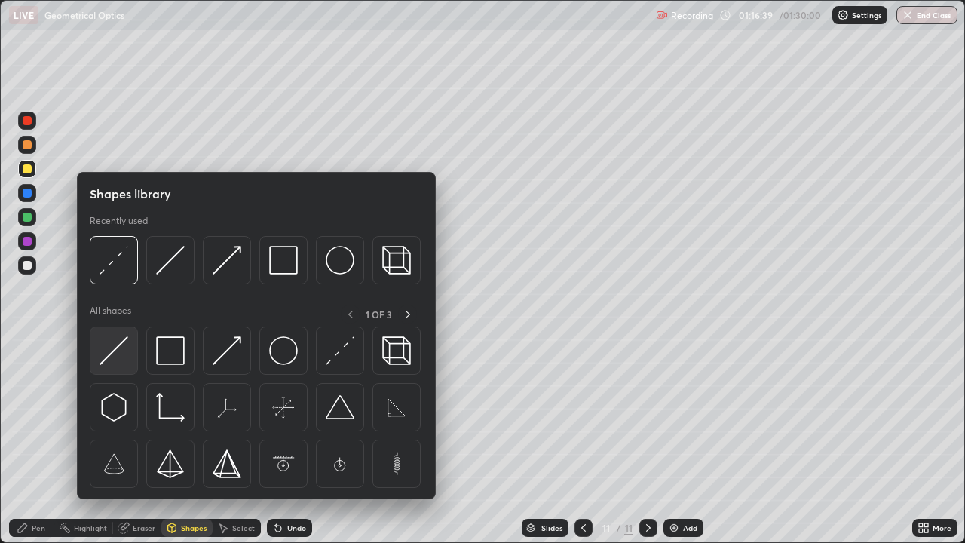
click at [104, 359] on img at bounding box center [114, 350] width 29 height 29
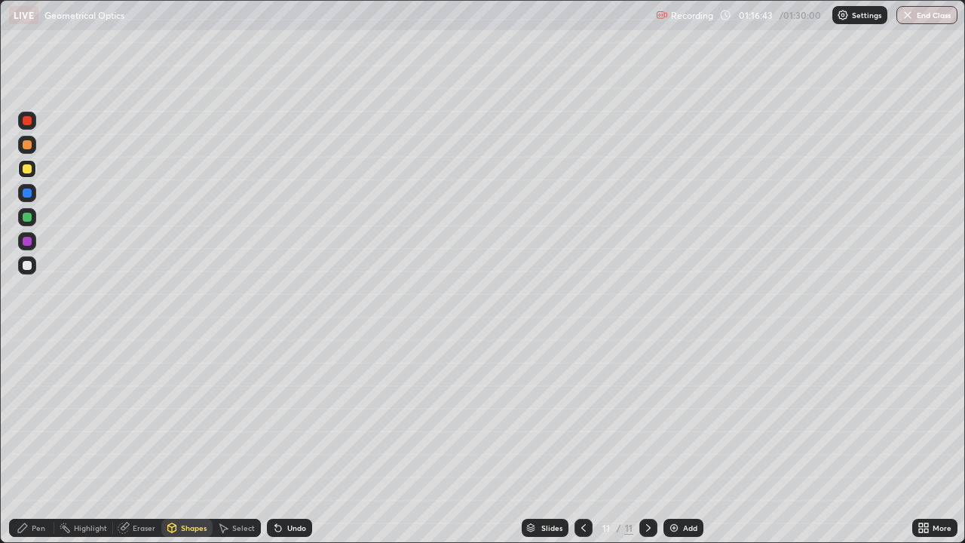
click at [27, 440] on icon at bounding box center [23, 528] width 12 height 12
click at [29, 262] on div at bounding box center [27, 265] width 9 height 9
click at [182, 440] on div "Shapes" at bounding box center [194, 528] width 26 height 8
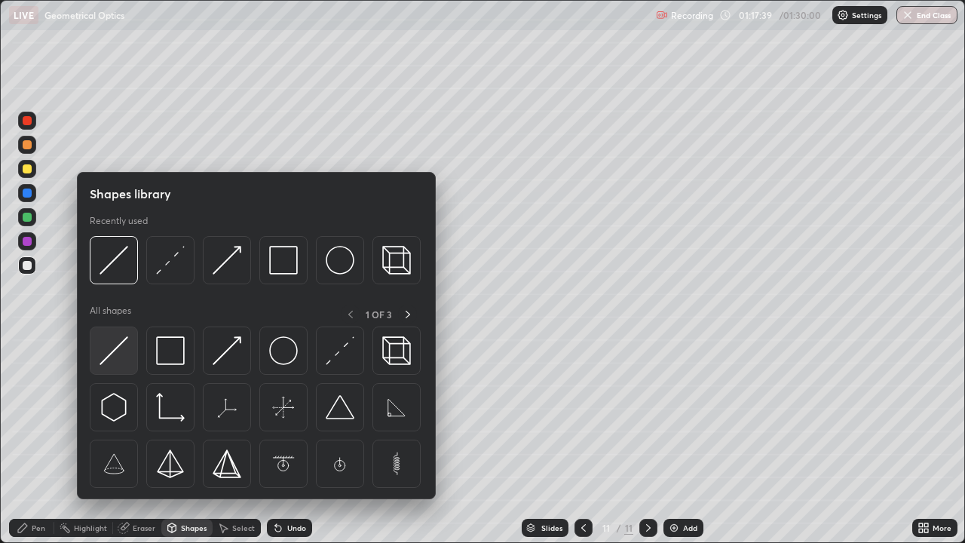
click at [115, 353] on img at bounding box center [114, 350] width 29 height 29
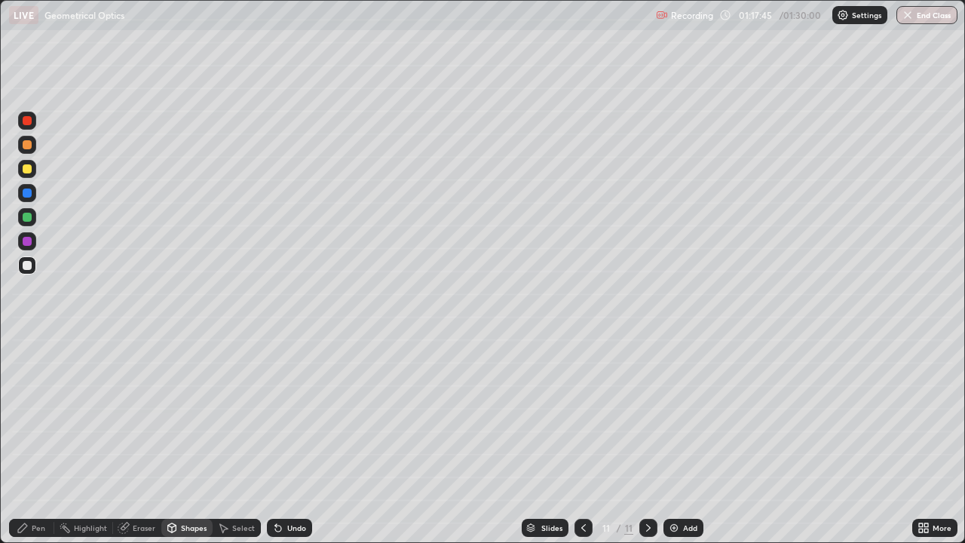
click at [41, 440] on div "Pen" at bounding box center [39, 528] width 14 height 8
click at [181, 440] on div "Shapes" at bounding box center [194, 528] width 26 height 8
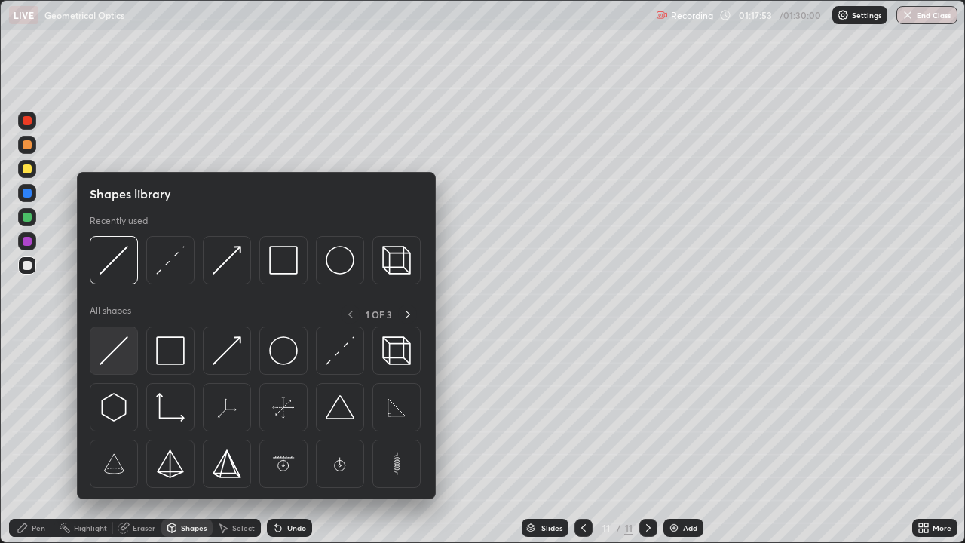
click at [113, 348] on img at bounding box center [114, 350] width 29 height 29
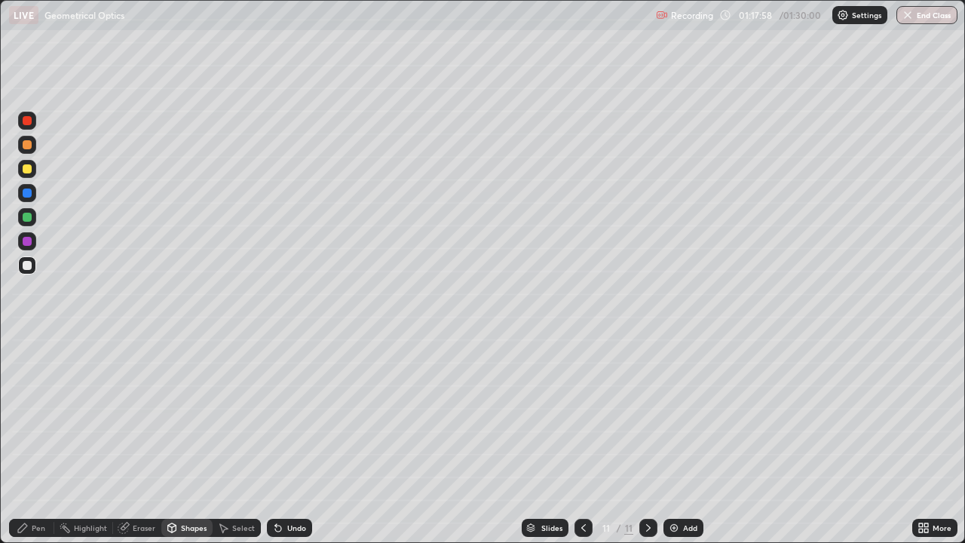
click at [31, 440] on div "Pen" at bounding box center [31, 528] width 45 height 18
click at [181, 440] on div "Shapes" at bounding box center [194, 528] width 26 height 8
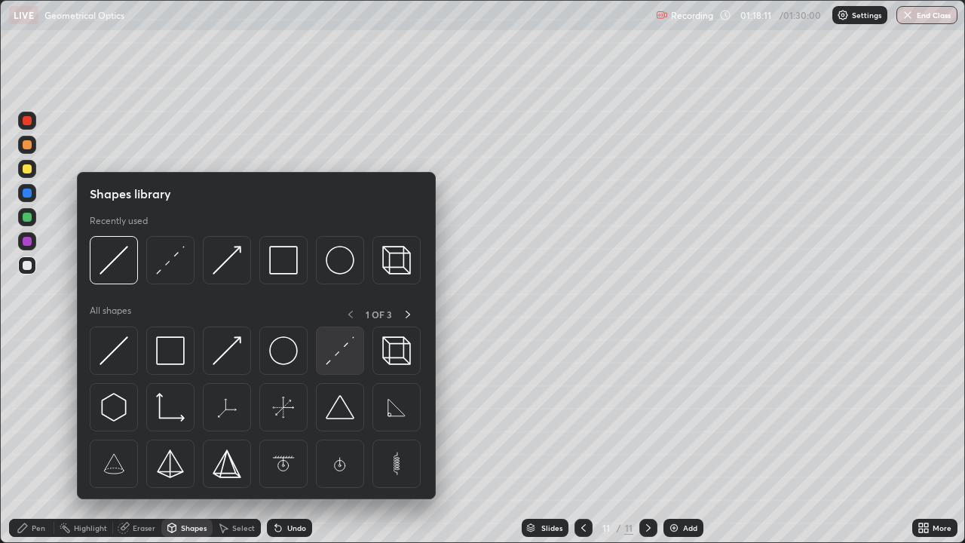
click at [342, 365] on img at bounding box center [340, 350] width 29 height 29
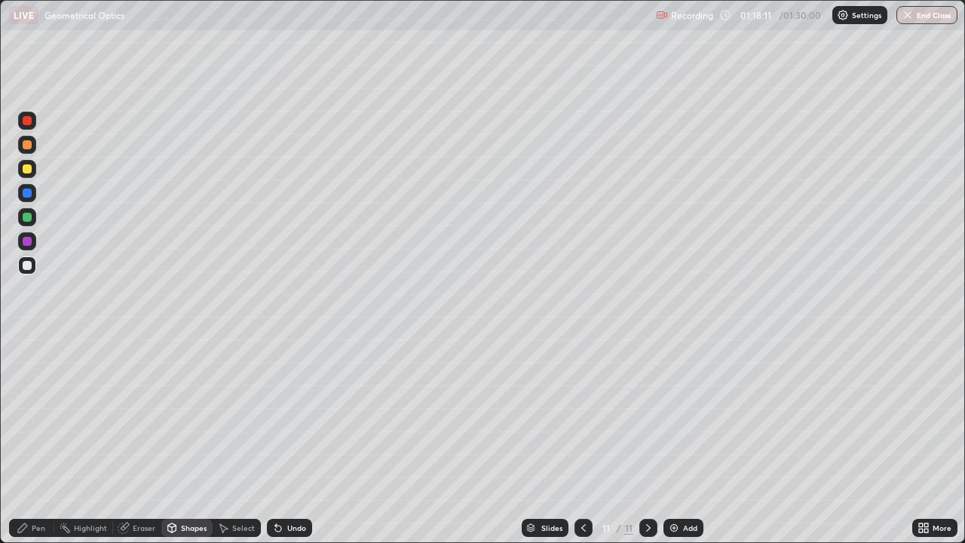
click at [28, 218] on div at bounding box center [27, 217] width 9 height 9
click at [42, 440] on div "Pen" at bounding box center [39, 528] width 14 height 8
click at [175, 440] on icon at bounding box center [172, 527] width 8 height 9
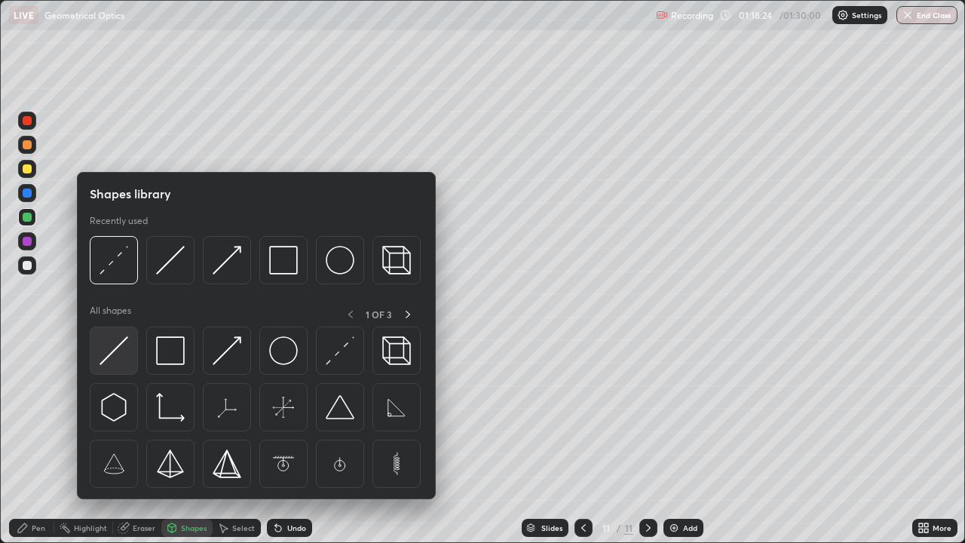
click at [118, 351] on img at bounding box center [114, 350] width 29 height 29
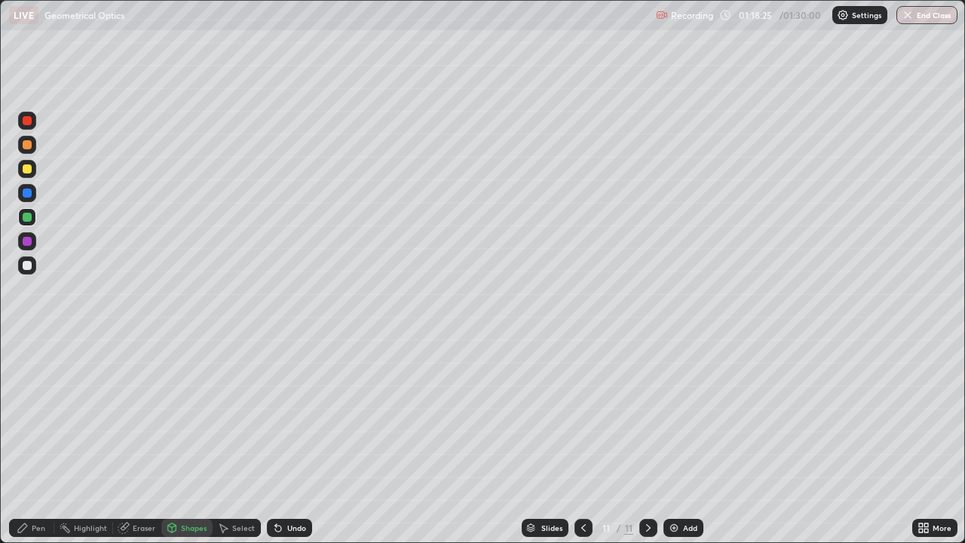
click at [26, 268] on div at bounding box center [27, 265] width 9 height 9
click at [26, 167] on div at bounding box center [27, 168] width 9 height 9
click at [180, 440] on div "Shapes" at bounding box center [186, 528] width 51 height 18
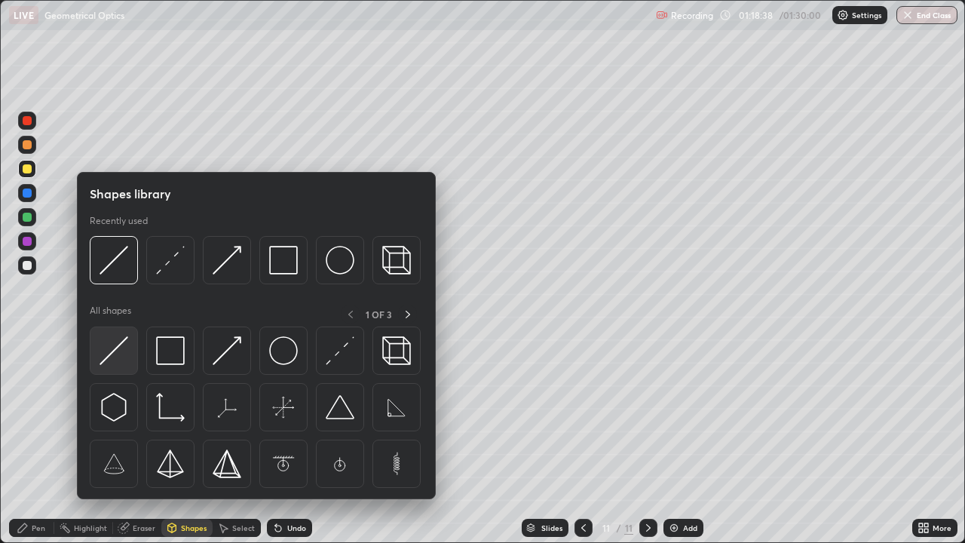
click at [114, 358] on img at bounding box center [114, 350] width 29 height 29
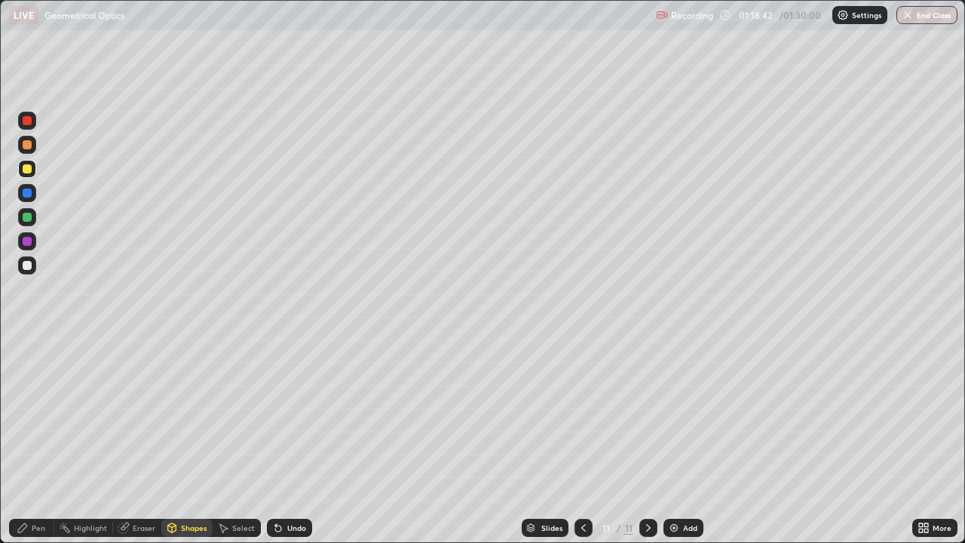
click at [31, 440] on div "Pen" at bounding box center [31, 528] width 45 height 18
click at [23, 263] on div at bounding box center [27, 265] width 9 height 9
click at [28, 265] on div at bounding box center [27, 265] width 9 height 9
click at [682, 440] on div "Add" at bounding box center [684, 528] width 40 height 18
click at [28, 169] on div at bounding box center [27, 168] width 9 height 9
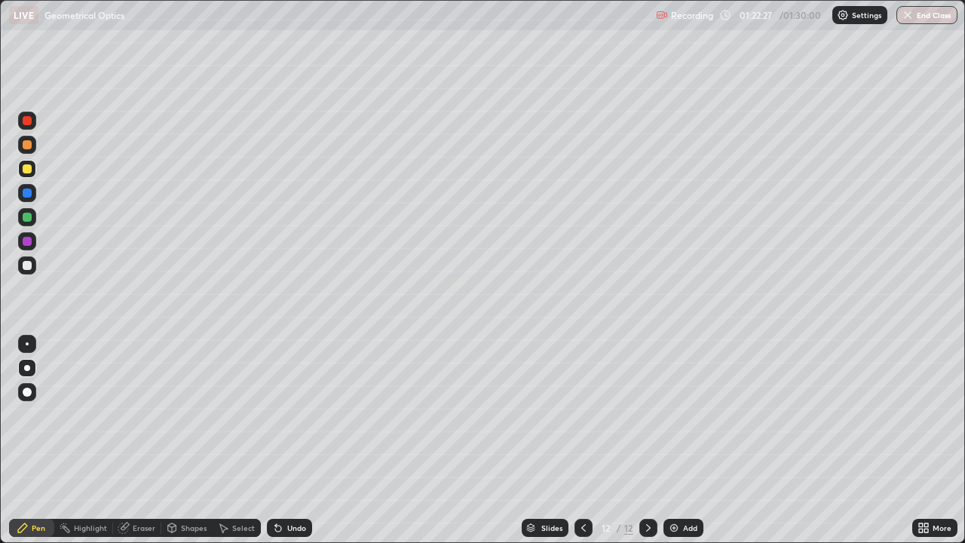
click at [173, 440] on icon at bounding box center [172, 527] width 8 height 9
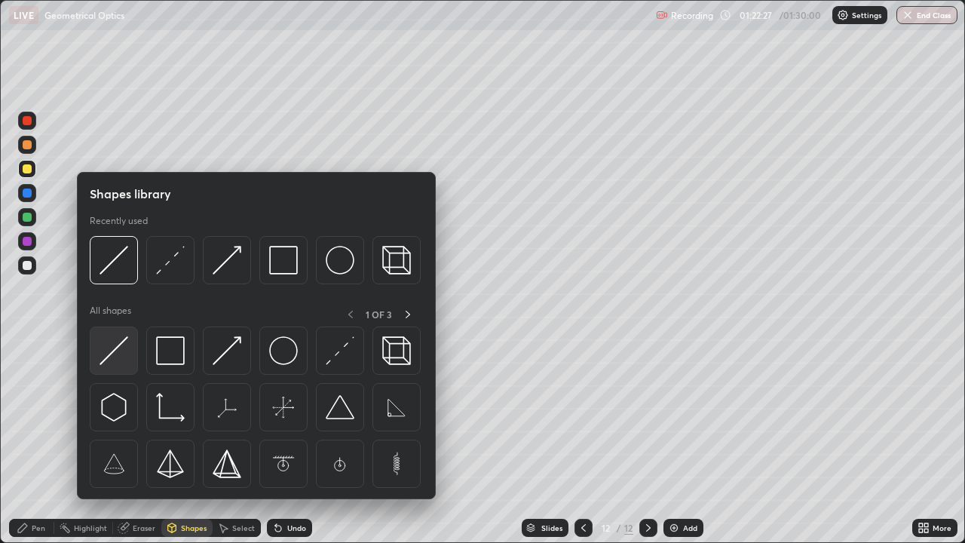
click at [118, 351] on img at bounding box center [114, 350] width 29 height 29
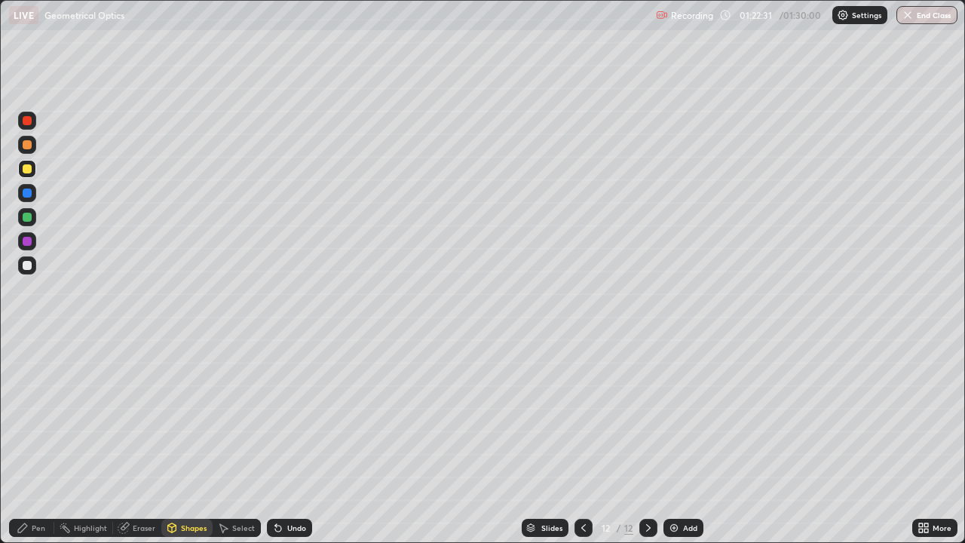
click at [32, 440] on div "Pen" at bounding box center [39, 528] width 14 height 8
click at [292, 440] on div "Undo" at bounding box center [296, 528] width 19 height 8
click at [29, 265] on div at bounding box center [27, 265] width 9 height 9
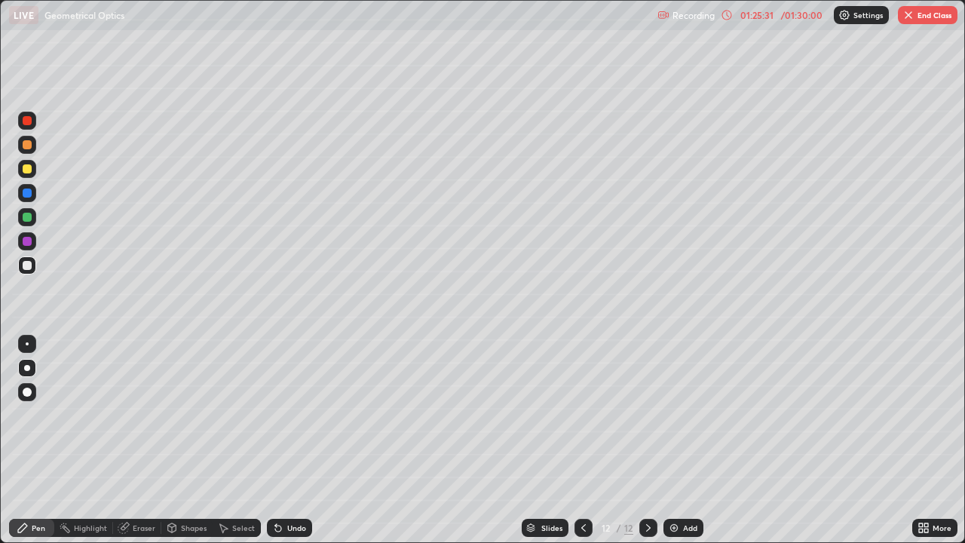
click at [27, 218] on div at bounding box center [27, 217] width 9 height 9
click at [922, 15] on button "End Class" at bounding box center [928, 15] width 60 height 18
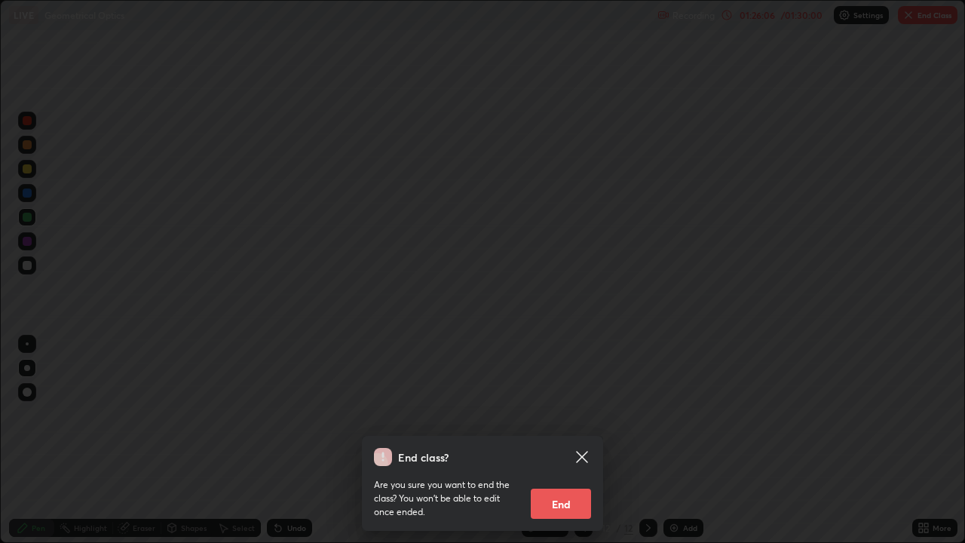
click at [559, 440] on button "End" at bounding box center [561, 504] width 60 height 30
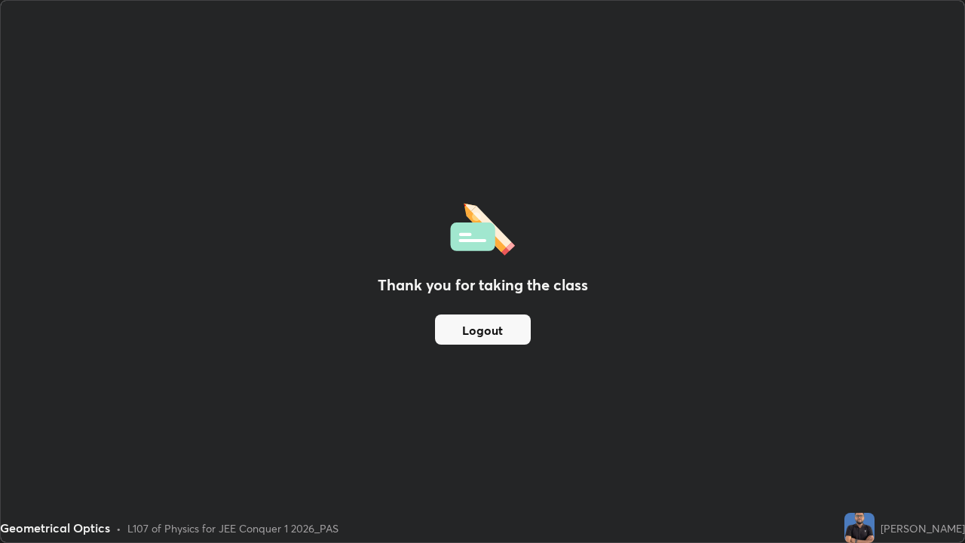
click at [484, 327] on button "Logout" at bounding box center [483, 329] width 96 height 30
